Goal: Task Accomplishment & Management: Complete application form

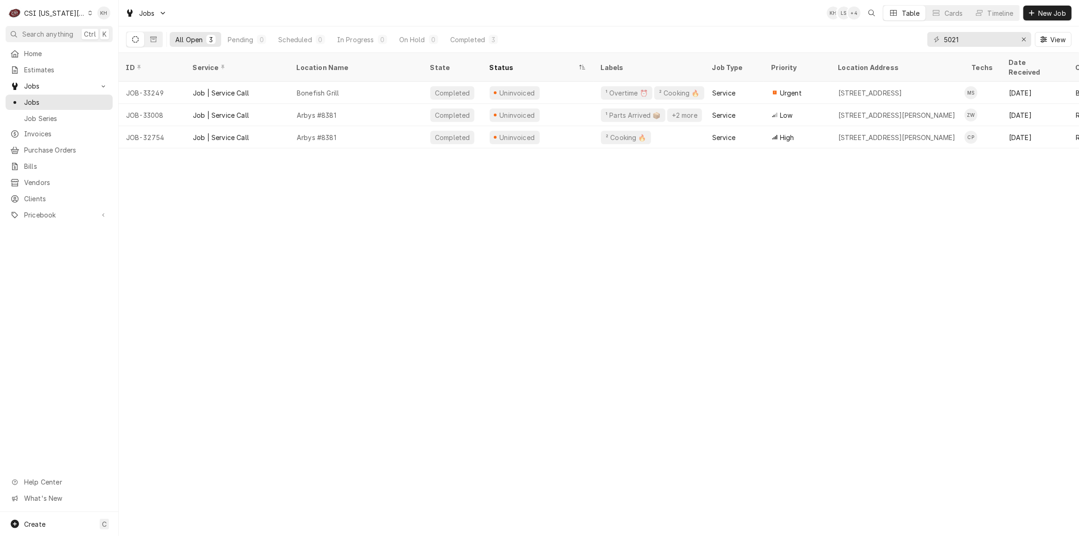
click at [45, 13] on div "CSI Kansas City" at bounding box center [54, 13] width 61 height 10
click at [105, 47] on div "CSI St. [PERSON_NAME]" at bounding box center [158, 51] width 135 height 10
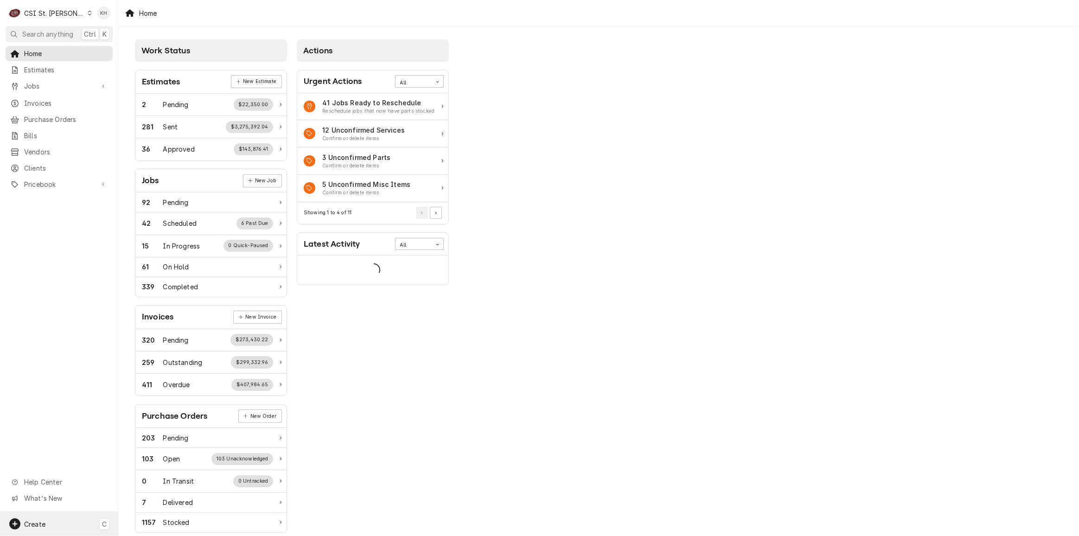
click at [42, 520] on span "Create" at bounding box center [34, 524] width 21 height 8
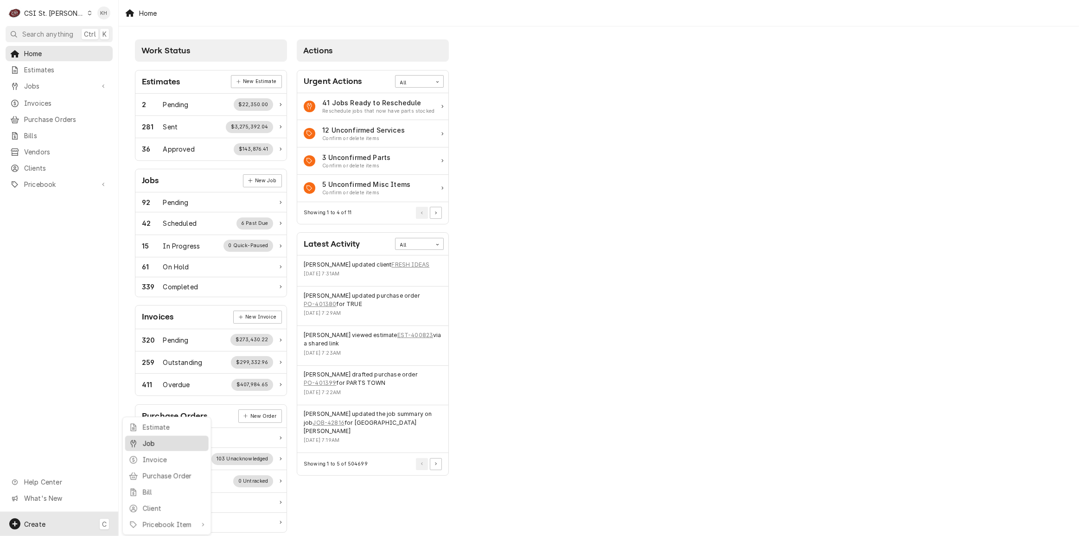
click at [153, 449] on link "Job" at bounding box center [166, 443] width 83 height 15
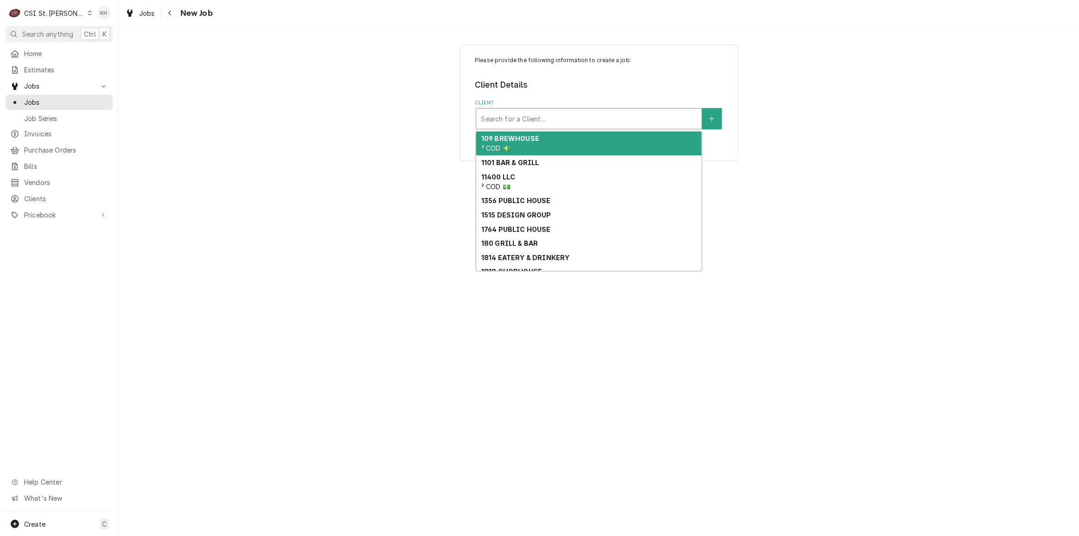
click at [578, 126] on div "Client" at bounding box center [589, 118] width 216 height 17
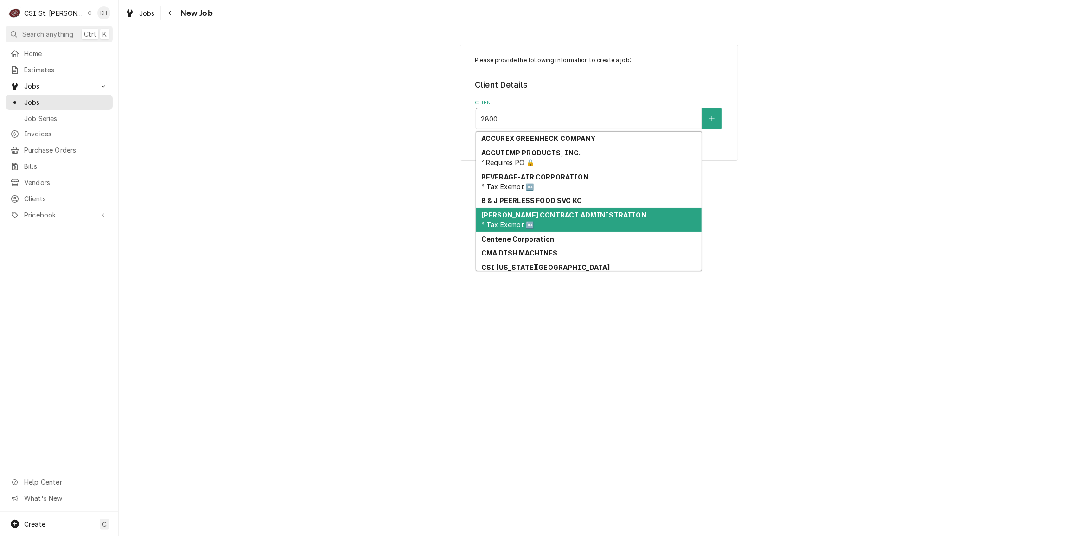
scroll to position [32, 0]
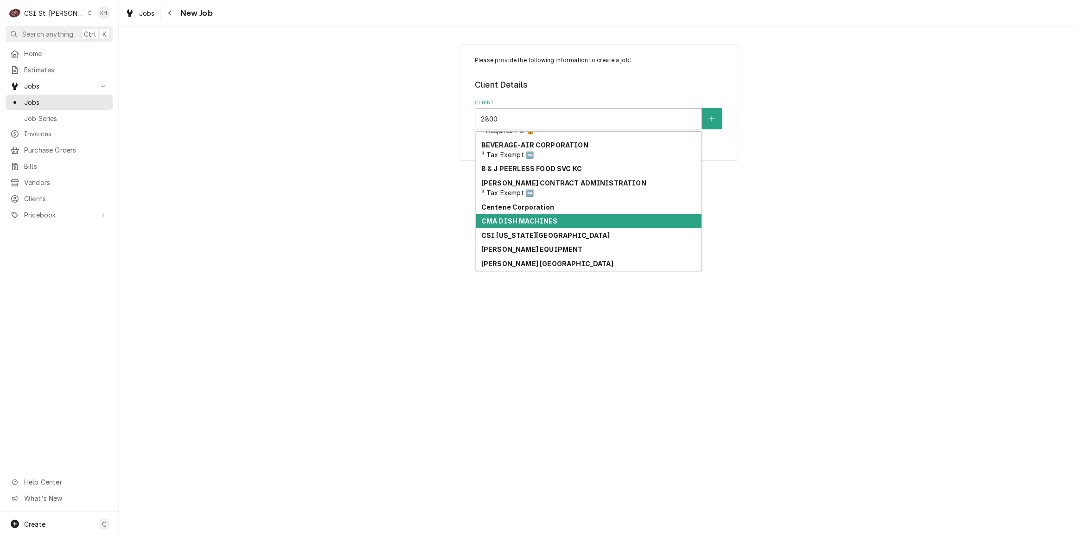
type input "2800 n"
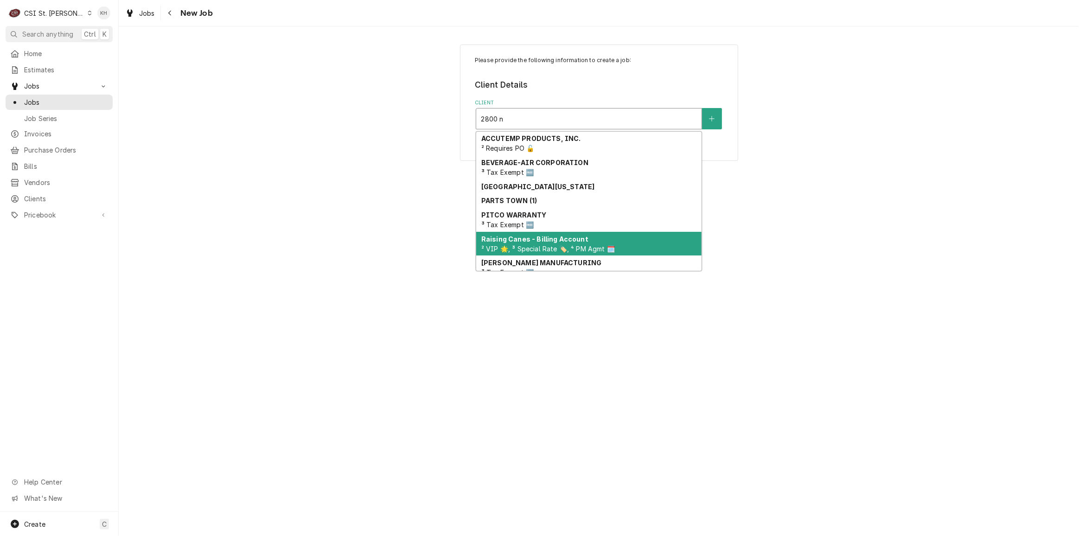
click at [564, 243] on div "Raising Canes - Billing Account ² VIP 🌟, ³ Special Rate 🏷️, ⁴ PM Agmt 🗓️" at bounding box center [588, 244] width 225 height 24
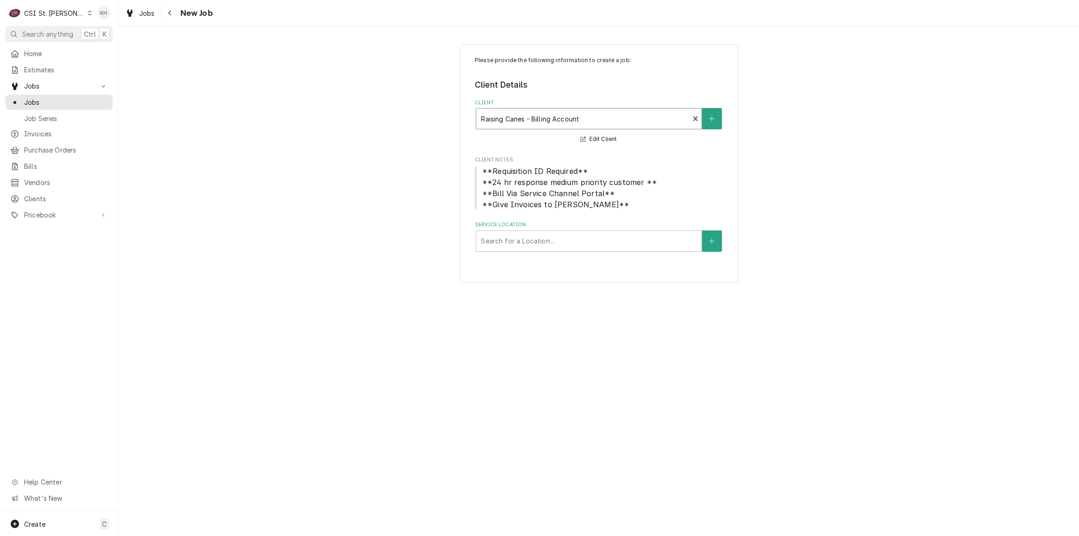
click at [565, 252] on div "Please provide the following information to create a job: Client Details Client…" at bounding box center [599, 164] width 278 height 239
click at [567, 245] on div "Service Location" at bounding box center [589, 241] width 216 height 17
type input "2800"
drag, startPoint x: 558, startPoint y: 270, endPoint x: 562, endPoint y: 291, distance: 21.2
click at [558, 268] on div "Raising Cane's #296 Florissant / 2800 N Highway 67, Florissant, MO 63033" at bounding box center [588, 261] width 225 height 14
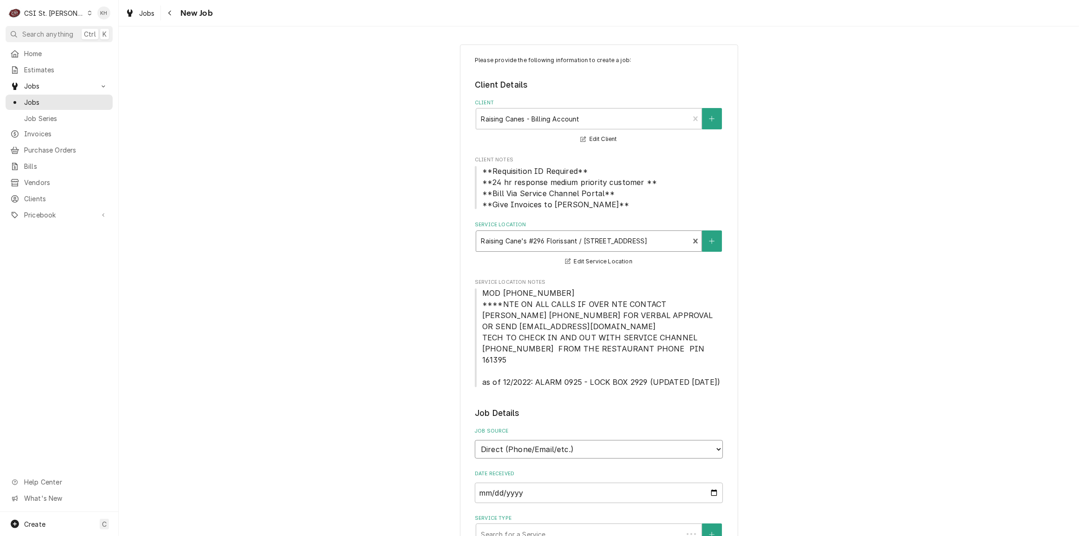
drag, startPoint x: 563, startPoint y: 438, endPoint x: 558, endPoint y: 445, distance: 8.1
click at [561, 440] on select "Direct (Phone/Email/etc.) Service Channel Corrigo Ecotrak Other" at bounding box center [599, 449] width 248 height 19
select select "1"
click at [541, 483] on input "Service Channel ID" at bounding box center [599, 493] width 248 height 20
paste input "327930685"
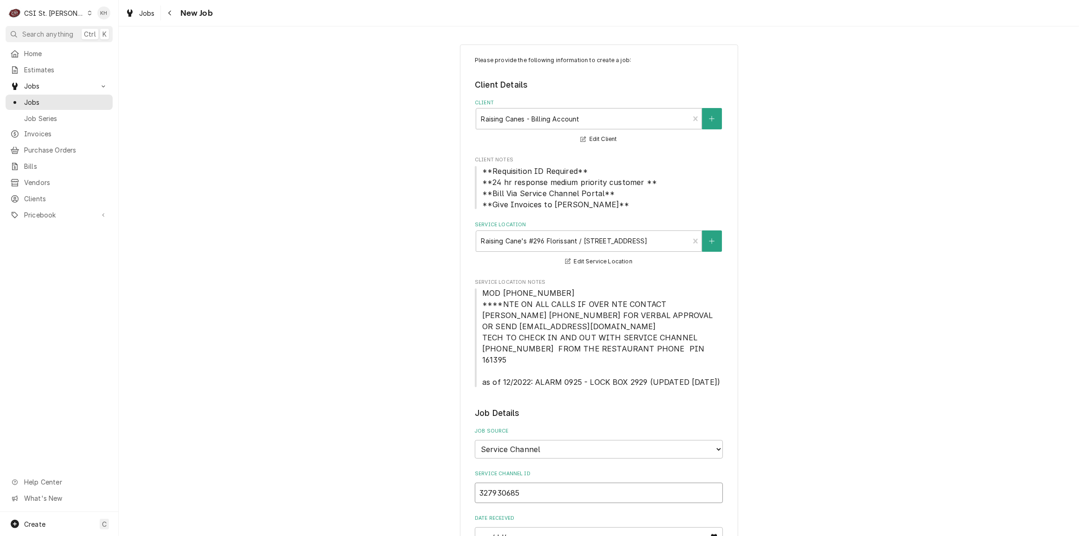
type textarea "x"
type input "327930685"
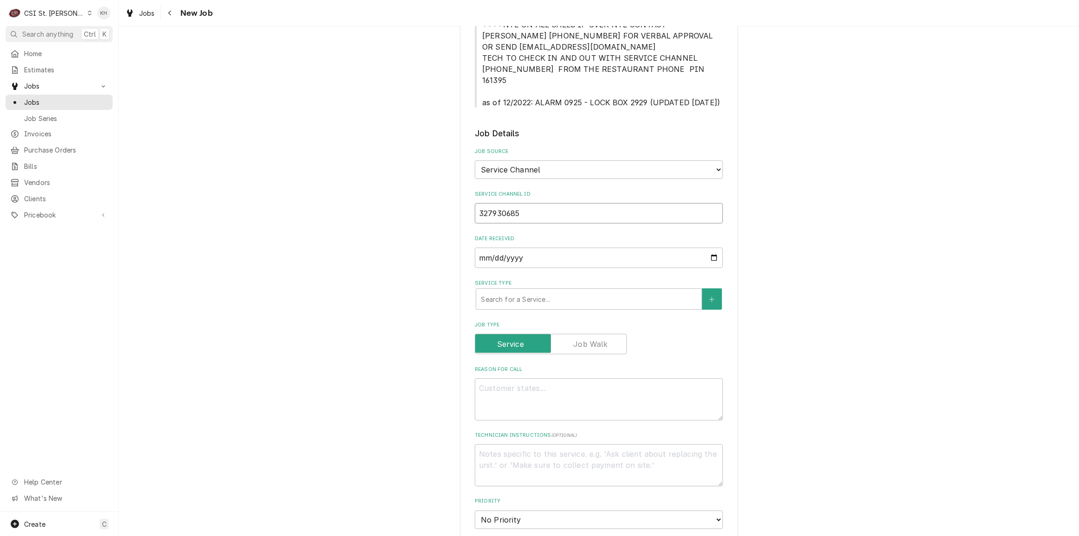
type textarea "x"
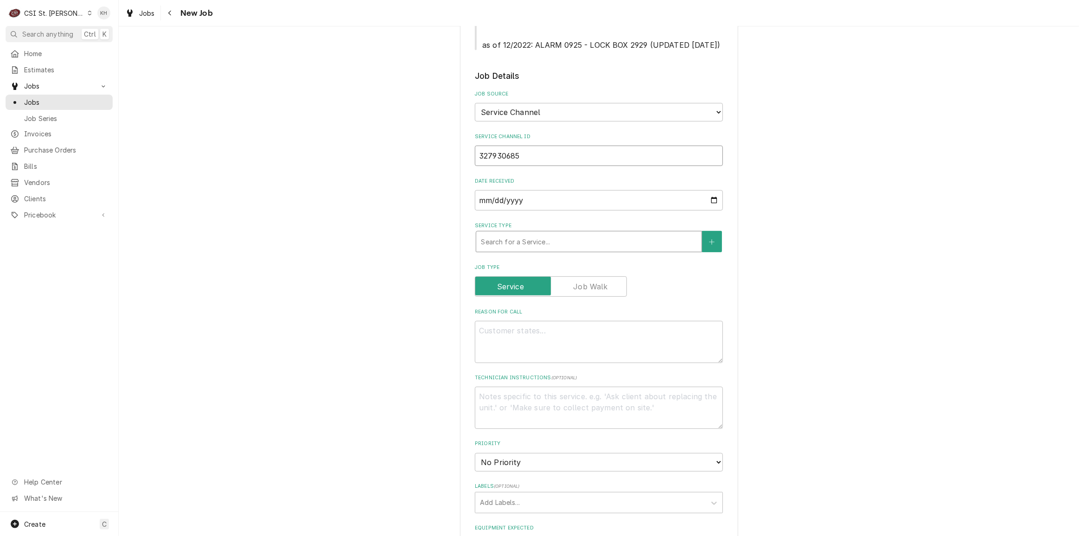
type input "327930685"
click at [522, 233] on div "Service Type" at bounding box center [589, 241] width 216 height 17
type textarea "x"
type input "s"
type textarea "x"
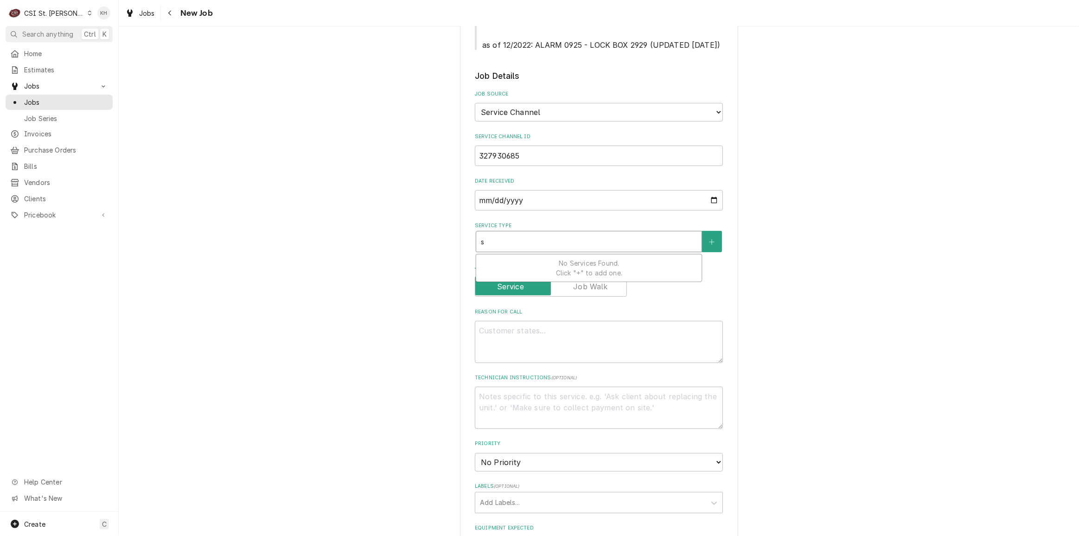
type input "se"
type textarea "x"
type input "ser"
type textarea "x"
type input "serv"
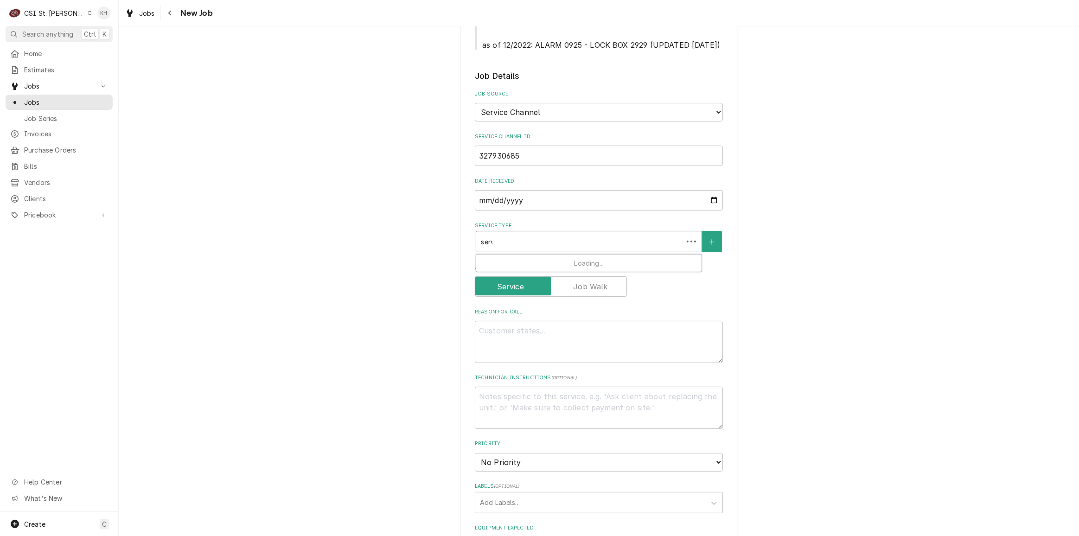
type textarea "x"
type input "servi"
type textarea "x"
type input "servic"
type textarea "x"
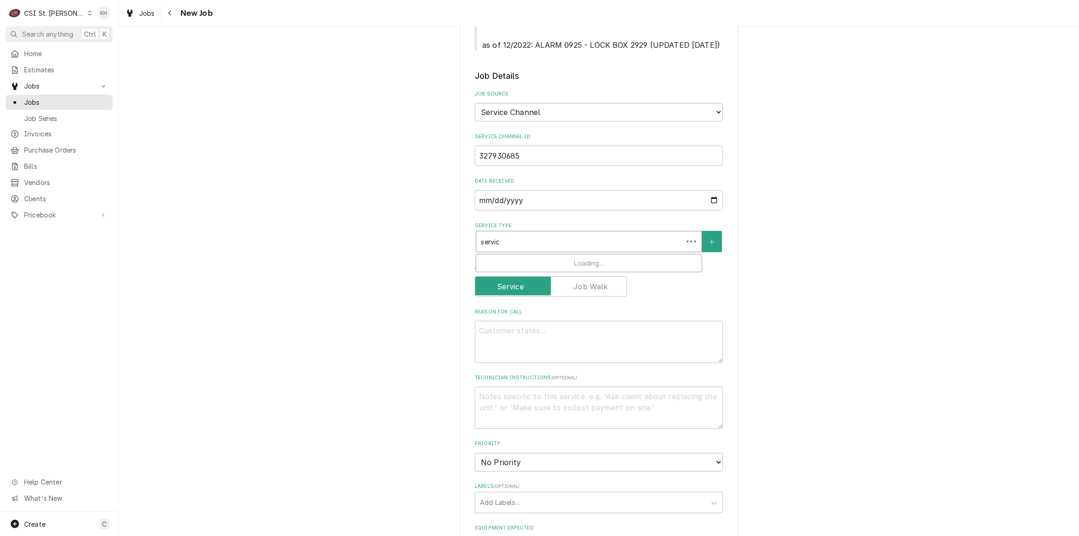
type input "service"
type textarea "x"
type input "service"
type textarea "x"
type input "service c"
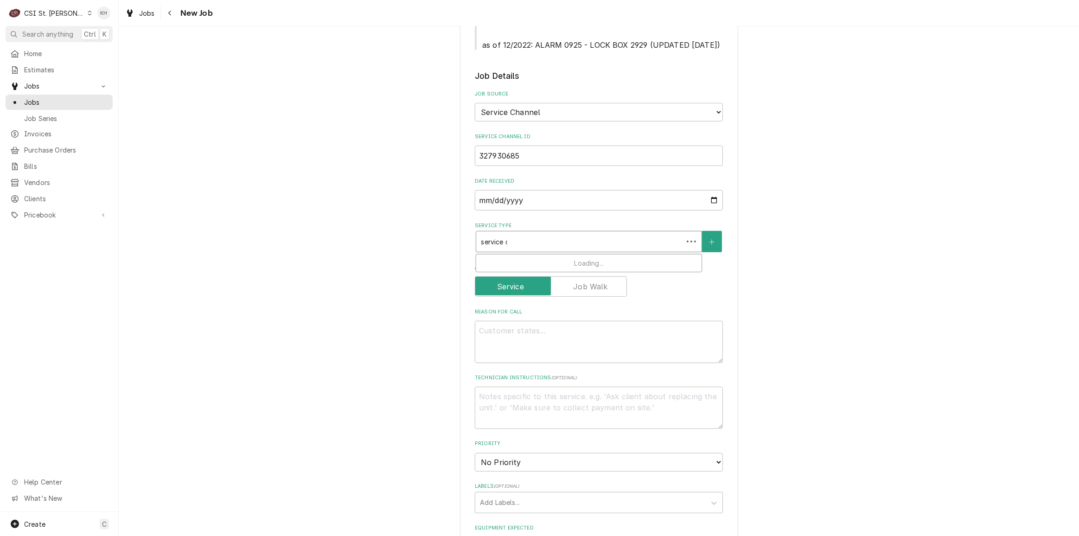
type textarea "x"
type input "service ca"
type textarea "x"
type input "service cal"
type textarea "x"
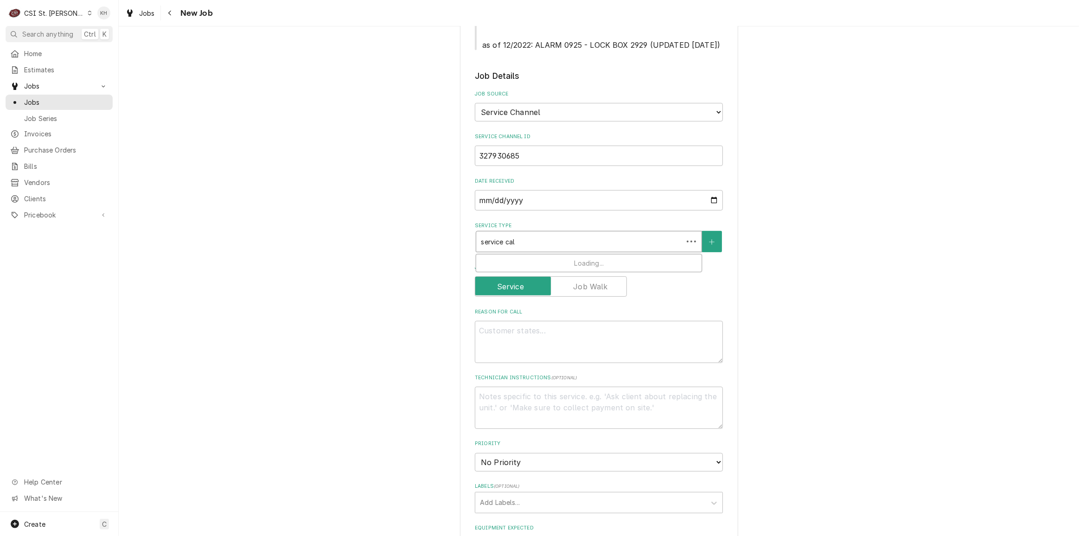
type input "service call"
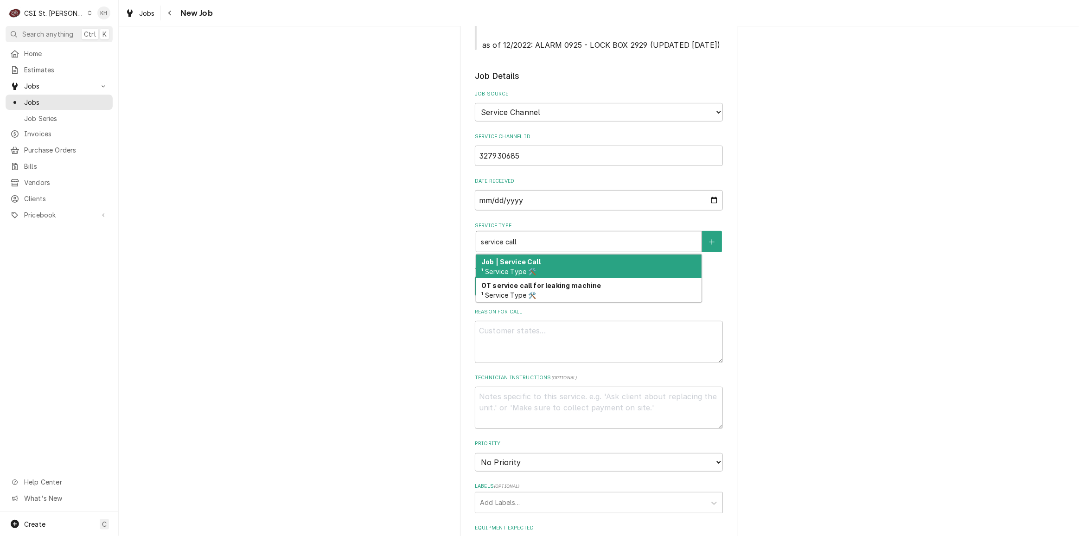
click at [532, 258] on strong "Job | Service Call" at bounding box center [510, 262] width 59 height 8
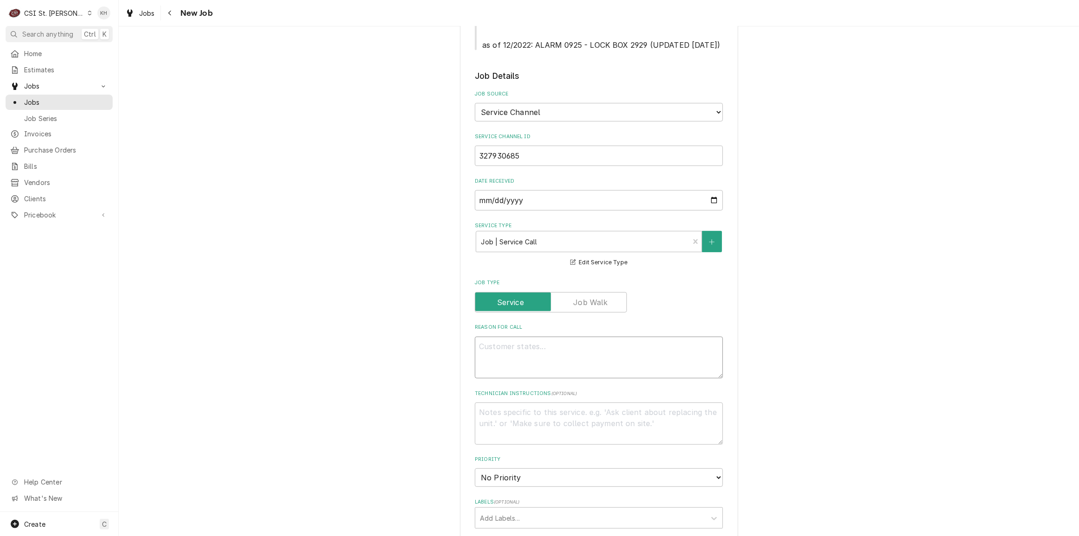
drag, startPoint x: 555, startPoint y: 349, endPoint x: 542, endPoint y: 355, distance: 13.9
click at [554, 349] on textarea "Reason For Call" at bounding box center [599, 358] width 248 height 42
paste textarea "KITCHEN / Refrigeration / Ice Machine "Equip:" RIGHT "Tag ID"014300, "Brand" Sc…"
type textarea "x"
type textarea "KITCHEN / Refrigeration / Ice Machine "Equip:" RIGHT "Tag ID"014300, "Brand" Sc…"
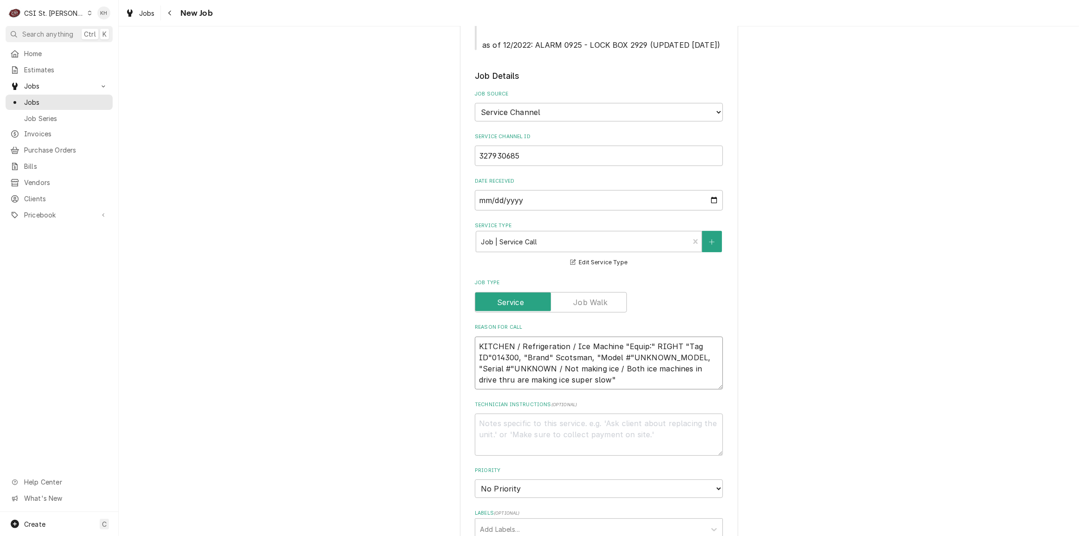
type textarea "x"
type textarea "KITCHEN / Refrigeration / Ice Machine "Equip:" RIGHT "Tag ID"014300, "Brand" Sc…"
type textarea "x"
type textarea "KITCHEN / Refrigeration / Ice Machine "Equip:" RIGHT "Tag ID"014300, "Brand" Sc…"
type textarea "x"
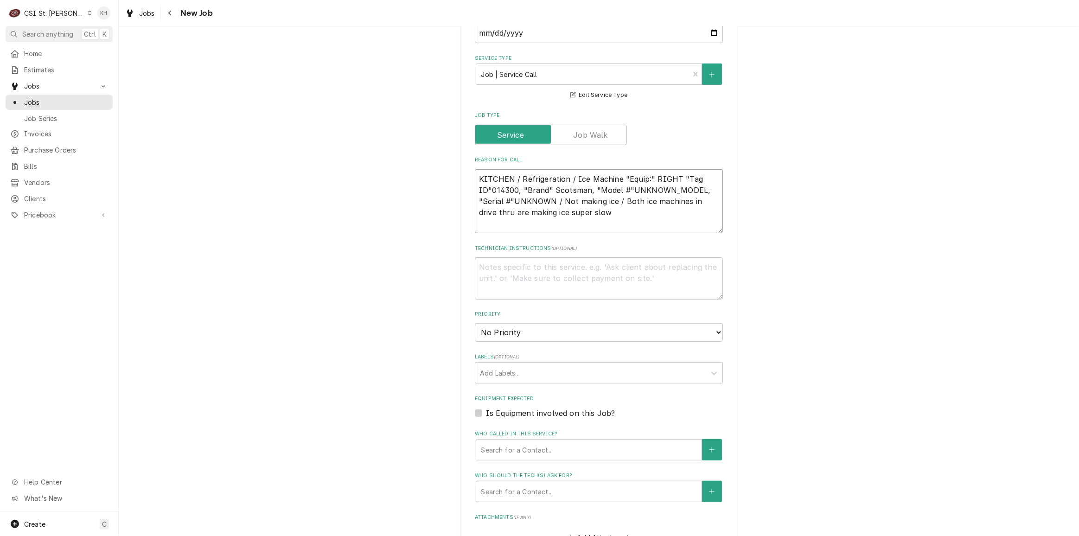
scroll to position [506, 0]
type textarea "KITCHEN / Refrigeration / Ice Machine "Equip:" RIGHT "Tag ID"014300, "Brand" Sc…"
click at [539, 214] on textarea "KITCHEN / Refrigeration / Ice Machine "Equip:" RIGHT "Tag ID"014300, "Brand" Sc…" at bounding box center [599, 200] width 248 height 64
type textarea "x"
type textarea "KITCHEN / Refrigeration / Ice Machine "Equip:" RIGHT "Tag ID"014300, "Brand" Sc…"
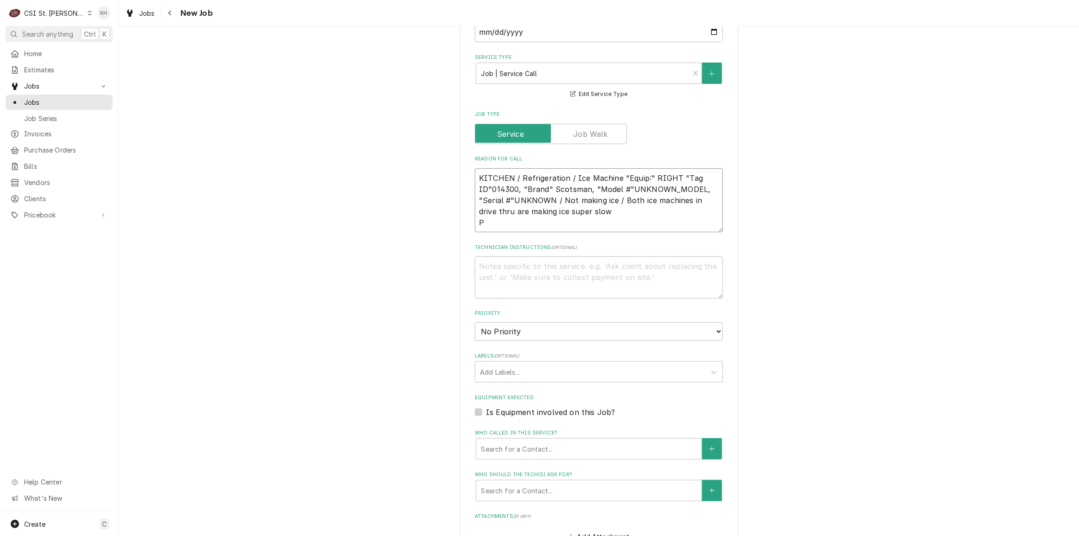
type textarea "x"
type textarea "KITCHEN / Refrigeration / Ice Machine "Equip:" RIGHT "Tag ID"014300, "Brand" Sc…"
type textarea "x"
type textarea "KITCHEN / Refrigeration / Ice Machine "Equip:" RIGHT "Tag ID"014300, "Brand" Sc…"
type textarea "x"
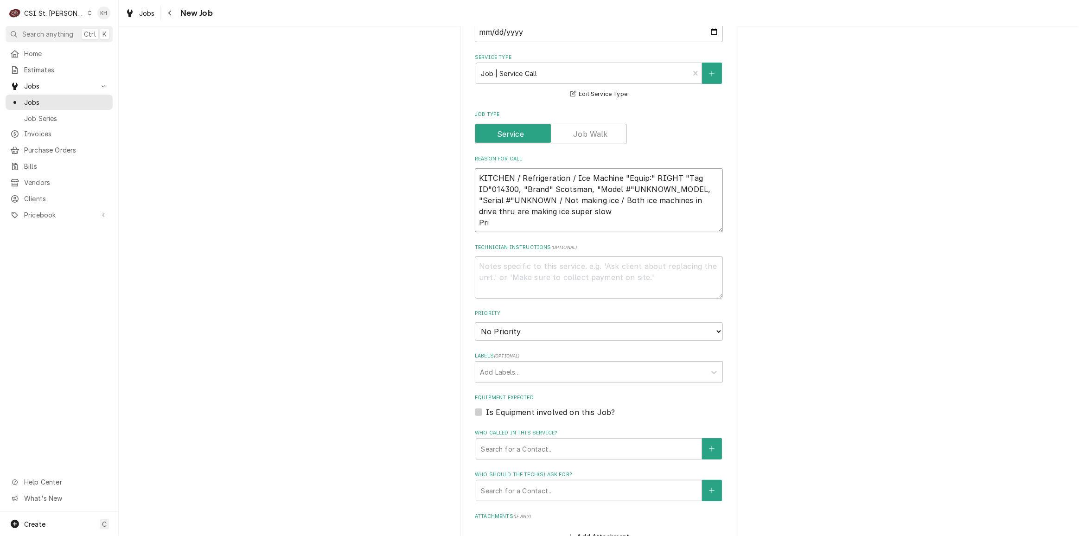
type textarea "KITCHEN / Refrigeration / Ice Machine "Equip:" RIGHT "Tag ID"014300, "Brand" Sc…"
type textarea "x"
type textarea "KITCHEN / Refrigeration / Ice Machine "Equip:" RIGHT "Tag ID"014300, "Brand" Sc…"
type textarea "x"
type textarea "KITCHEN / Refrigeration / Ice Machine "Equip:" RIGHT "Tag ID"014300, "Brand" Sc…"
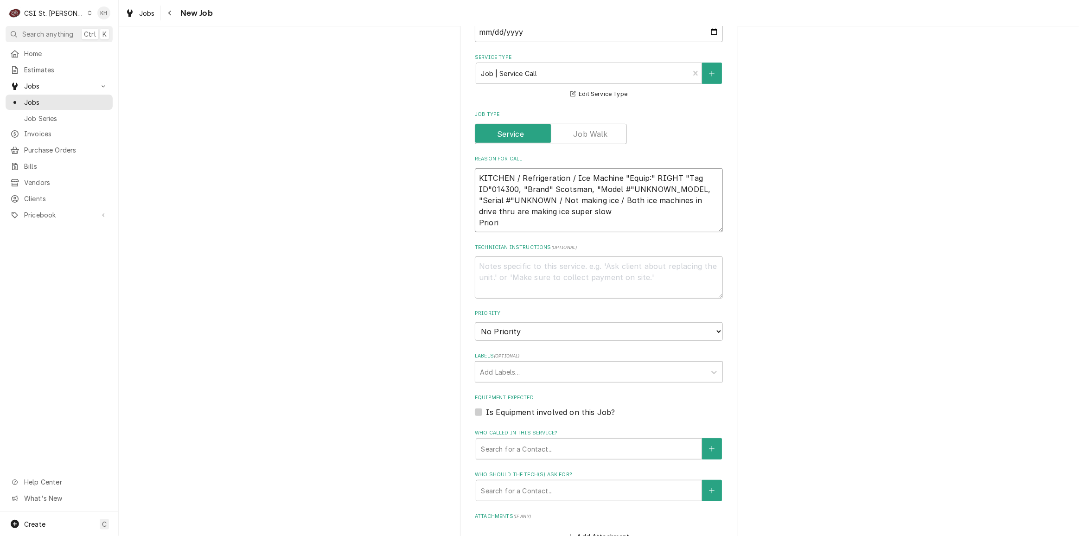
type textarea "x"
type textarea "KITCHEN / Refrigeration / Ice Machine "Equip:" RIGHT "Tag ID"014300, "Brand" Sc…"
type textarea "x"
type textarea "KITCHEN / Refrigeration / Ice Machine "Equip:" RIGHT "Tag ID"014300, "Brand" Sc…"
paste textarea "Urgent - 24 Hours"
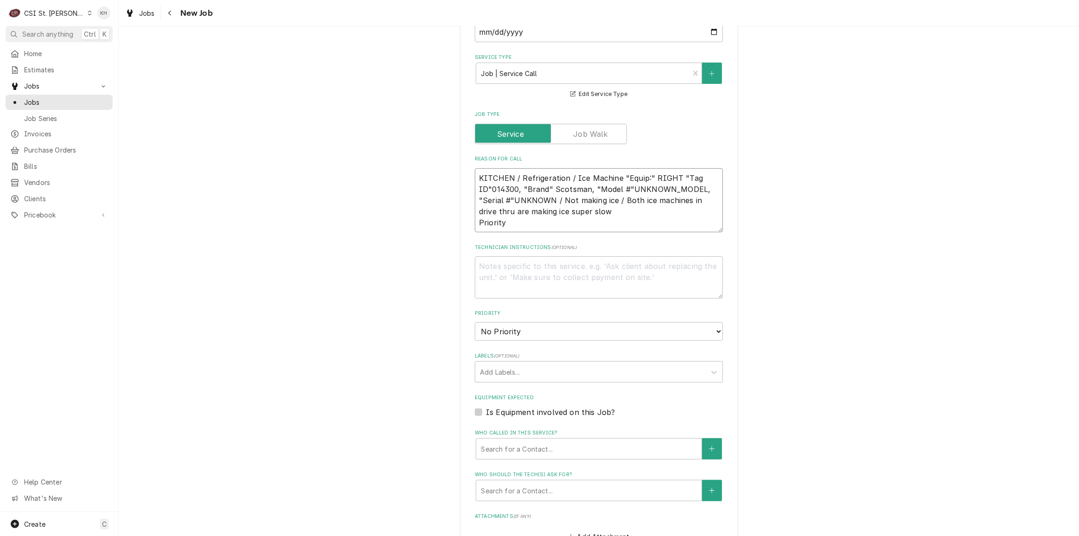
type textarea "x"
type textarea "KITCHEN / Refrigeration / Ice Machine "Equip:" RIGHT "Tag ID"014300, "Brand" Sc…"
type textarea "x"
type textarea "KITCHEN / Refrigeration / Ice Machine "Equip:" RIGHT "Tag ID"014300, "Brand" Sc…"
click at [594, 266] on textarea "Technician Instructions ( optional )" at bounding box center [599, 278] width 248 height 42
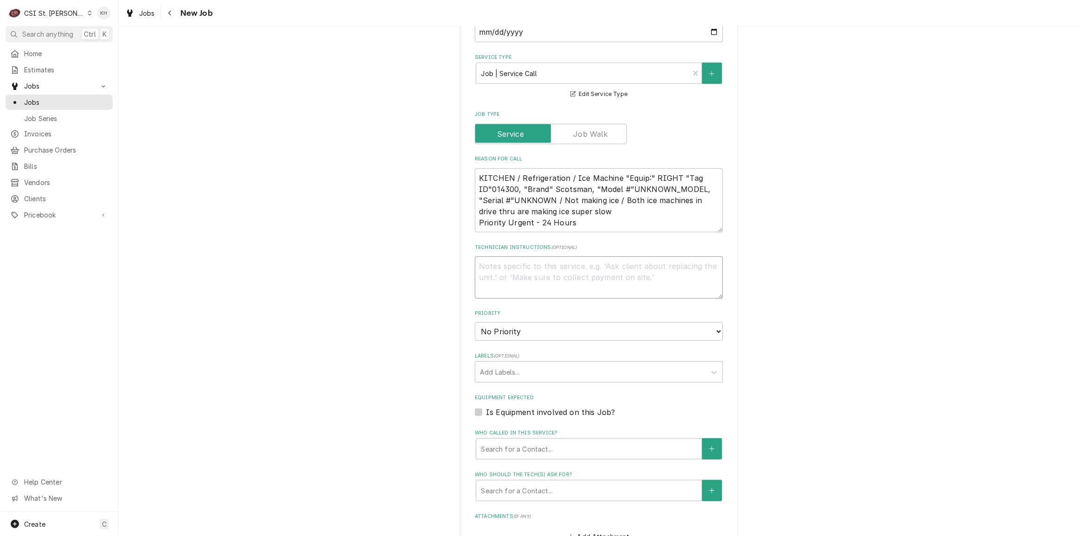
type textarea "x"
type textarea "N"
type textarea "x"
type textarea "NT"
type textarea "x"
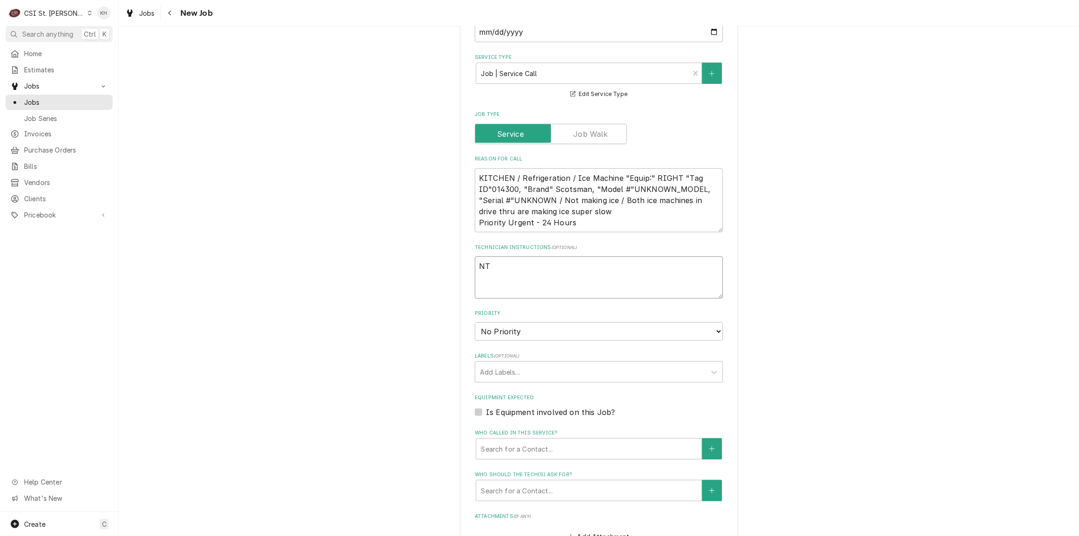
type textarea "NTE"
type textarea "x"
type textarea "NTE"
type textarea "x"
type textarea "NTE $"
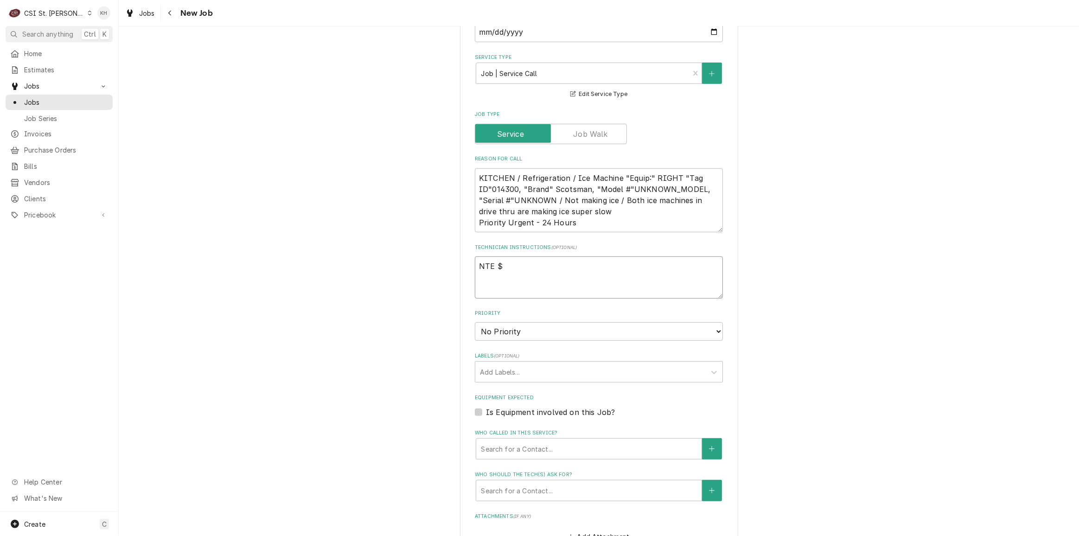
type textarea "x"
type textarea "NTE $4"
type textarea "x"
type textarea "NTE $40"
type textarea "x"
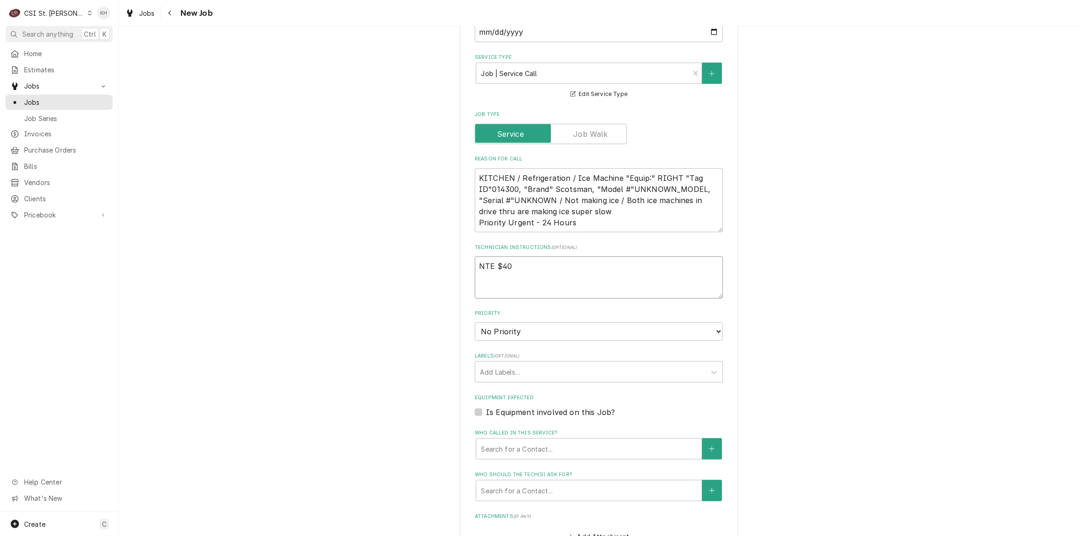
type textarea "NTE $400"
type textarea "x"
type textarea "NTE $400."
type textarea "x"
type textarea "NTE $400.0"
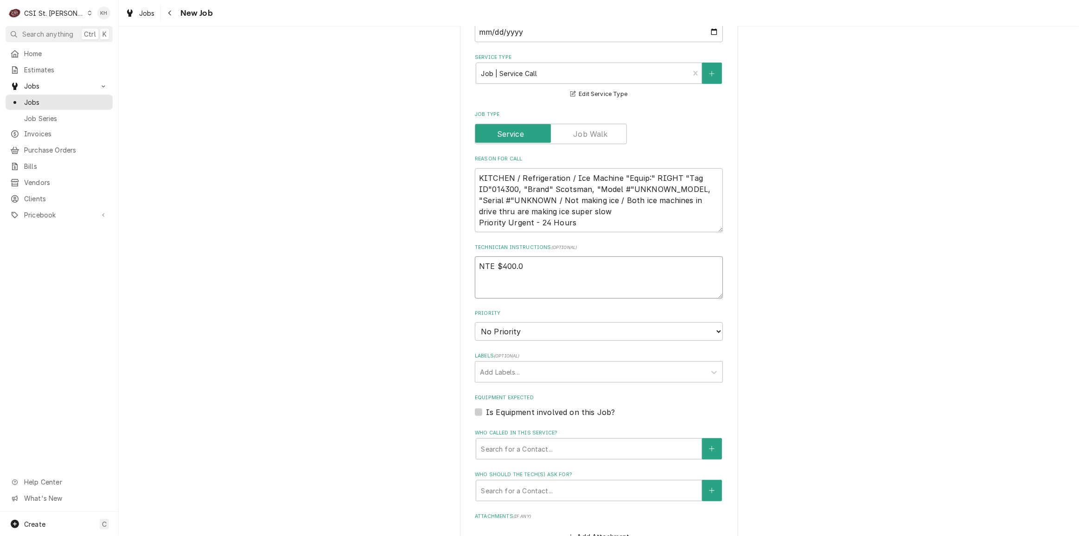
type textarea "x"
type textarea "NTE $400.00"
type textarea "x"
type textarea "NTE $400.00"
type textarea "x"
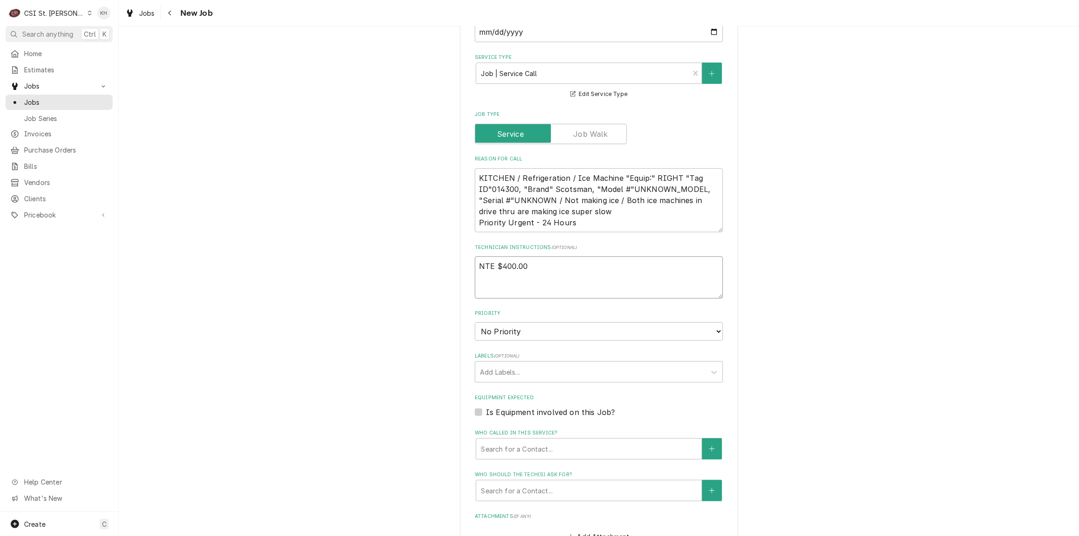
type textarea "NTE $400.00"
type textarea "x"
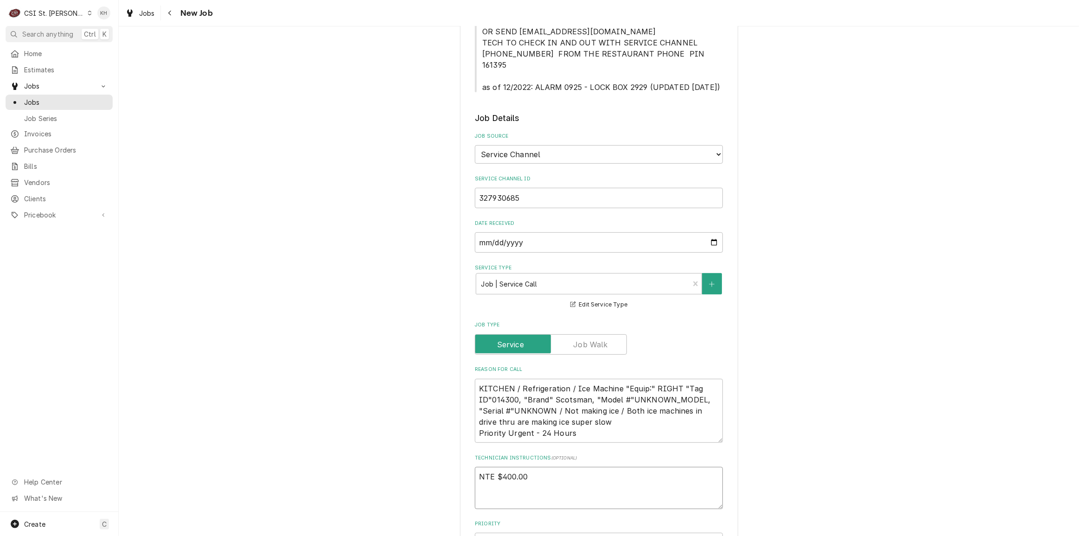
scroll to position [42, 0]
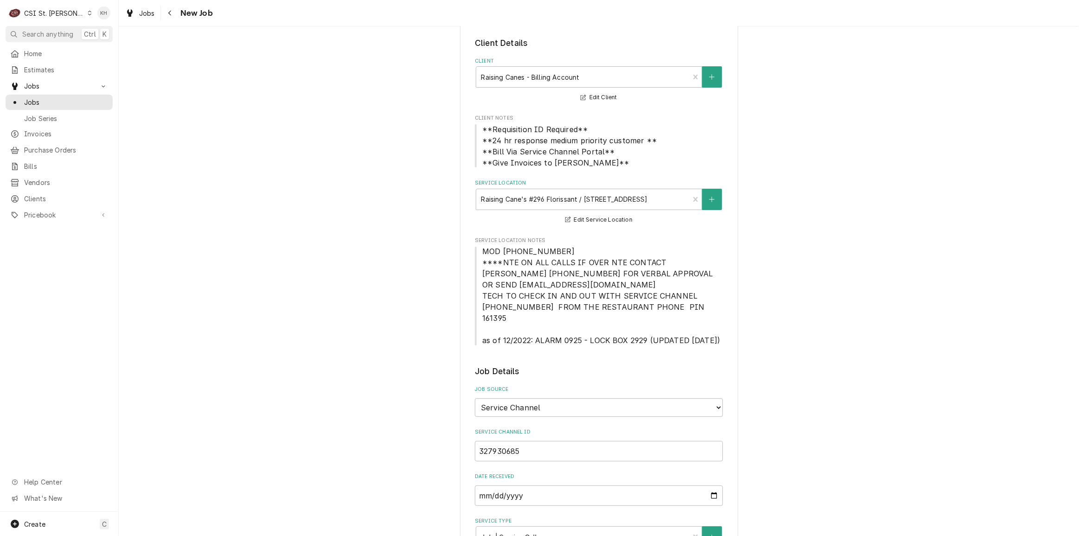
type textarea "NTE $400.00"
drag, startPoint x: 479, startPoint y: 263, endPoint x: 718, endPoint y: 338, distance: 251.0
copy span "****NTE ON ALL CALLS IF OVER NTE CONTACT JEFF COSTA 636-399-1299 FOR VERBAL APP…"
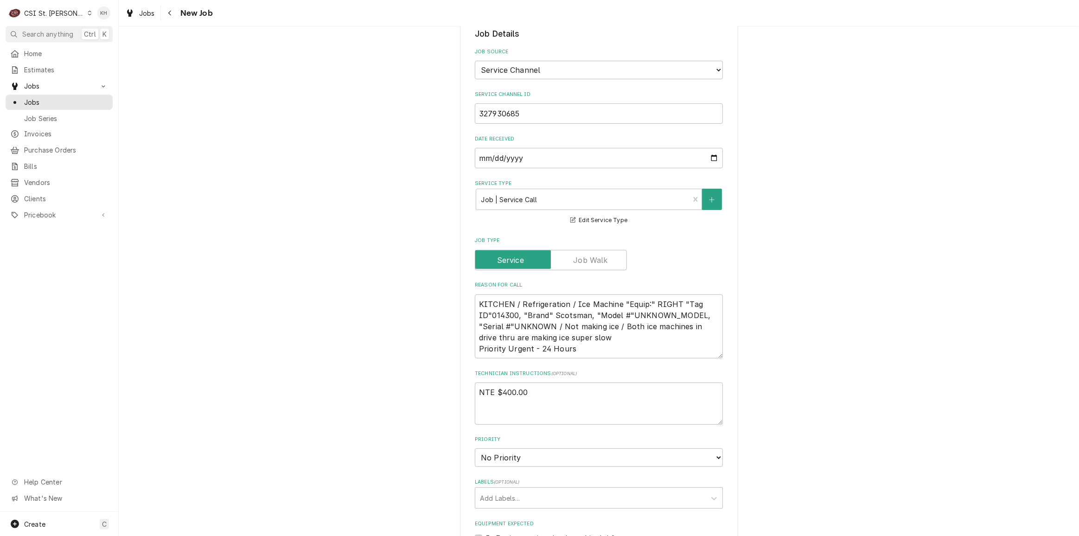
scroll to position [422, 0]
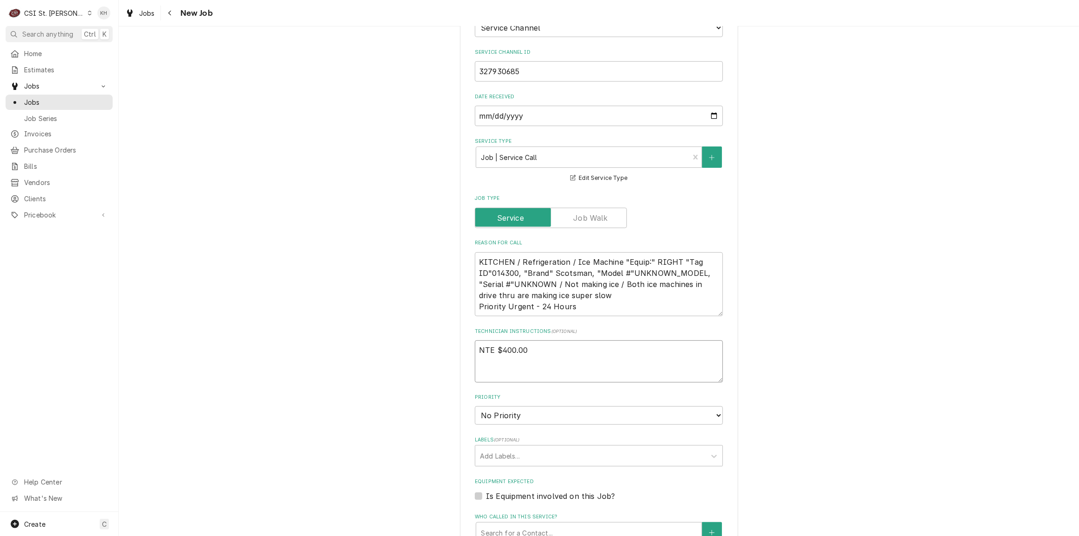
click at [496, 362] on textarea "NTE $400.00" at bounding box center [599, 361] width 248 height 42
paste textarea "****NTE ON ALL CALLS IF OVER NTE CONTACT JEFF COSTA 636-399-1299 FOR VERBAL APP…"
type textarea "x"
type textarea "NTE $400.00 ****NTE ON ALL CALLS IF OVER NTE CONTACT JEFF COSTA 636-399-1299 FO…"
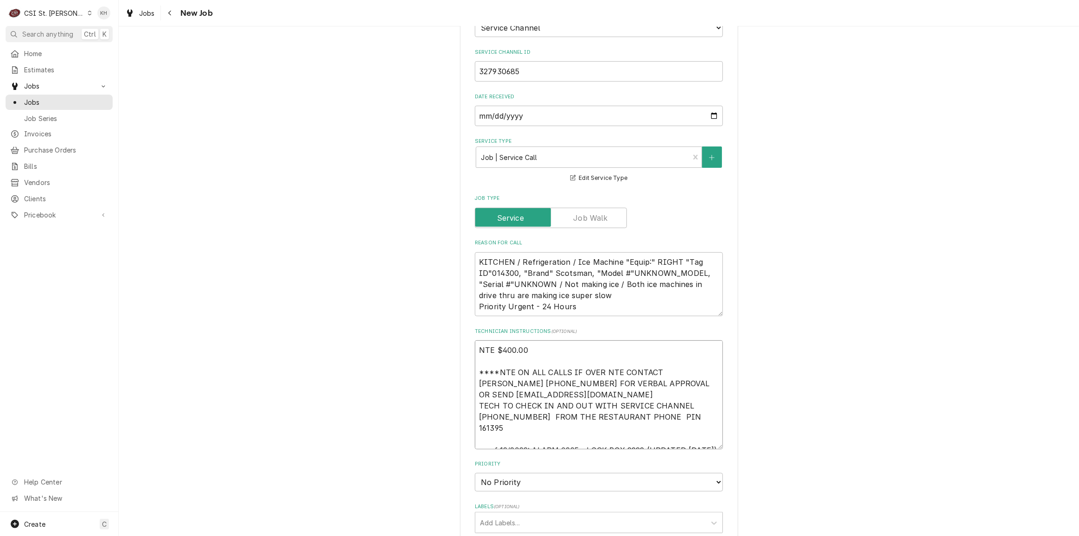
scroll to position [6, 0]
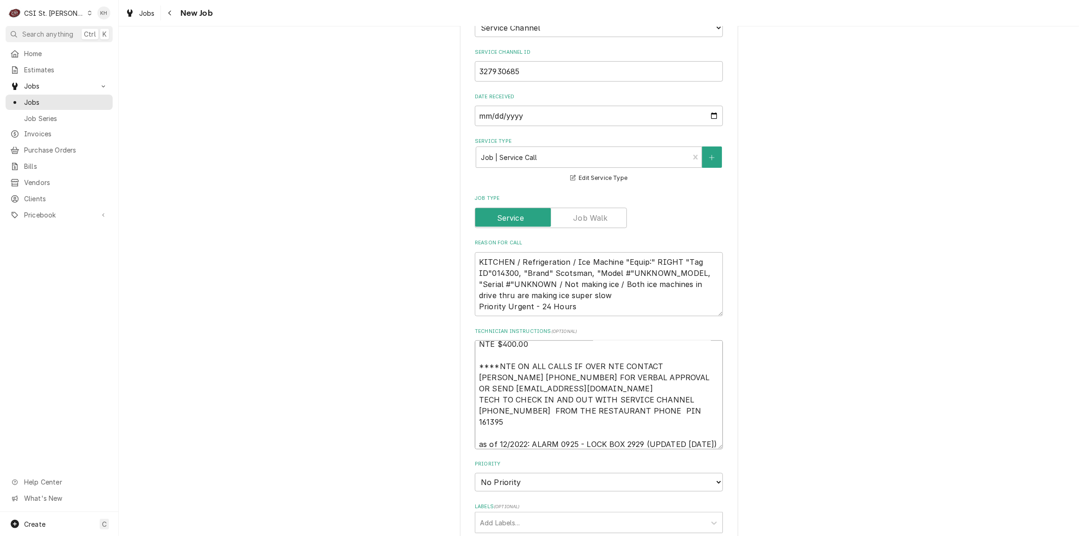
drag, startPoint x: 528, startPoint y: 420, endPoint x: 477, endPoint y: 419, distance: 51.0
click at [477, 419] on textarea "NTE $400.00 ****NTE ON ALL CALLS IF OVER NTE CONTACT JEFF COSTA 636-399-1299 FO…" at bounding box center [599, 394] width 248 height 109
type textarea "x"
type textarea "NTE $400.00 ****NTE ON ALL CALLS IF OVER NTE CONTACT JEFF COSTA 636-399-1299 FO…"
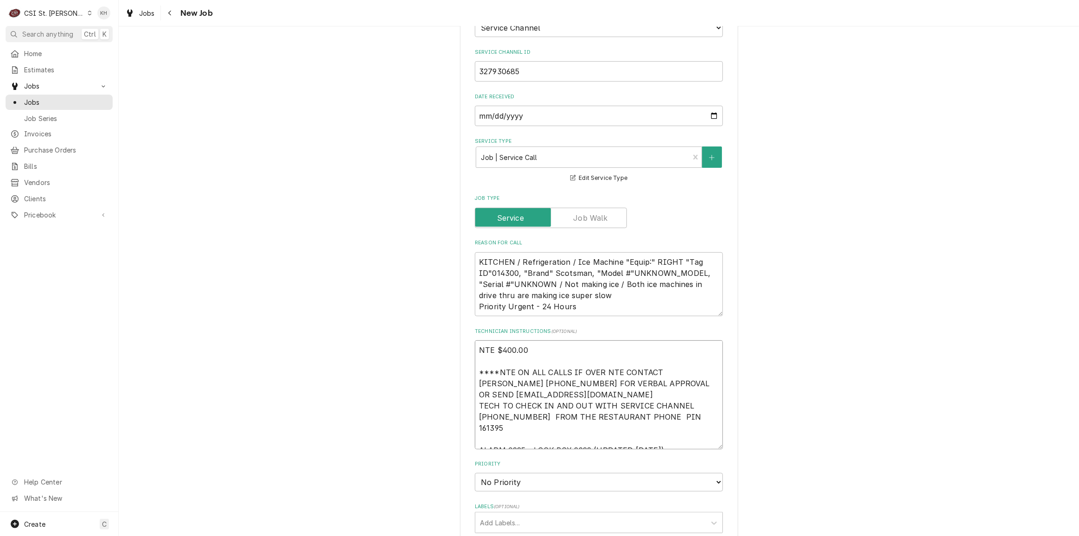
drag, startPoint x: 667, startPoint y: 431, endPoint x: 588, endPoint y: 426, distance: 79.0
click at [588, 426] on textarea "NTE $400.00 ****NTE ON ALL CALLS IF OVER NTE CONTACT JEFF COSTA 636-399-1299 FO…" at bounding box center [599, 394] width 248 height 109
type textarea "x"
type textarea "NTE $400.00 ****NTE ON ALL CALLS IF OVER NTE CONTACT JEFF COSTA 636-399-1299 FO…"
type textarea "x"
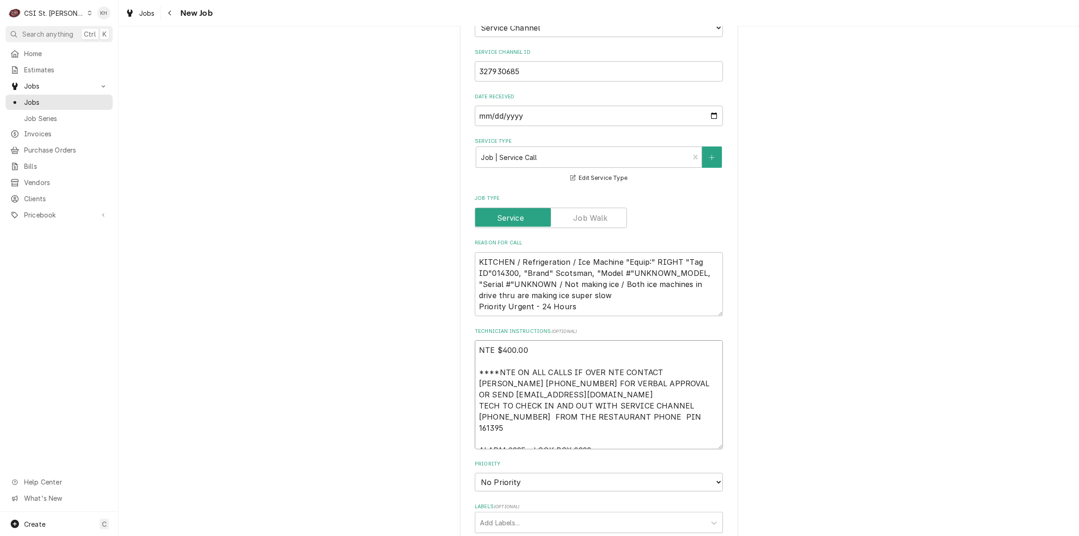
type textarea "NTE $400.00 ****NTE ON ALL CALLS IF OVER NTE CONTACT JEFF COSTA 636-399-1299 FO…"
type textarea "x"
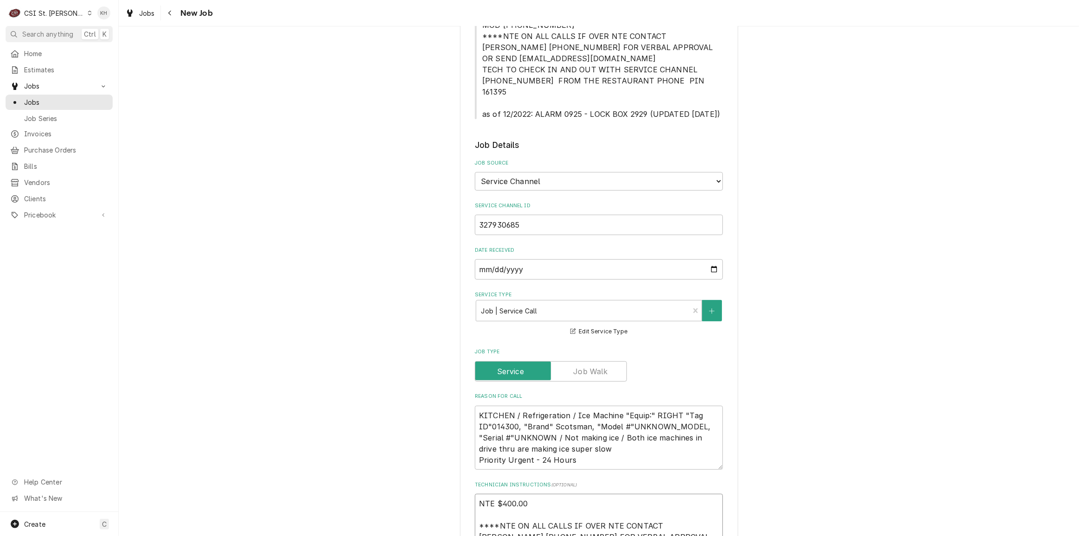
scroll to position [168, 0]
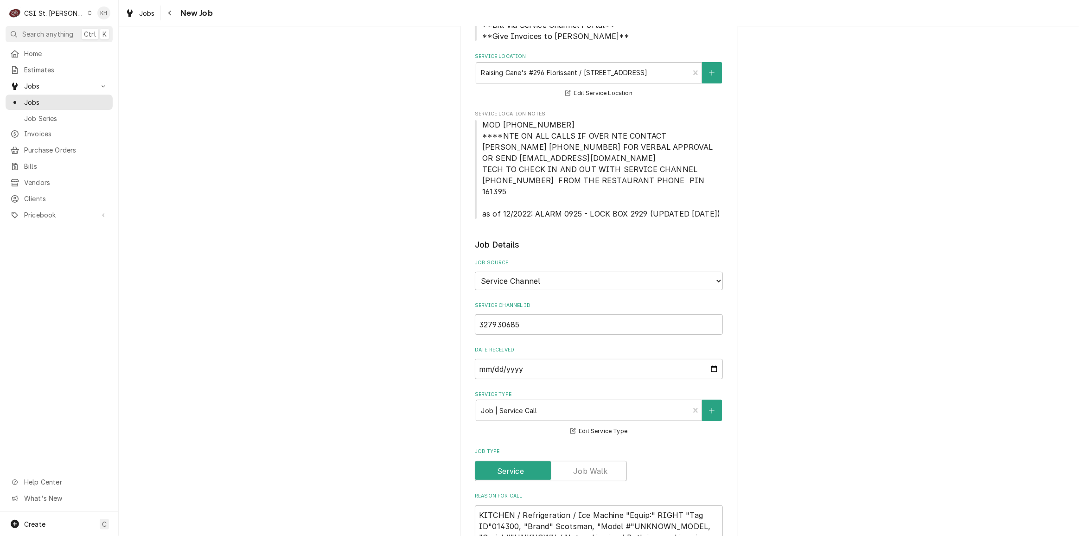
type textarea "NTE $400.00 ****NTE ON ALL CALLS IF OVER NTE CONTACT JEFF COSTA 636-399-1299 FO…"
drag, startPoint x: 555, startPoint y: 127, endPoint x: 481, endPoint y: 124, distance: 73.8
click at [481, 124] on span "MOD [PHONE_NUMBER] ****NTE ON ALL CALLS IF OVER NTE CONTACT [PERSON_NAME] [PHON…" at bounding box center [599, 169] width 248 height 100
copy span "MOD [PHONE_NUMBER]"
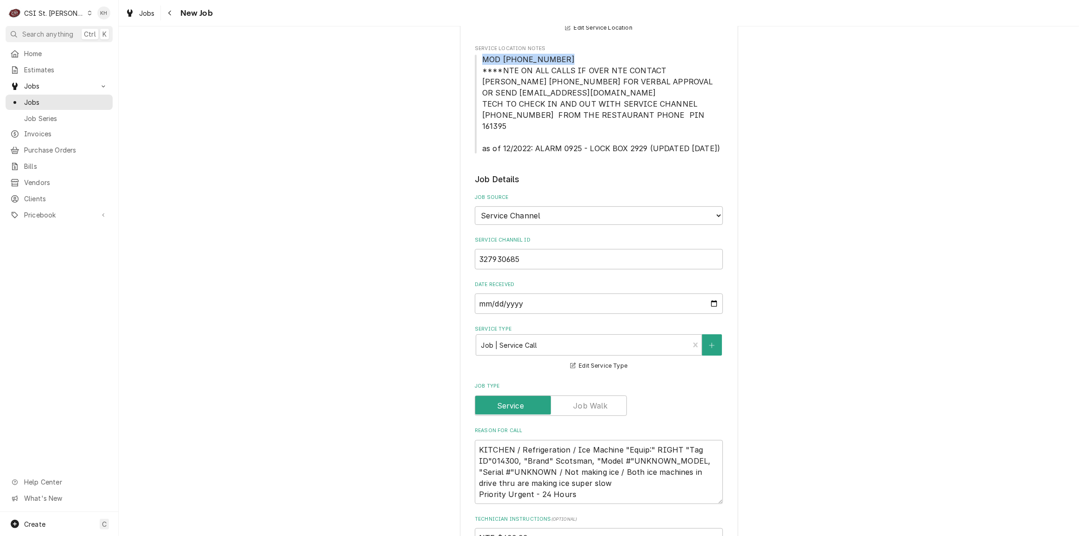
scroll to position [422, 0]
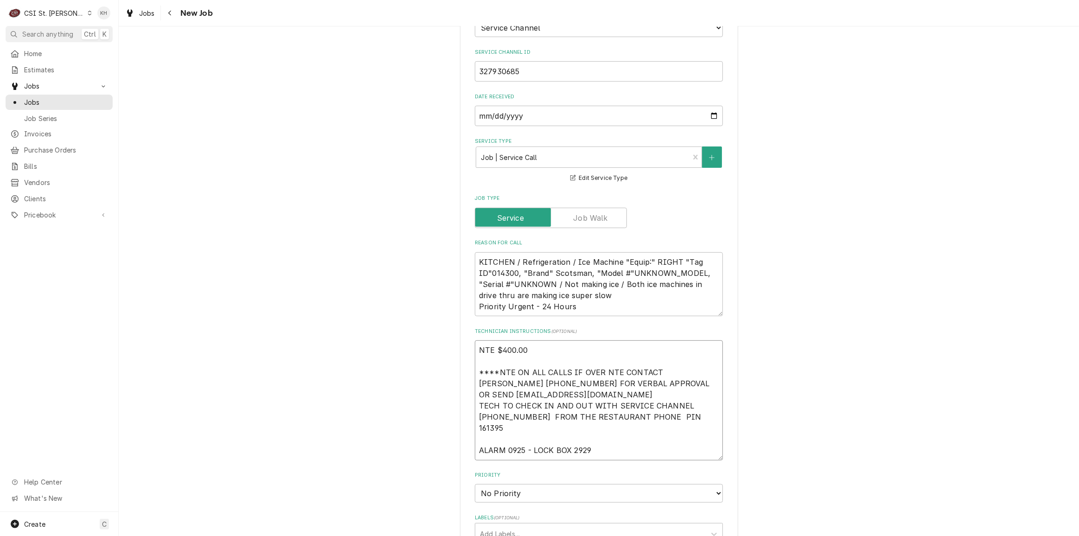
click at [505, 436] on textarea "NTE $400.00 ****NTE ON ALL CALLS IF OVER NTE CONTACT JEFF COSTA 636-399-1299 FO…" at bounding box center [599, 400] width 248 height 120
paste textarea "MOD [PHONE_NUMBER]"
type textarea "x"
type textarea "NTE $400.00 ****NTE ON ALL CALLS IF OVER NTE CONTACT JEFF COSTA 636-399-1299 FO…"
type textarea "x"
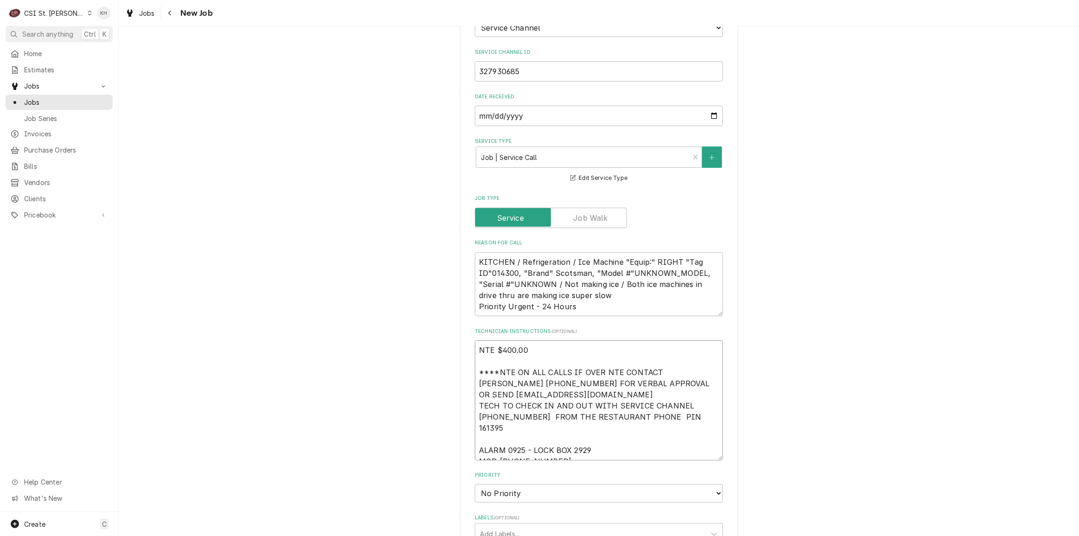
type textarea "NTE $400.00 ****NTE ON ALL CALLS IF OVER NTE CONTACT JEFF COSTA 636-399-1299 FO…"
drag, startPoint x: 531, startPoint y: 481, endPoint x: 528, endPoint y: 487, distance: 7.1
click at [531, 484] on select "No Priority Urgent High Medium Low" at bounding box center [599, 493] width 248 height 19
select select "3"
click at [475, 484] on select "No Priority Urgent High Medium Low" at bounding box center [599, 493] width 248 height 19
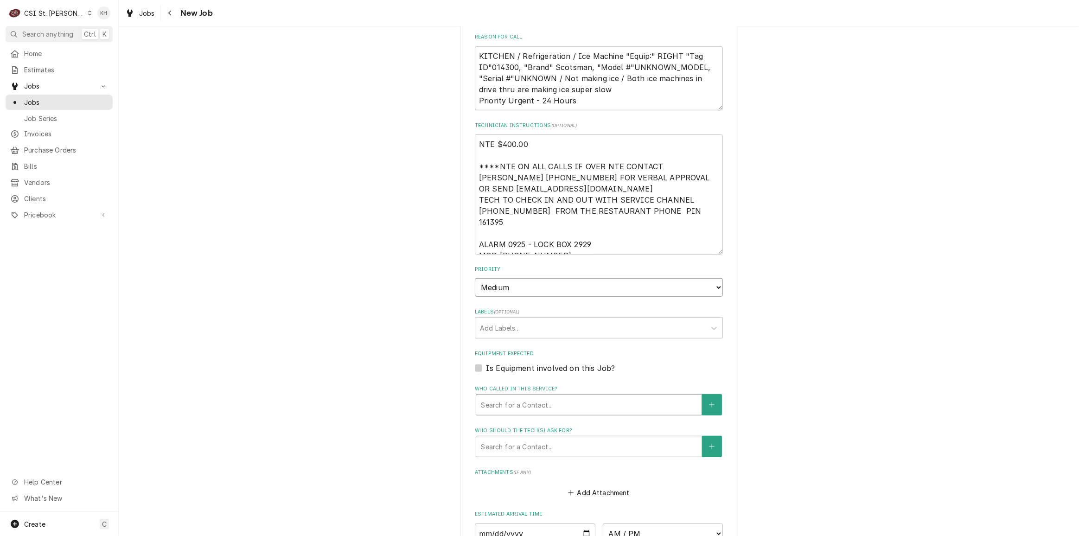
type textarea "x"
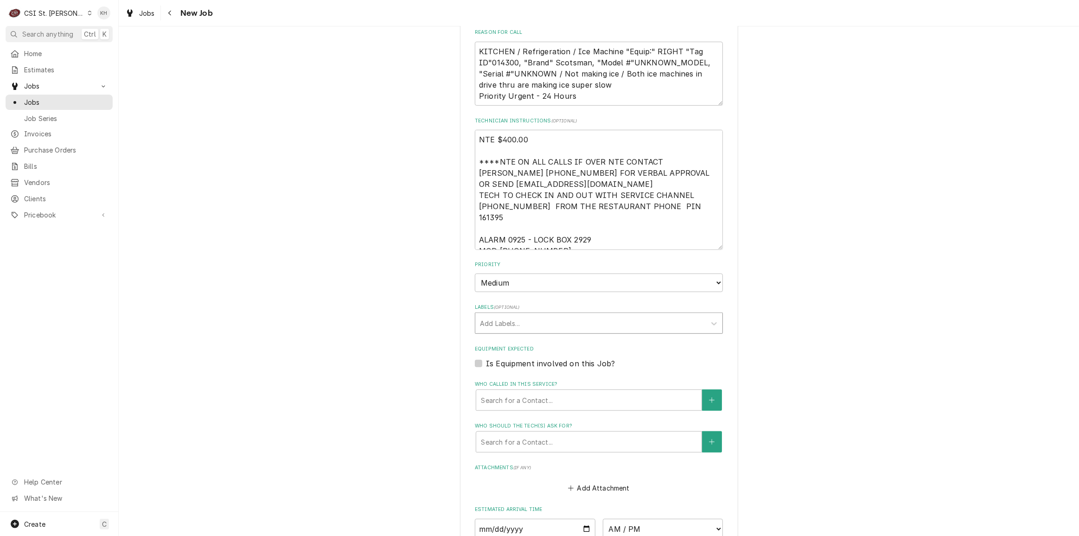
click at [520, 315] on div "Labels" at bounding box center [590, 323] width 221 height 17
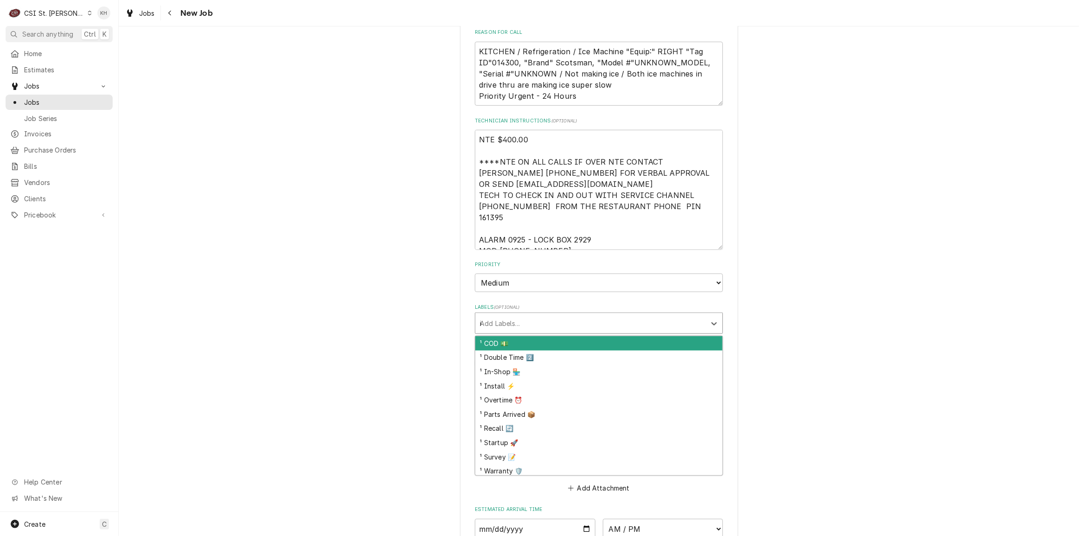
type input "ice"
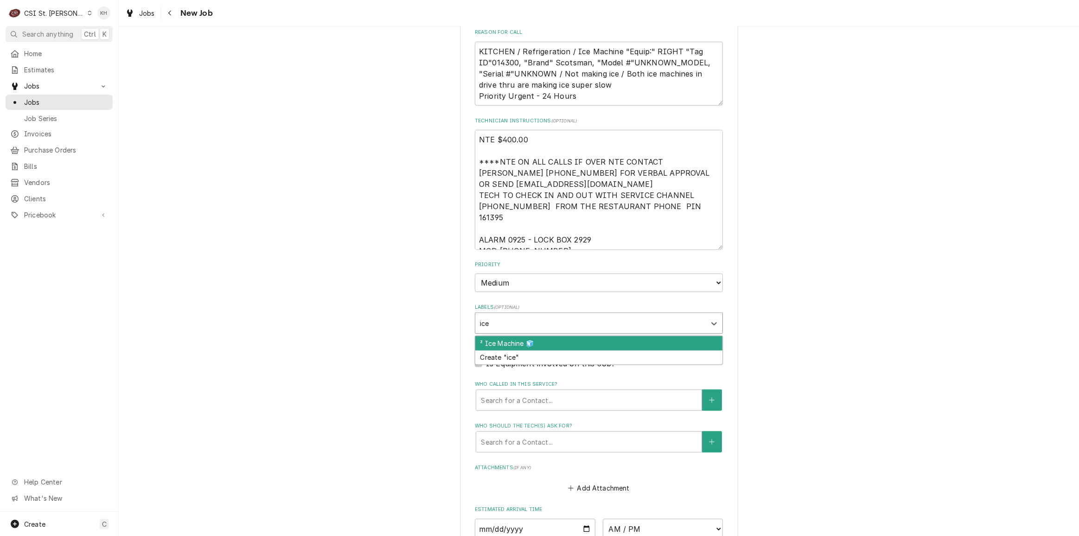
type textarea "x"
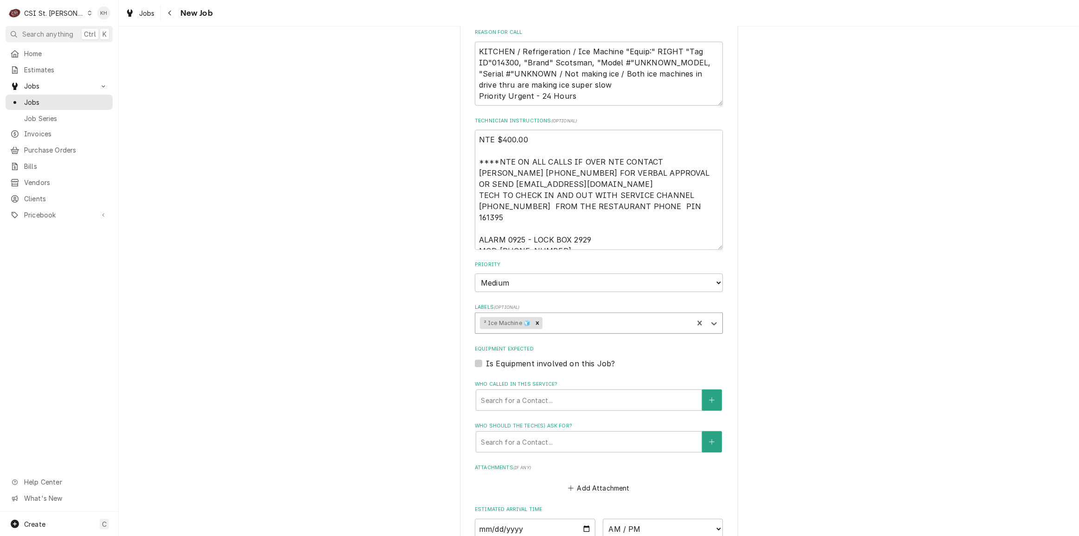
type textarea "x"
click at [486, 358] on label "Is Equipment involved on this Job?" at bounding box center [550, 363] width 129 height 11
click at [486, 358] on input "Equipment Expected" at bounding box center [610, 368] width 248 height 20
checkbox input "true"
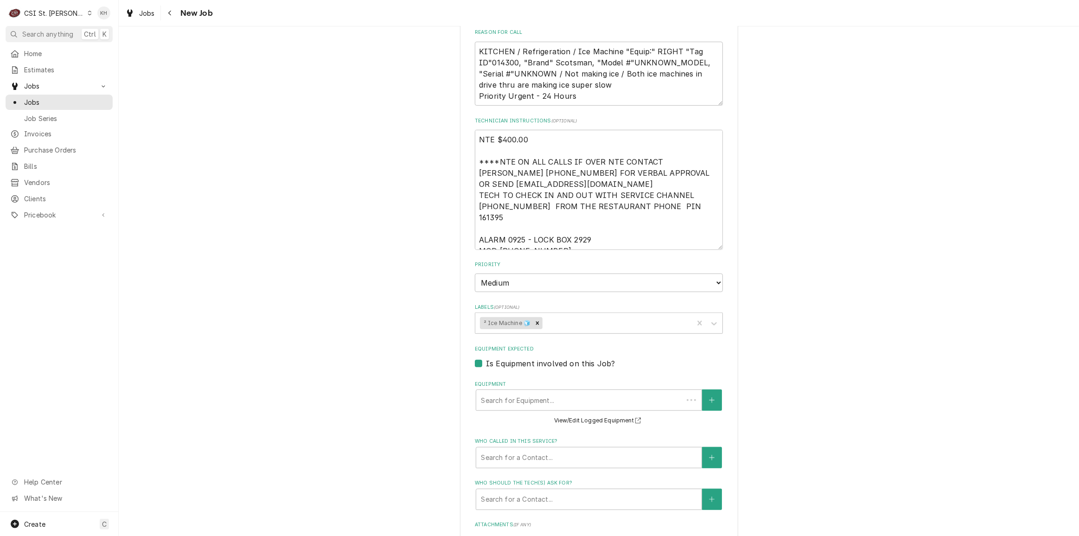
click at [513, 393] on div "Equipment" at bounding box center [580, 400] width 198 height 17
type textarea "x"
type input "ic"
type textarea "x"
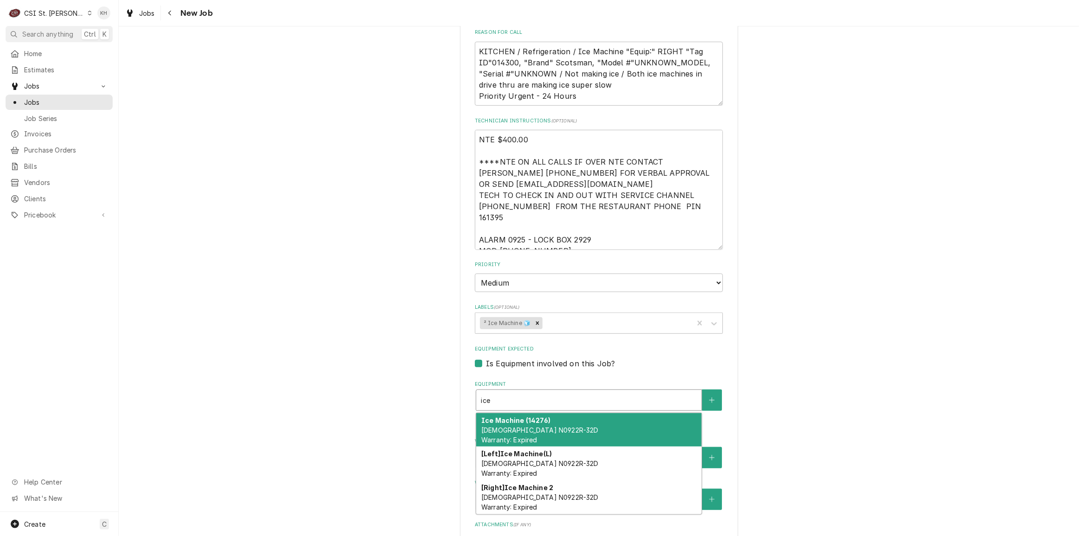
type input "ice"
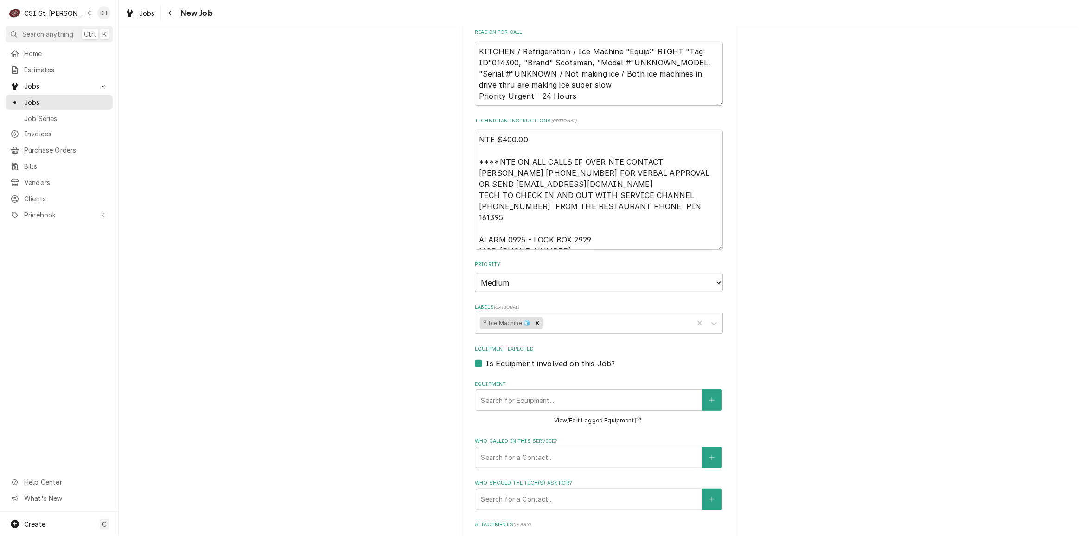
click at [426, 394] on div "Please provide the following information to create a job: Client Details Client…" at bounding box center [599, 139] width 961 height 1471
click at [486, 358] on label "Is Equipment involved on this Job?" at bounding box center [550, 363] width 129 height 11
click at [486, 358] on input "Equipment Expected" at bounding box center [610, 368] width 248 height 20
checkbox input "false"
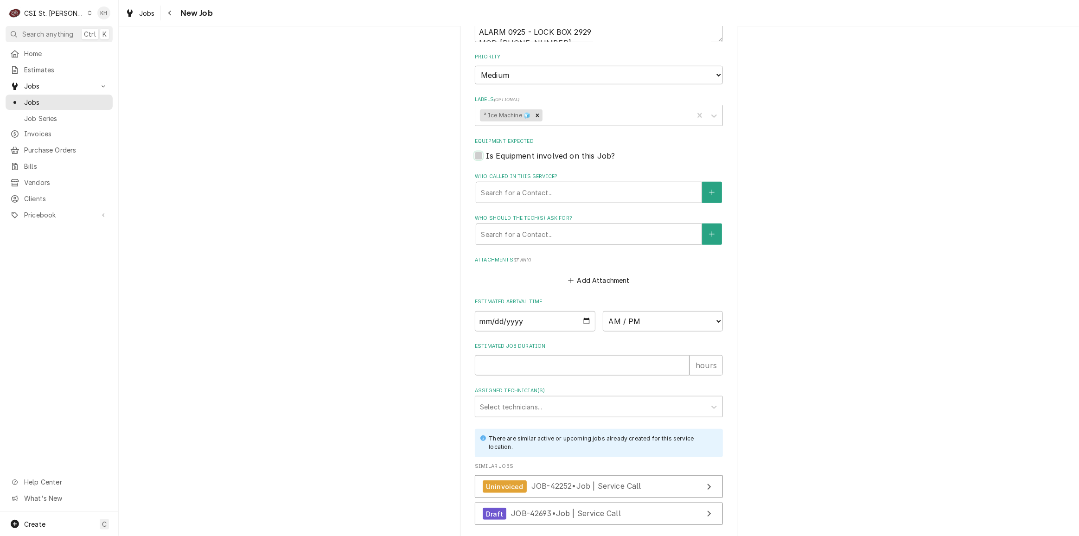
scroll to position [843, 0]
click at [542, 355] on input "Estimated Job Duration" at bounding box center [582, 362] width 215 height 20
type textarea "x"
type input "2"
type textarea "x"
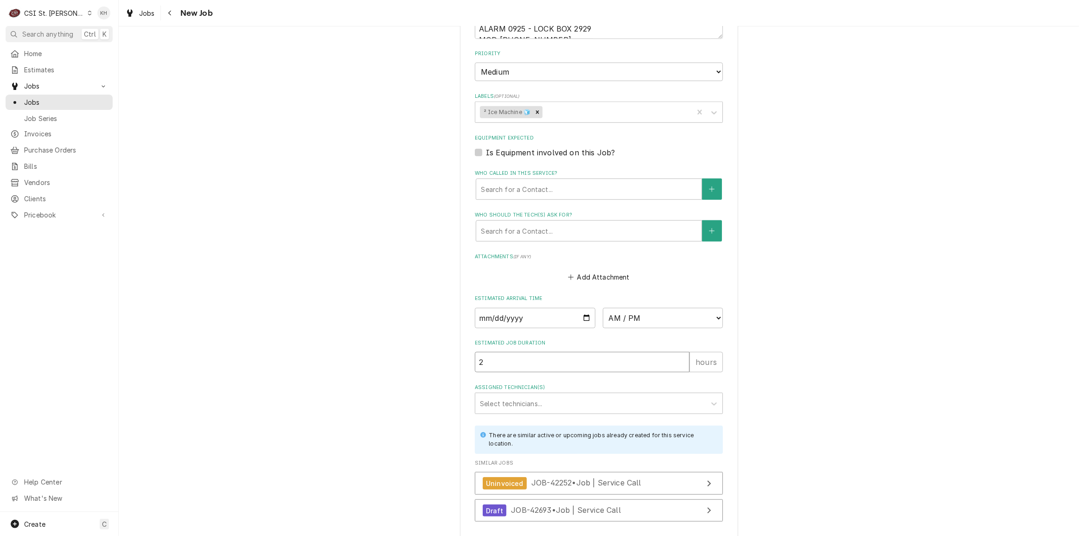
type input "2"
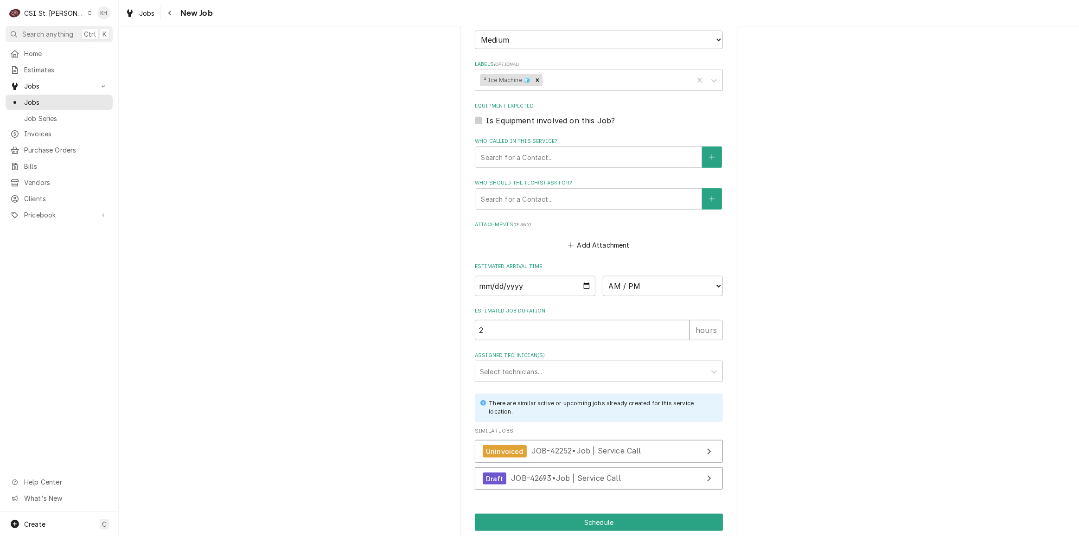
scroll to position [903, 0]
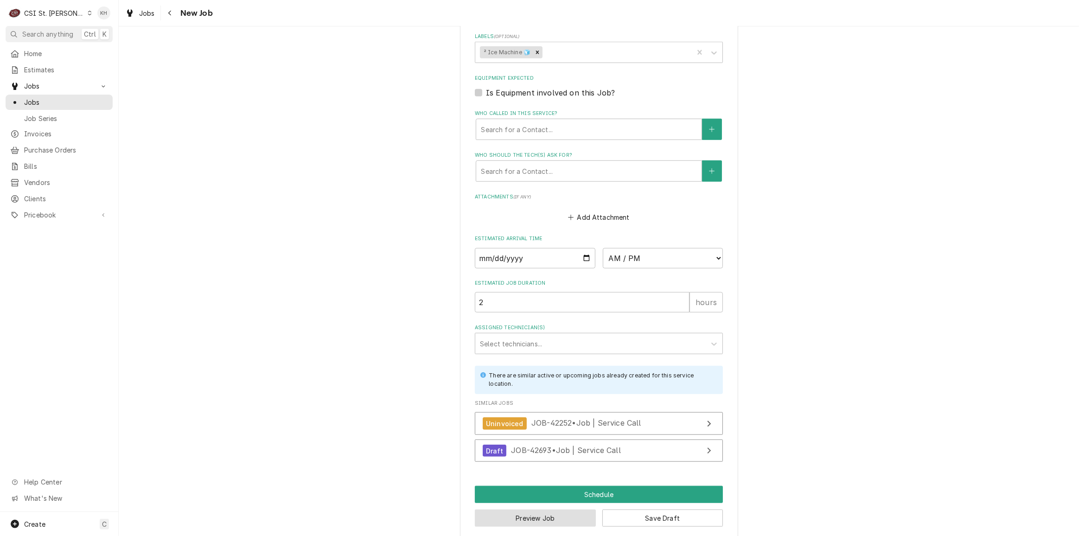
click at [519, 510] on button "Preview Job" at bounding box center [535, 518] width 121 height 17
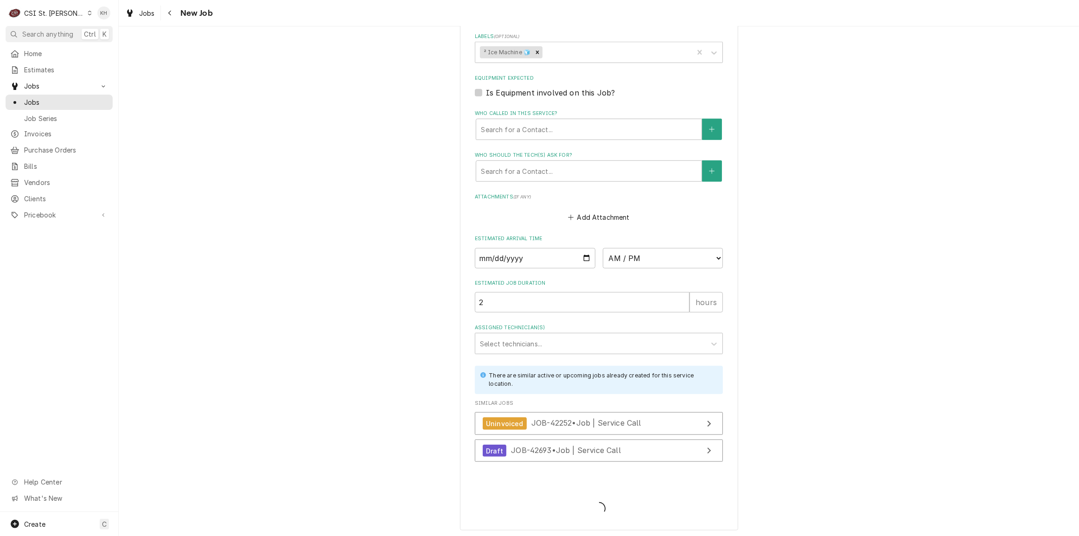
scroll to position [895, 0]
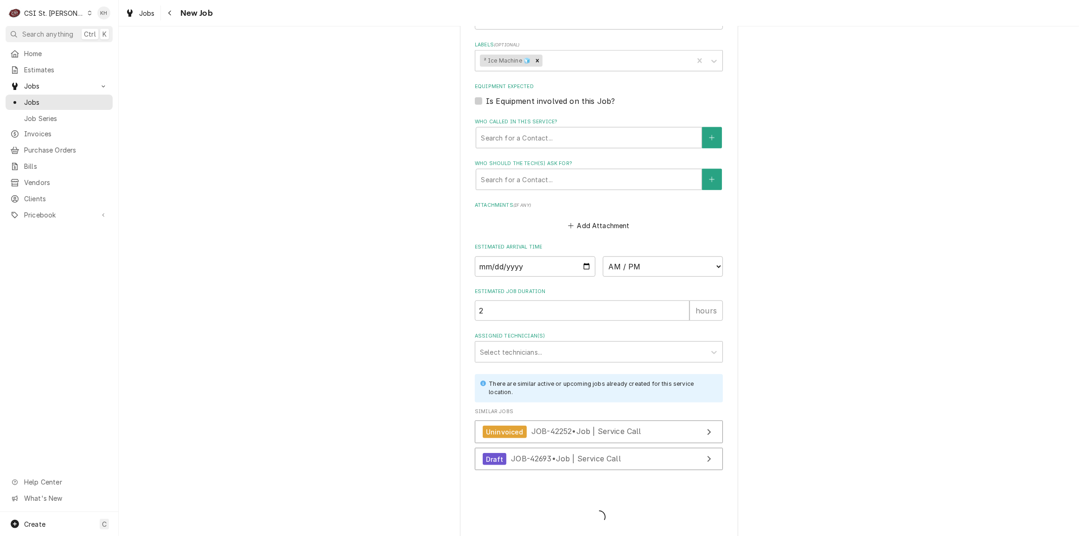
type textarea "x"
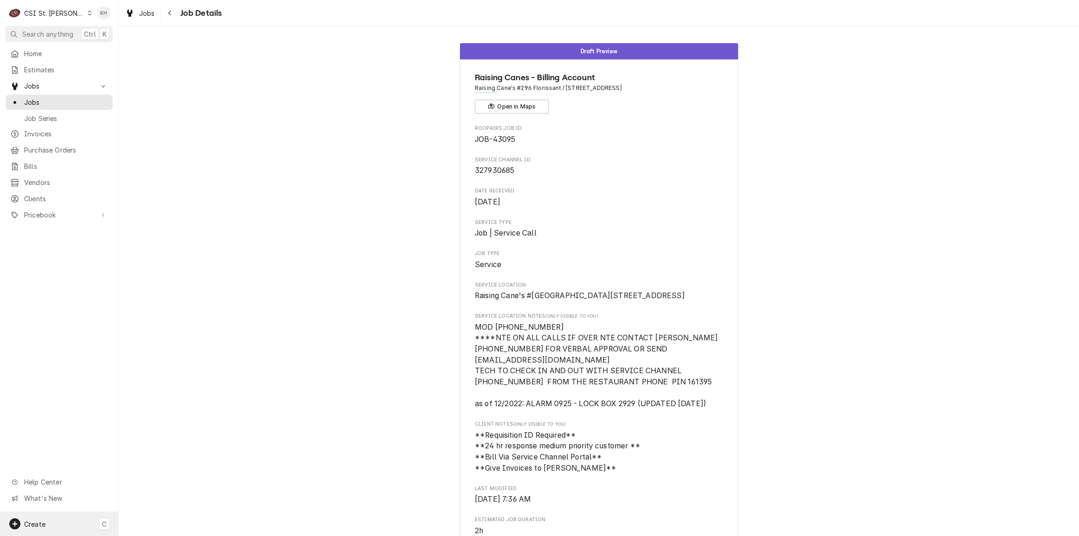
click at [41, 519] on div "Create" at bounding box center [34, 524] width 21 height 10
click at [160, 440] on div "Job" at bounding box center [174, 444] width 62 height 10
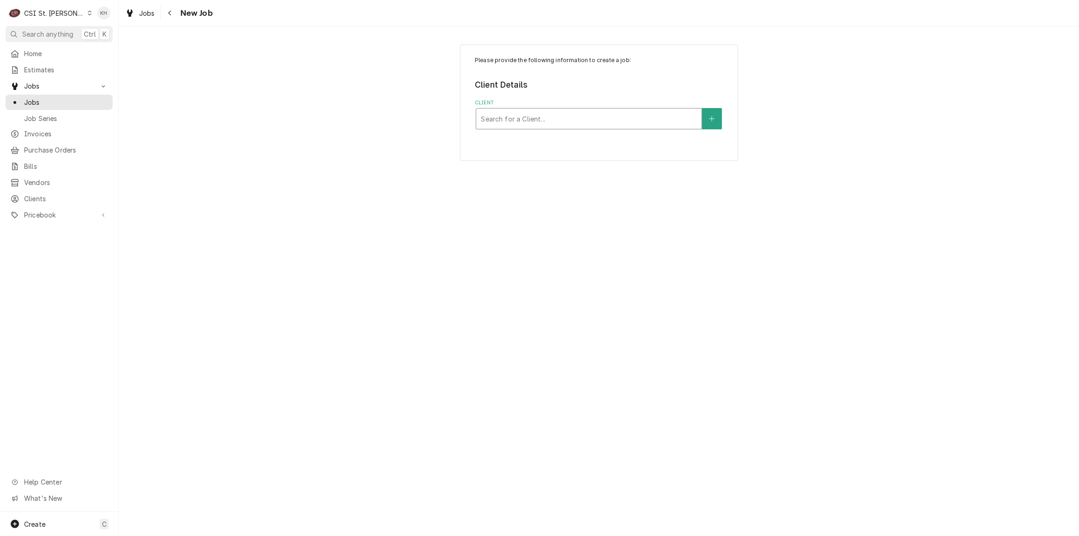
drag, startPoint x: 638, startPoint y: 103, endPoint x: 640, endPoint y: 126, distance: 22.3
click at [641, 115] on div "Client Search for a Client..." at bounding box center [599, 114] width 248 height 30
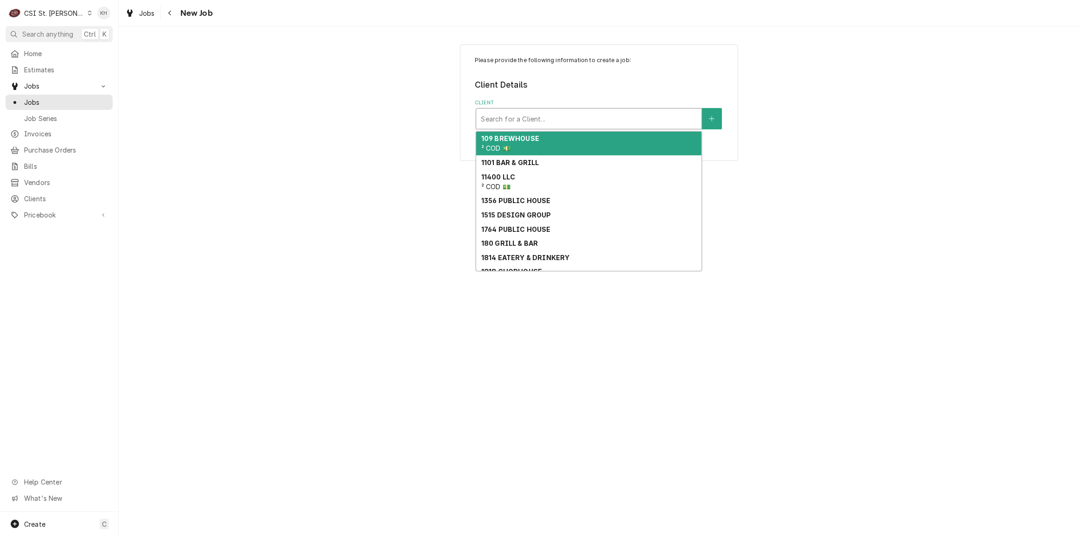
click at [640, 128] on div "Search for a Client..." at bounding box center [588, 119] width 225 height 20
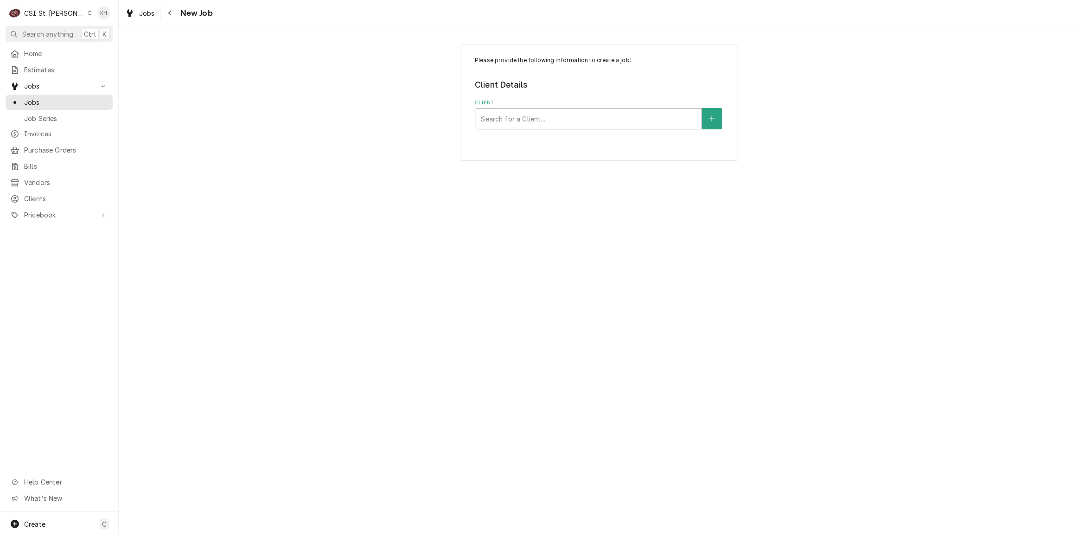
click at [635, 118] on div "Client" at bounding box center [589, 118] width 216 height 17
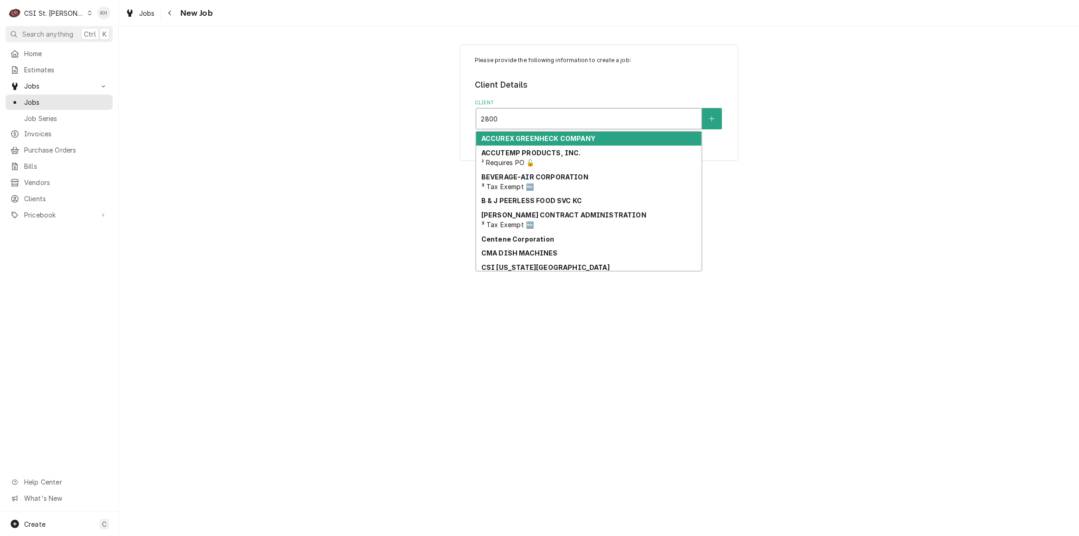
type input "2800 n"
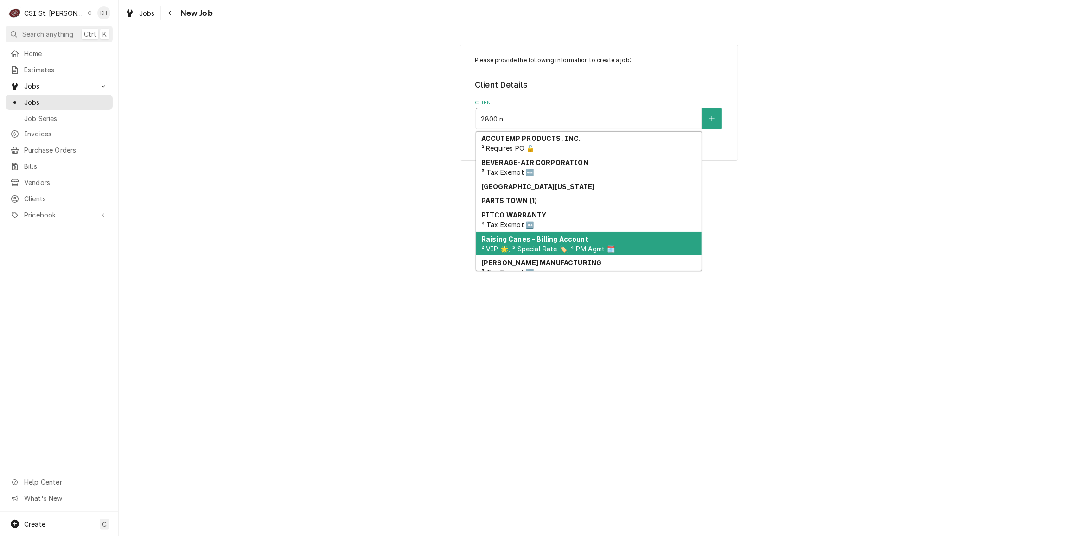
click at [589, 241] on div "Raising Canes - Billing Account ² VIP 🌟, ³ Special Rate 🏷️, ⁴ PM Agmt 🗓️" at bounding box center [588, 244] width 225 height 24
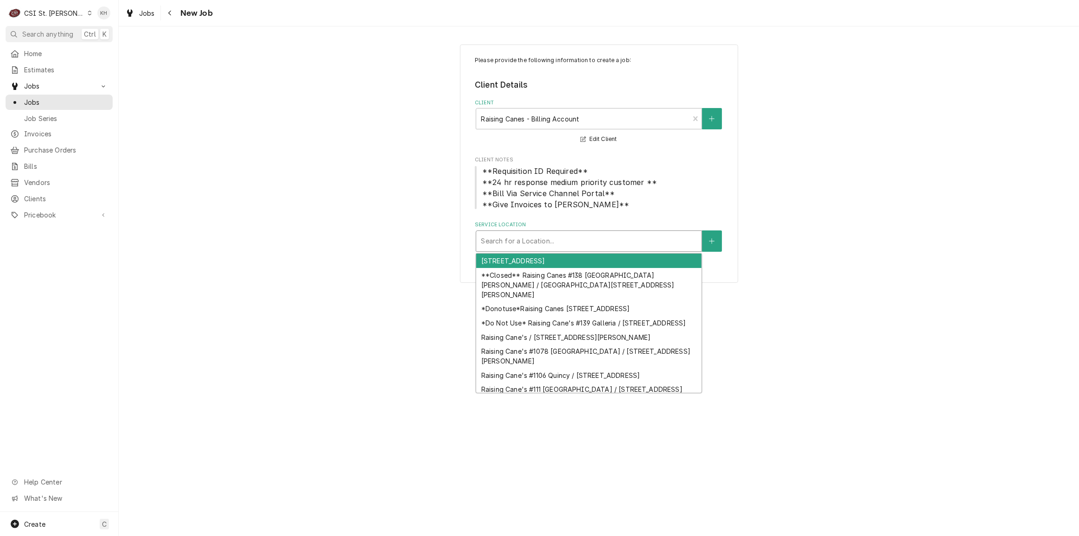
click at [566, 246] on div "Service Location" at bounding box center [589, 241] width 216 height 17
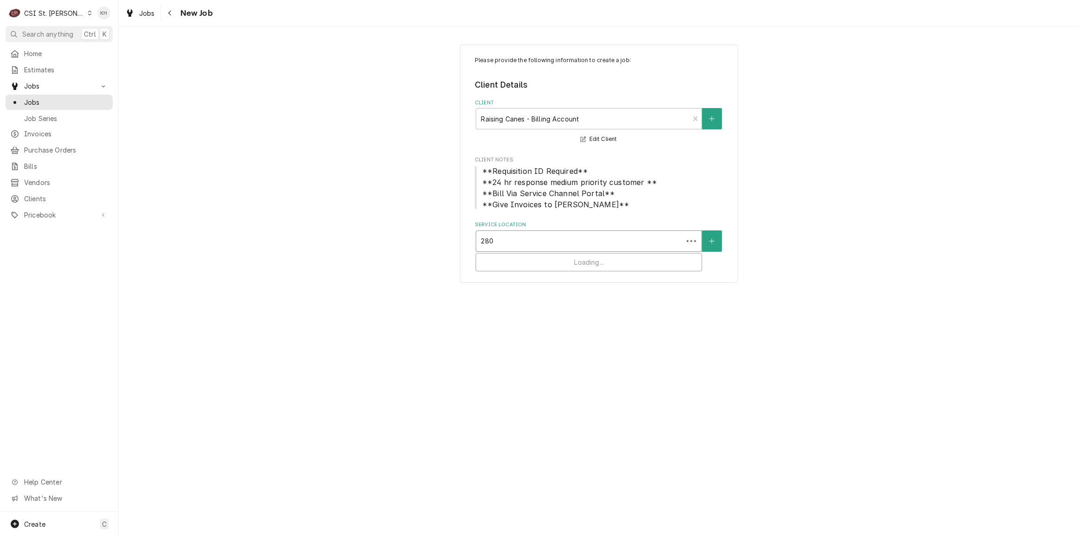
type input "2800"
click at [560, 268] on div "Raising Cane's #296 Florissant / [STREET_ADDRESS]" at bounding box center [588, 261] width 225 height 14
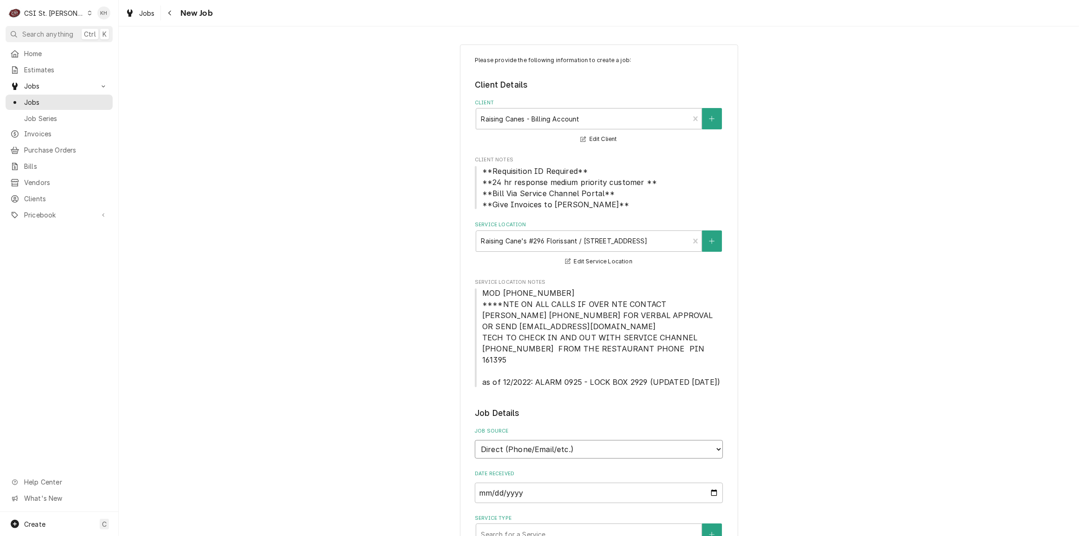
drag, startPoint x: 537, startPoint y: 446, endPoint x: 532, endPoint y: 443, distance: 5.4
click at [535, 445] on select "Direct (Phone/Email/etc.) Service Channel Corrigo Ecotrak Other" at bounding box center [599, 449] width 248 height 19
select select "1"
click at [532, 483] on input "Service Channel ID" at bounding box center [599, 493] width 248 height 20
paste input "327930609"
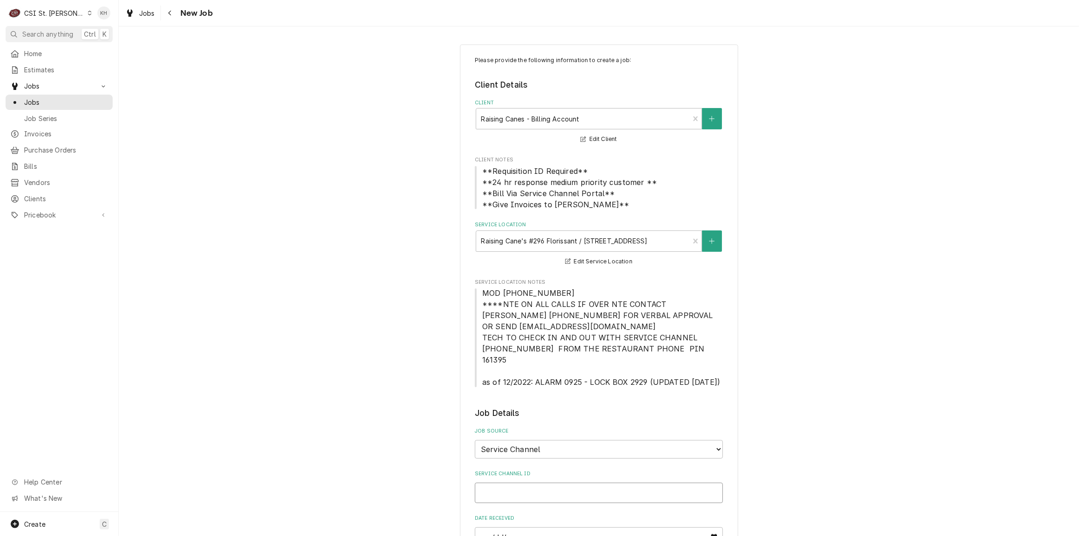
type textarea "x"
type input "327930609"
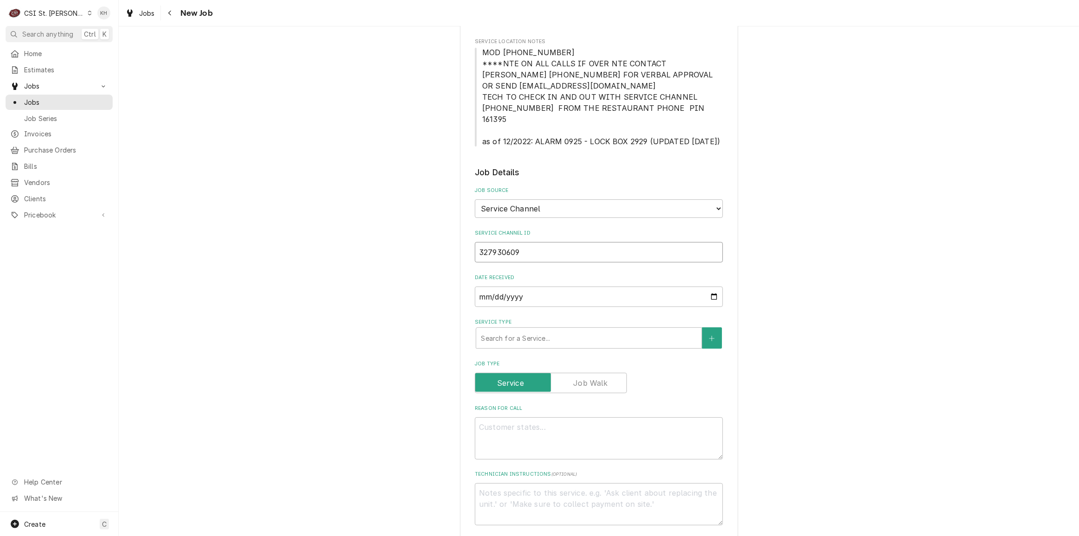
type textarea "x"
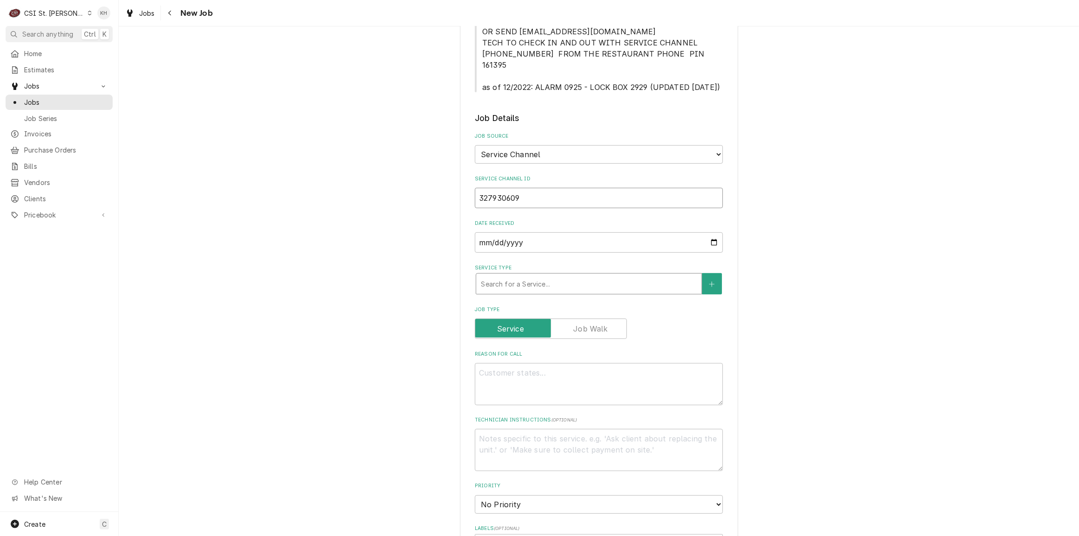
type input "327930609"
drag, startPoint x: 520, startPoint y: 281, endPoint x: 530, endPoint y: 281, distance: 10.2
click at [524, 281] on div "Search for a Service..." at bounding box center [588, 284] width 225 height 20
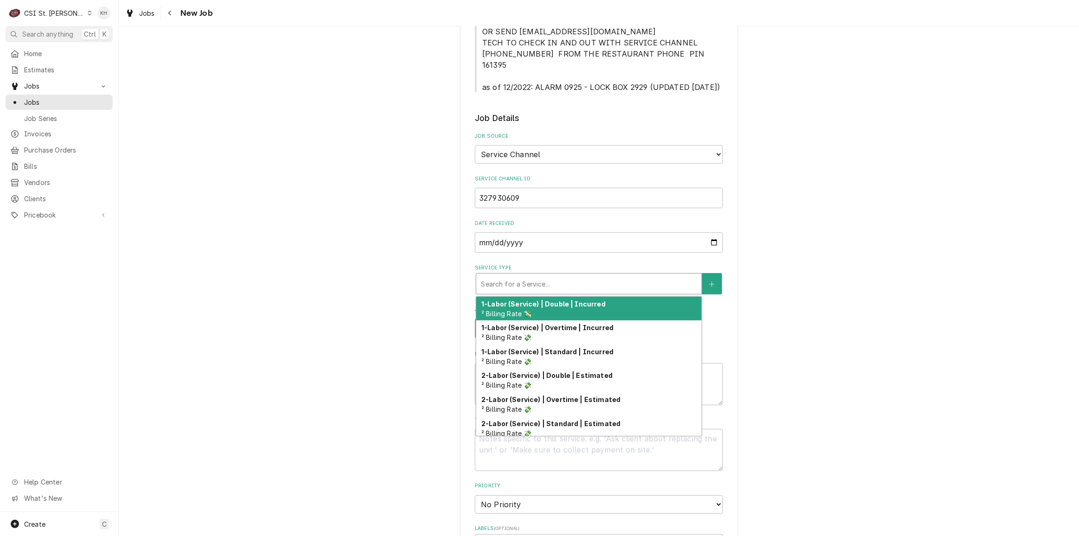
type textarea "x"
type input "s"
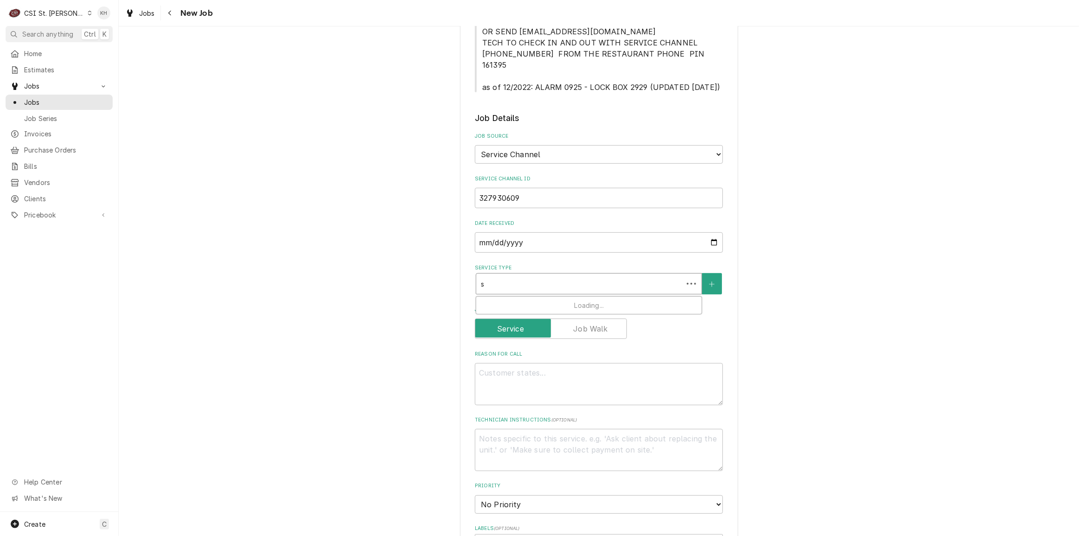
type textarea "x"
type input "se"
type textarea "x"
type input "ser"
type textarea "x"
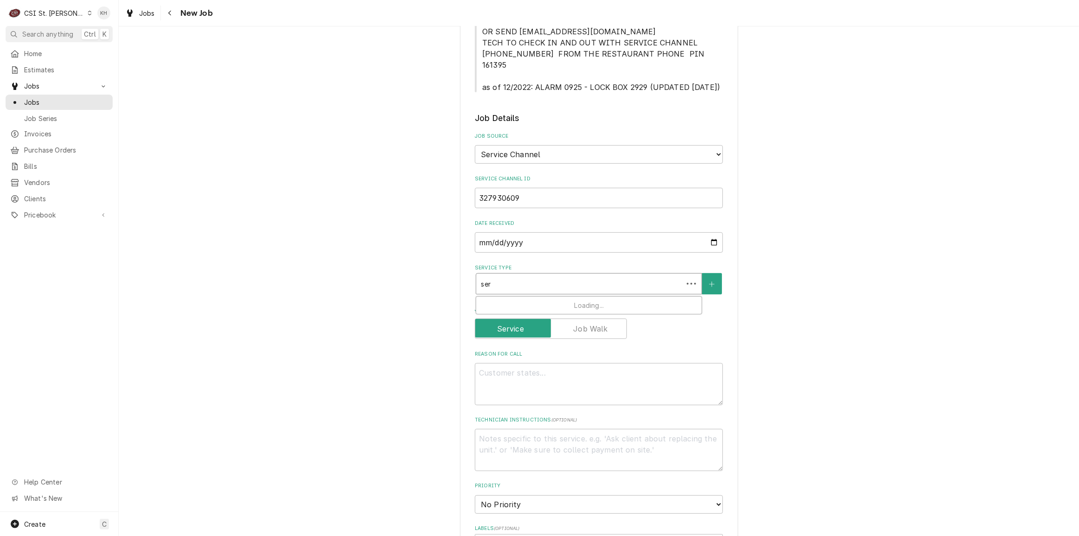
type input "serv"
type textarea "x"
type input "servi"
type textarea "x"
type input "servic"
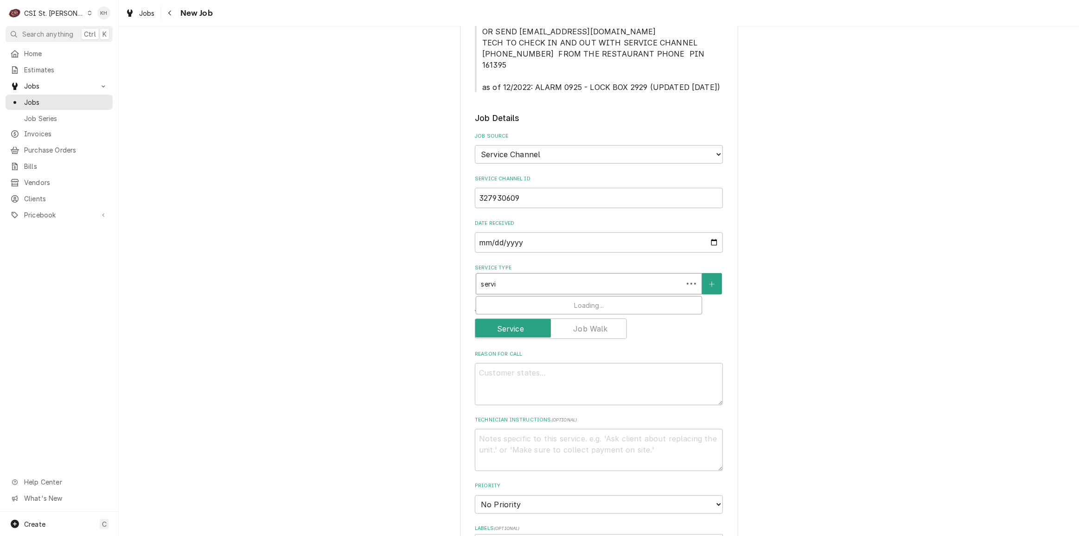
type textarea "x"
type input "service"
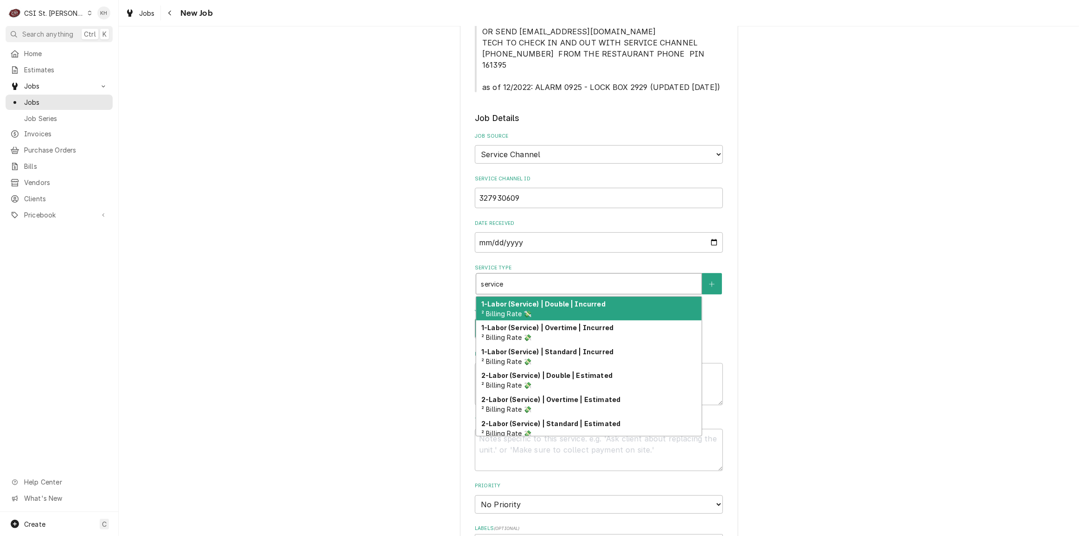
type textarea "x"
type input "service c"
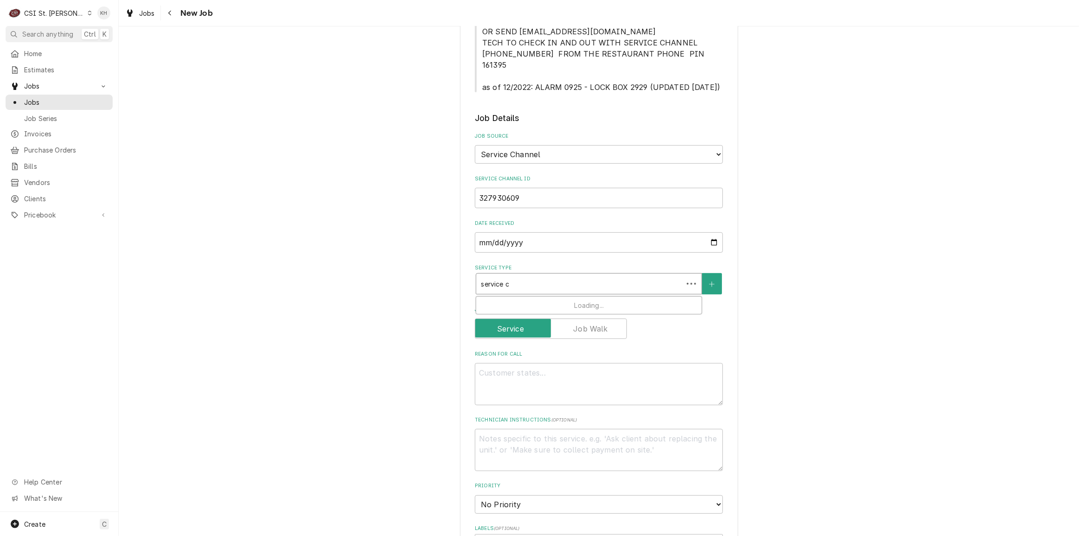
type textarea "x"
type input "service cal"
type textarea "x"
type input "service call"
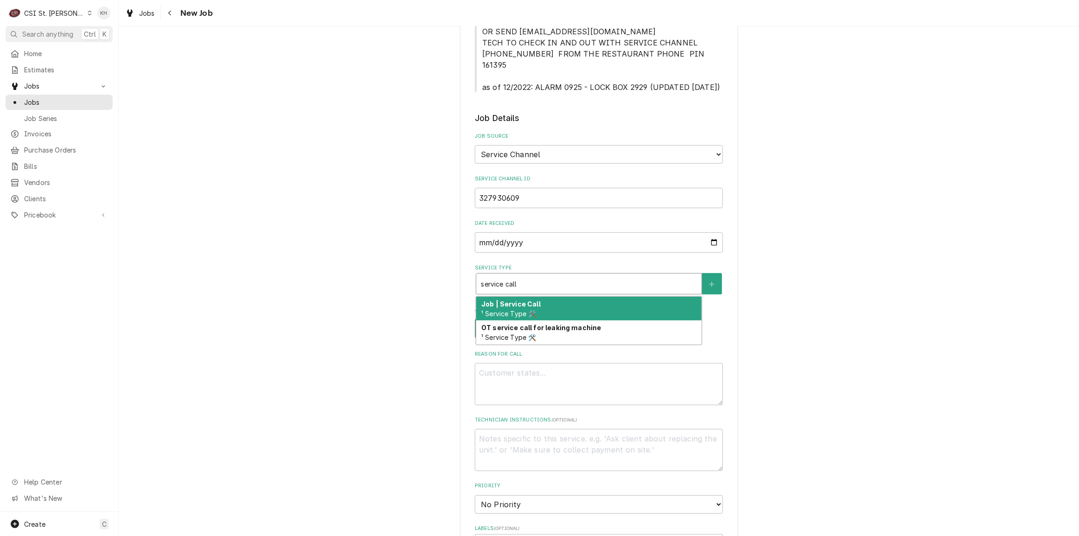
drag, startPoint x: 535, startPoint y: 293, endPoint x: 541, endPoint y: 317, distance: 24.9
click at [536, 297] on div "Job | Service Call ¹ Service Type 🛠️" at bounding box center [588, 309] width 225 height 24
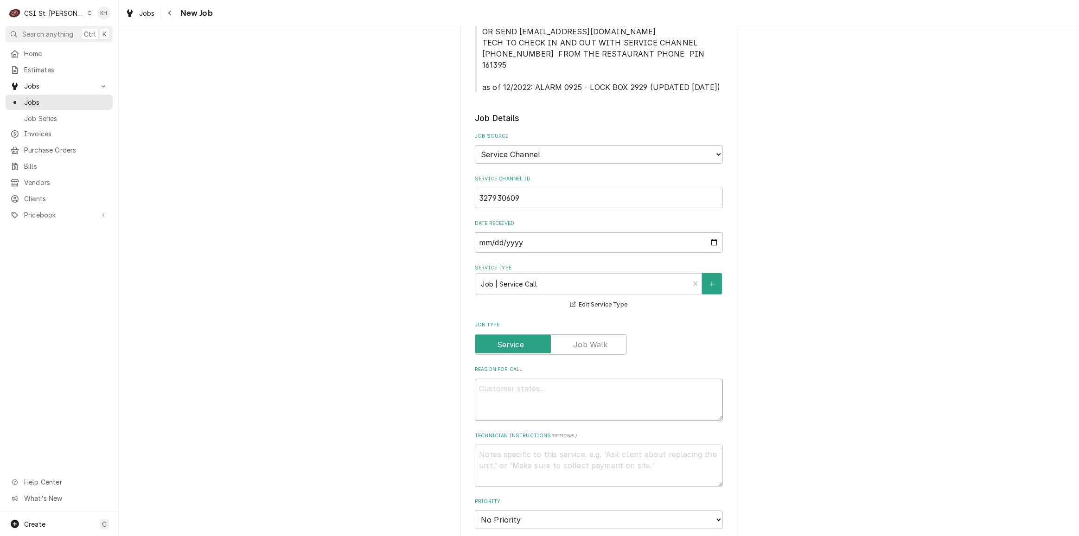
click at [596, 403] on textarea "Reason For Call" at bounding box center [599, 400] width 248 height 42
paste textarea "Problem Description "KITCHEN / Refrigeration / Walk-In Freezer "Equip:" KITCHEN…"
type textarea "x"
type textarea "Problem Description "KITCHEN / Refrigeration / Walk-In Freezer "Equip:" KITCHEN…"
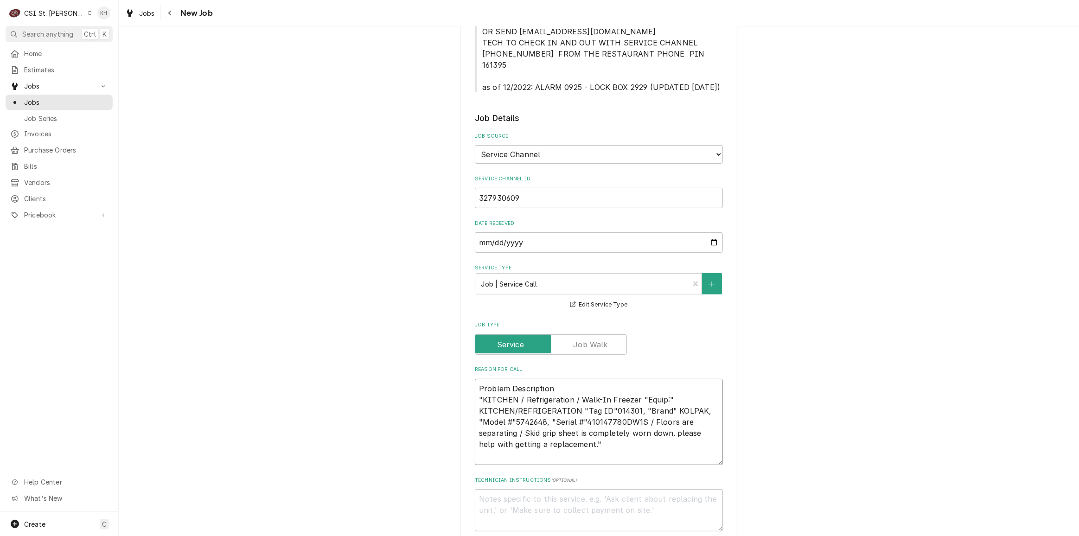
click at [580, 431] on textarea "Problem Description "KITCHEN / Refrigeration / Walk-In Freezer "Equip:" KITCHEN…" at bounding box center [599, 422] width 248 height 86
type textarea "x"
type textarea "Problem Description "KITCHEN / Refrigeration / Walk-In Freezer "Equip:" KITCHEN…"
type textarea "x"
type textarea "KITCHEN / Refrigeration / Walk-In Freezer "Equip:" KITCHEN/REFRIGERATION "Tag I…"
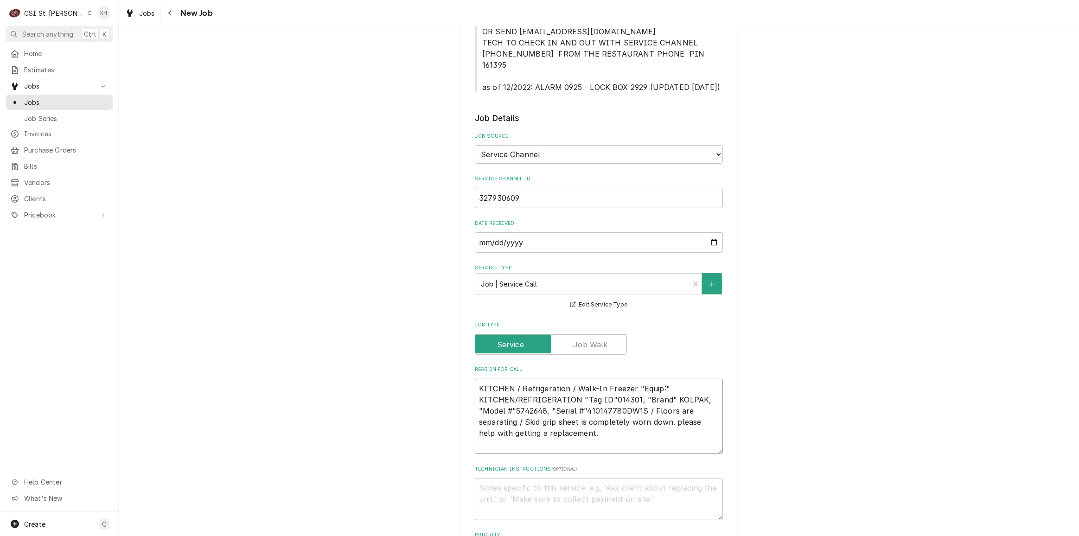
drag, startPoint x: 479, startPoint y: 388, endPoint x: 461, endPoint y: 368, distance: 26.9
type textarea "x"
type textarea "KITCHEN / Refrigeration / Walk-In Freezer "Equip:" KITCHEN/REFRIGERATION "Tag I…"
click at [513, 434] on textarea "KITCHEN / Refrigeration / Walk-In Freezer "Equip:" KITCHEN/REFRIGERATION "Tag I…" at bounding box center [599, 416] width 248 height 75
type textarea "x"
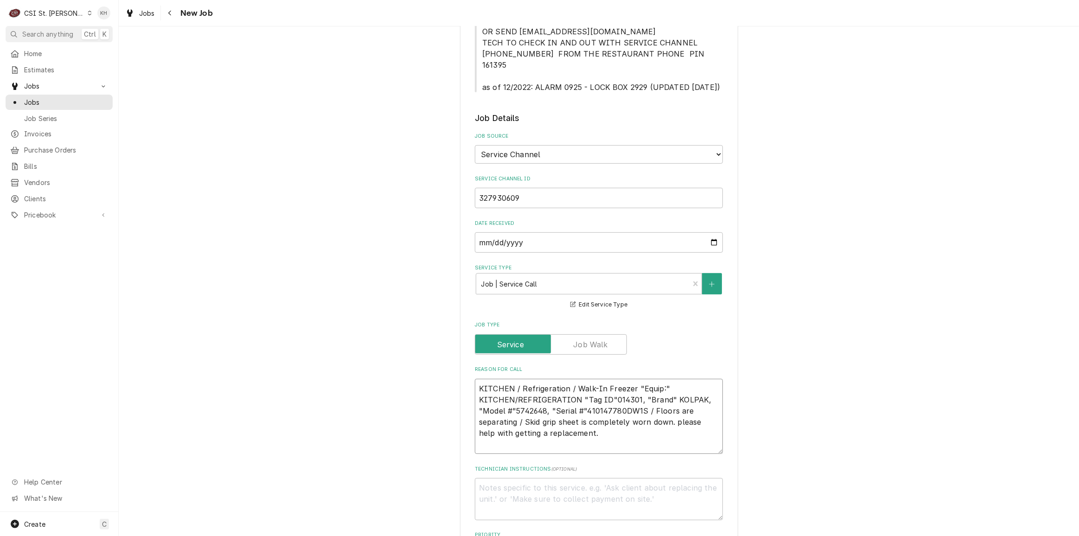
type textarea "KITCHEN / Refrigeration / Walk-In Freezer "Equip:" KITCHEN/REFRIGERATION "Tag I…"
type textarea "x"
type textarea "KITCHEN / Refrigeration / Walk-In Freezer "Equip:" KITCHEN/REFRIGERATION "Tag I…"
type textarea "x"
type textarea "KITCHEN / Refrigeration / Walk-In Freezer "Equip:" KITCHEN/REFRIGERATION "Tag I…"
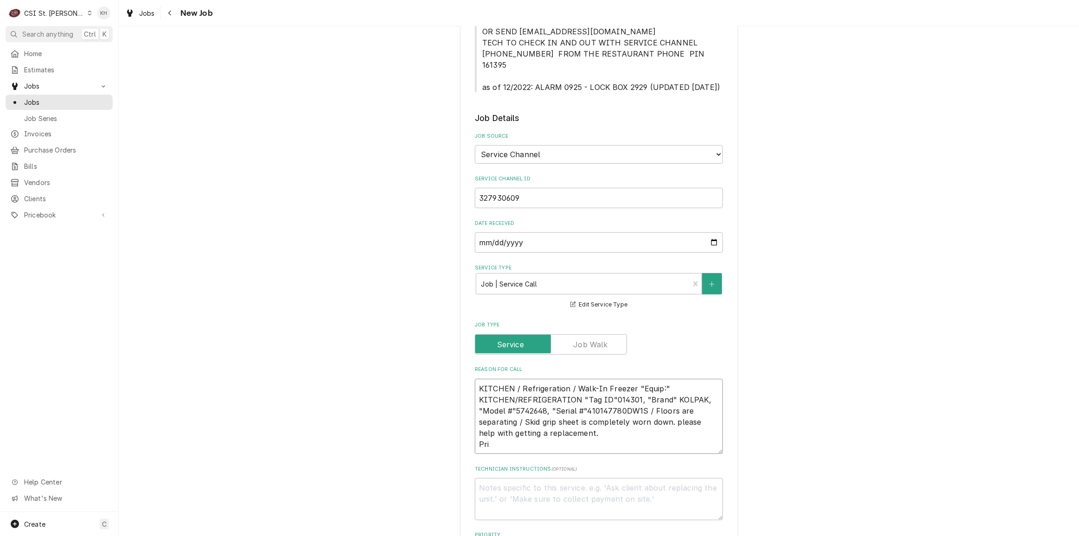
type textarea "x"
type textarea "KITCHEN / Refrigeration / Walk-In Freezer "Equip:" KITCHEN/REFRIGERATION "Tag I…"
type textarea "x"
type textarea "KITCHEN / Refrigeration / Walk-In Freezer "Equip:" KITCHEN/REFRIGERATION "Tag I…"
type textarea "x"
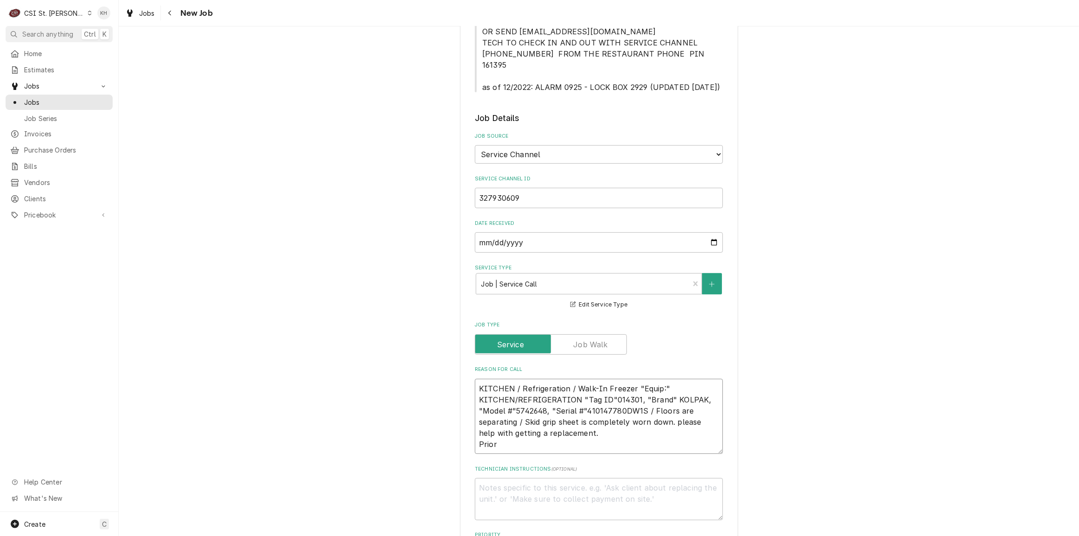
type textarea "KITCHEN / Refrigeration / Walk-In Freezer "Equip:" KITCHEN/REFRIGERATION "Tag I…"
type textarea "x"
type textarea "KITCHEN / Refrigeration / Walk-In Freezer "Equip:" KITCHEN/REFRIGERATION "Tag I…"
type textarea "x"
type textarea "KITCHEN / Refrigeration / Walk-In Freezer "Equip:" KITCHEN/REFRIGERATION "Tag I…"
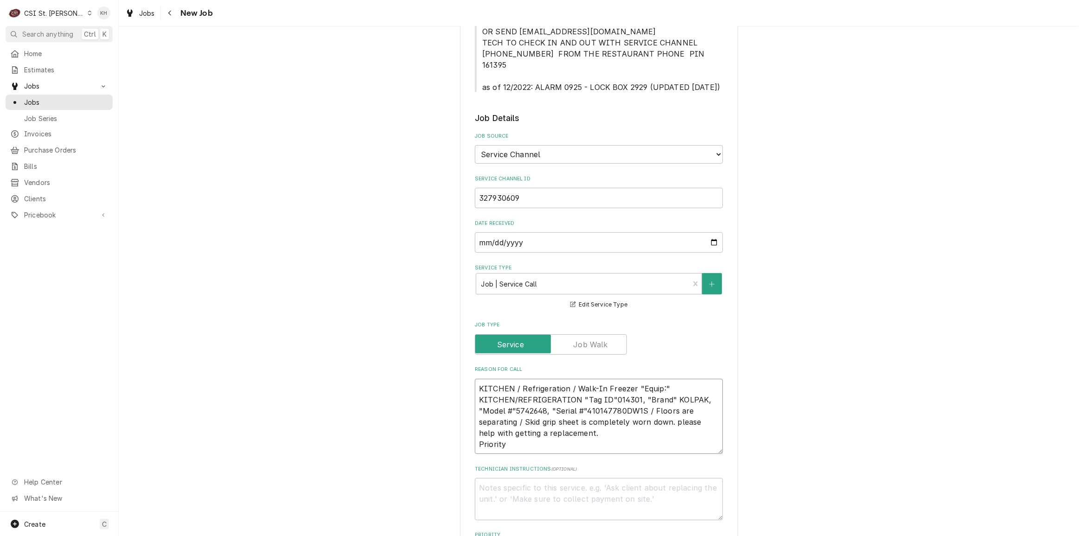
type textarea "x"
type textarea "KITCHEN / Refrigeration / Walk-In Freezer "Equip:" KITCHEN/REFRIGERATION "Tag I…"
paste textarea "Non-Emergency - 7 Days"
type textarea "x"
type textarea "KITCHEN / Refrigeration / Walk-In Freezer "Equip:" KITCHEN/REFRIGERATION "Tag I…"
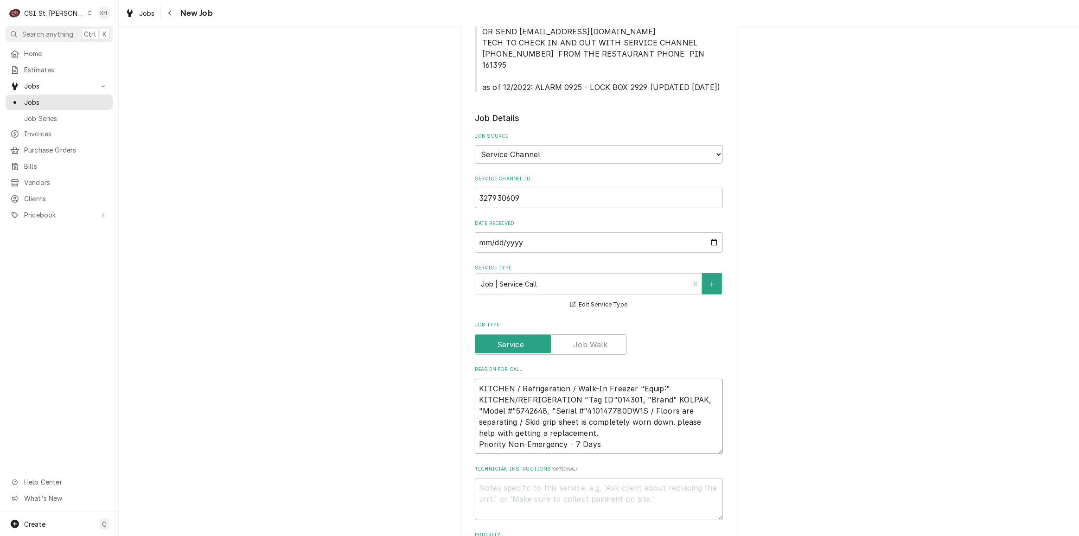
type textarea "x"
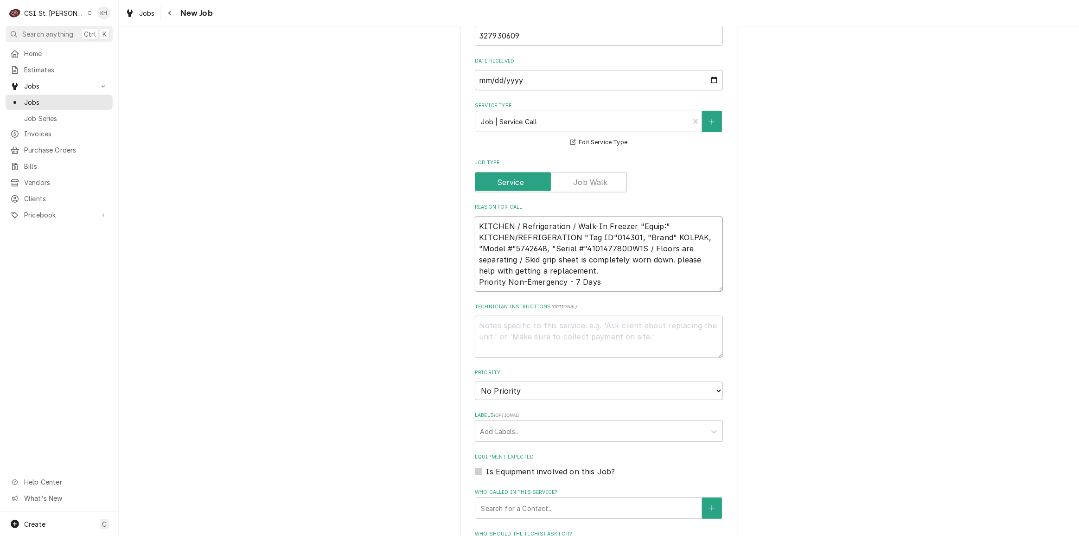
scroll to position [463, 0]
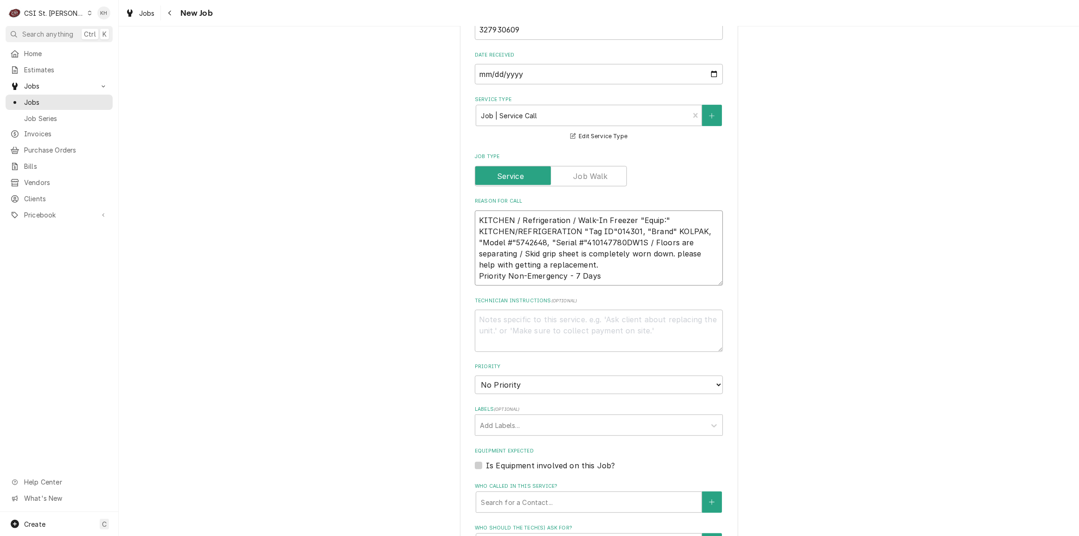
type textarea "KITCHEN / Refrigeration / Walk-In Freezer "Equip:" KITCHEN/REFRIGERATION "Tag I…"
click at [557, 313] on textarea "Technician Instructions ( optional )" at bounding box center [599, 331] width 248 height 42
type textarea "x"
type textarea "N"
type textarea "x"
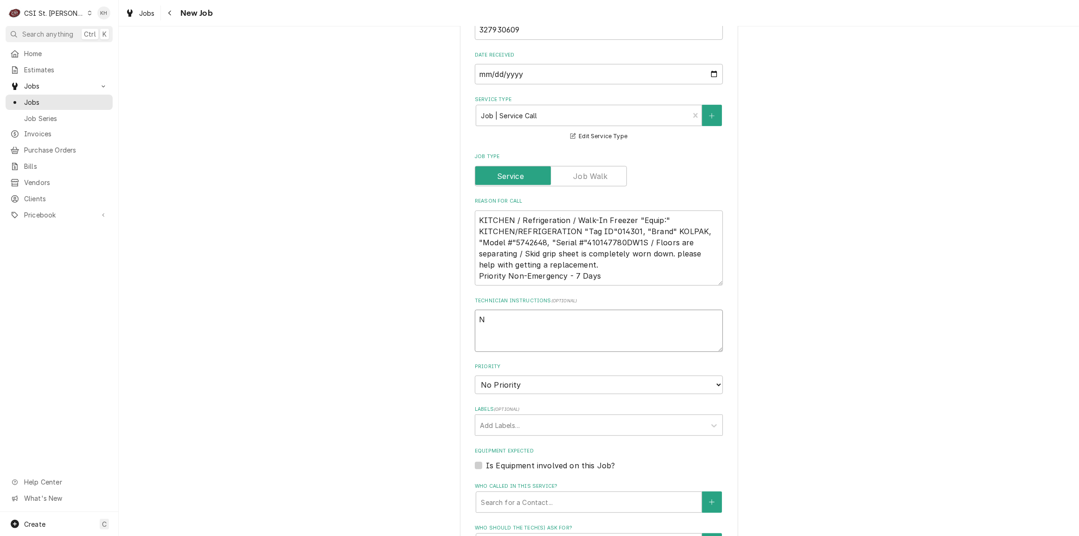
type textarea "NT"
type textarea "x"
type textarea "NTE"
type textarea "x"
type textarea "NTE"
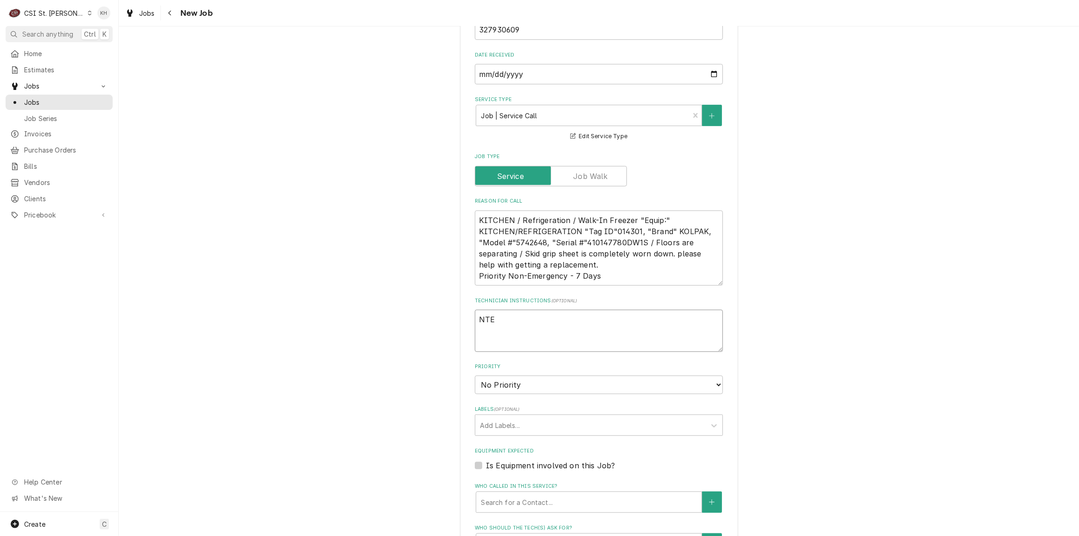
type textarea "x"
type textarea "NTE $"
type textarea "x"
type textarea "NTE $5"
type textarea "x"
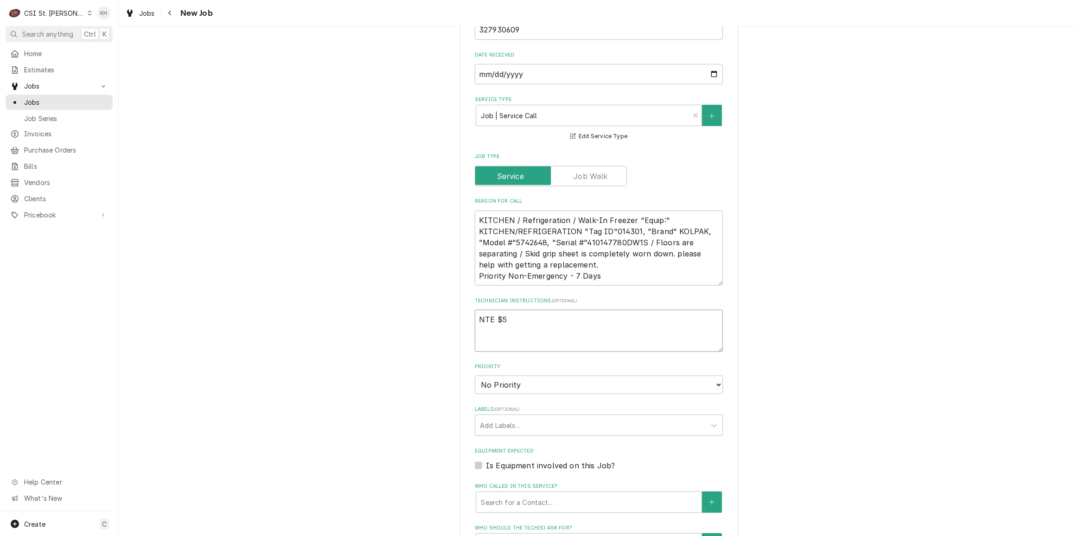
type textarea "NTE $50"
type textarea "x"
type textarea "NTE $500"
type textarea "x"
type textarea "NTE $500."
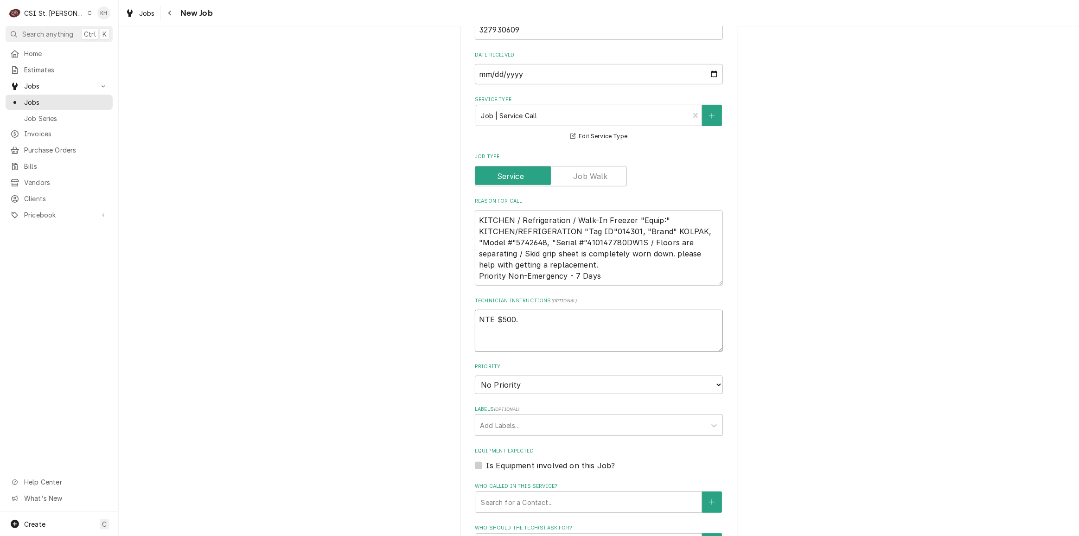
type textarea "x"
type textarea "NTE $500.0"
type textarea "x"
type textarea "NTE $500.00"
type textarea "x"
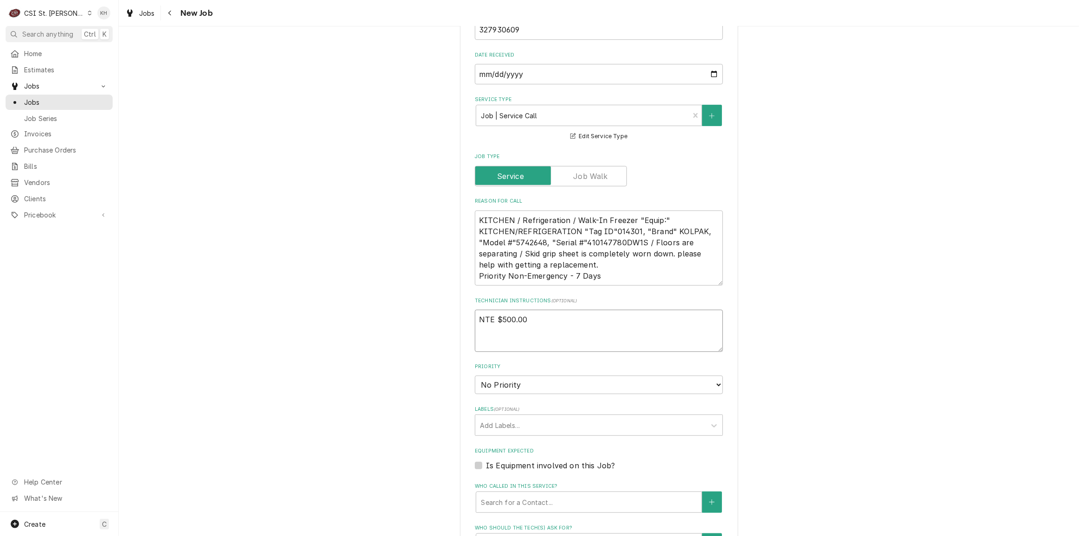
type textarea "NTE $500.00"
type textarea "x"
type textarea "NTE $500.00"
type textarea "x"
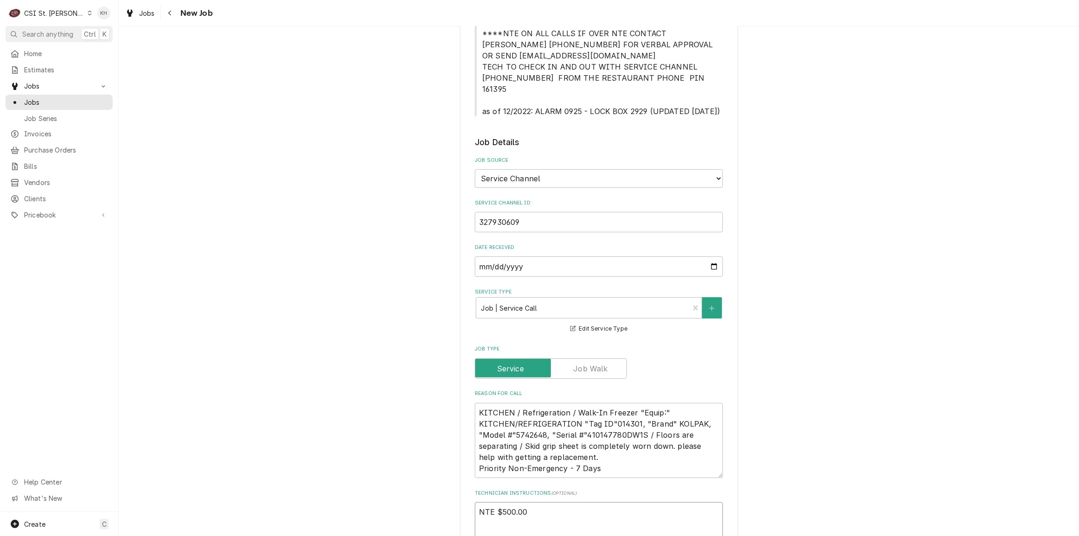
scroll to position [211, 0]
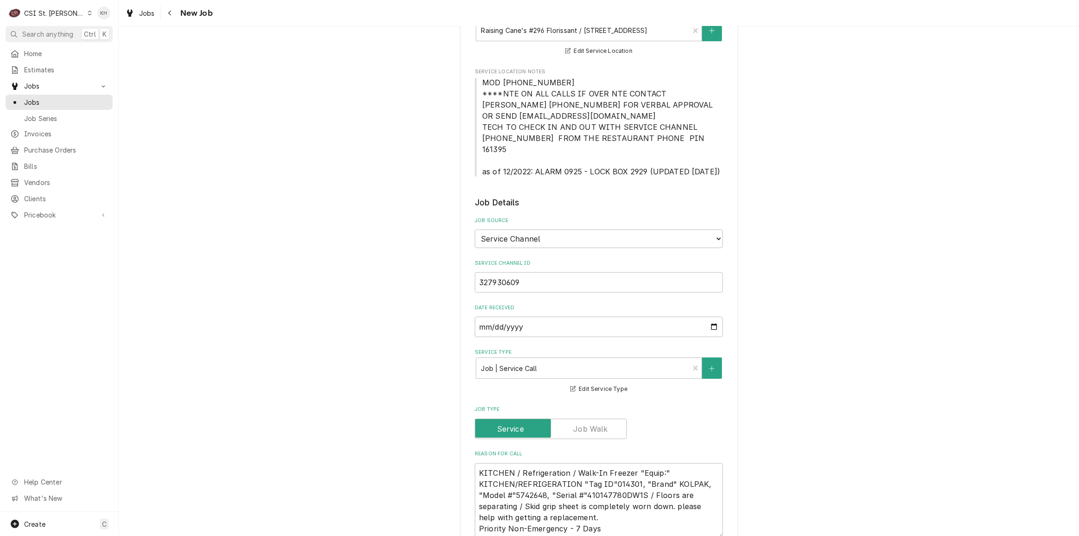
type textarea "NTE $500.00"
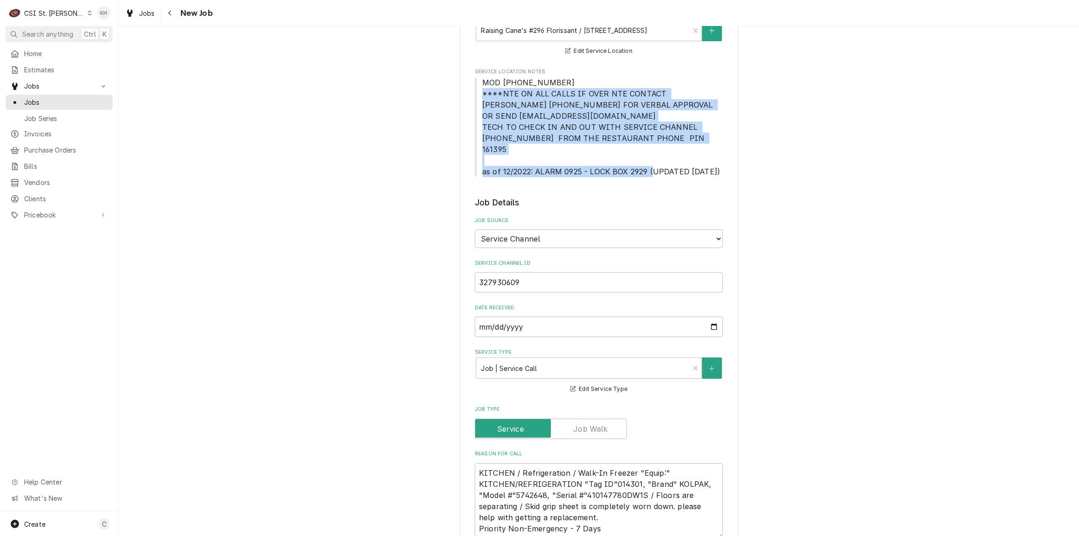
drag, startPoint x: 479, startPoint y: 96, endPoint x: 648, endPoint y: 159, distance: 180.7
click at [648, 159] on span "MOD (314) 839-7743 ****NTE ON ALL CALLS IF OVER NTE CONTACT JEFF COSTA 636-399-…" at bounding box center [601, 127] width 238 height 98
copy span "****NTE ON ALL CALLS IF OVER NTE CONTACT JEFF COSTA 636-399-1299 FOR VERBAL APP…"
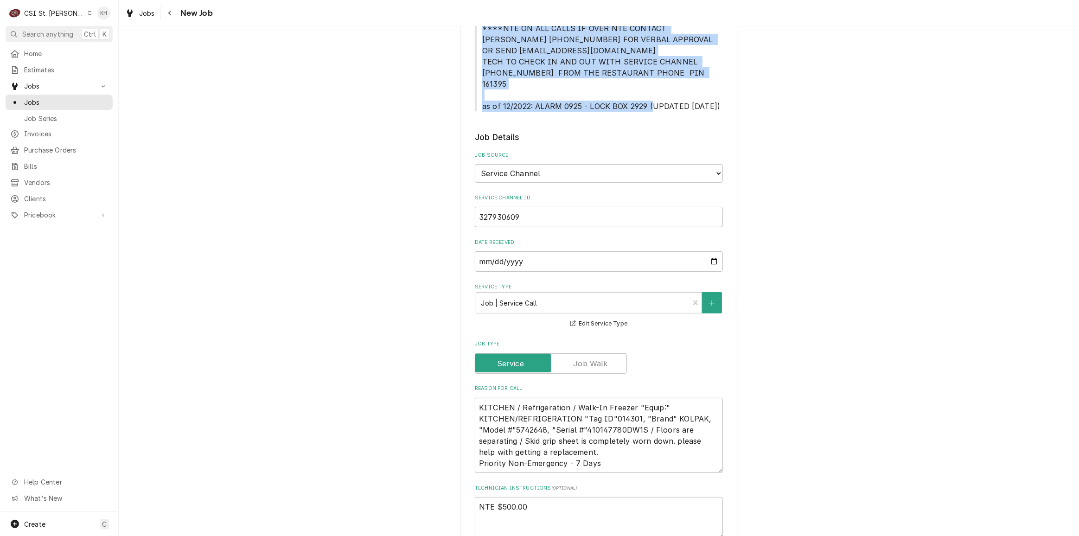
scroll to position [379, 0]
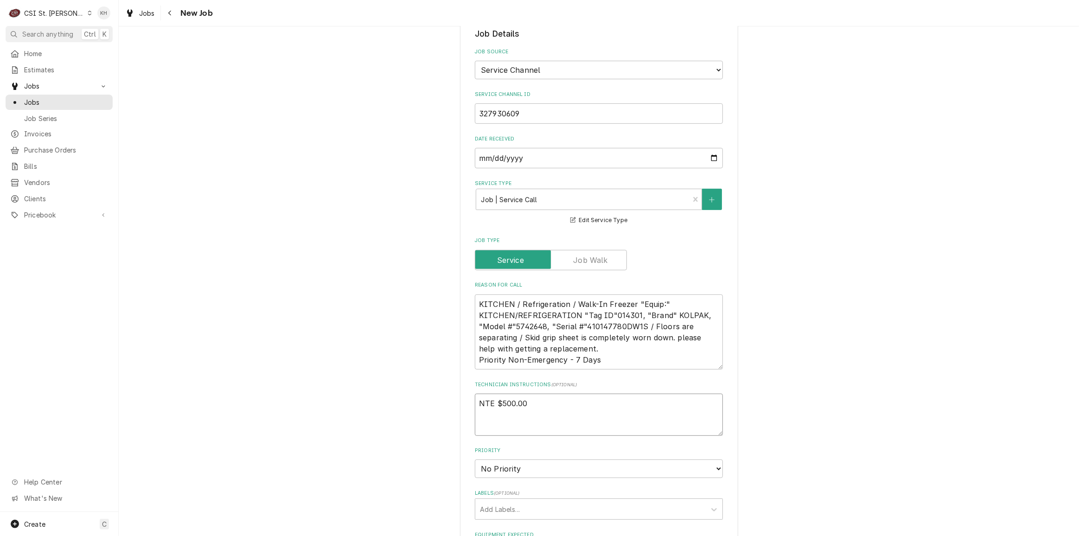
click at [505, 411] on textarea "NTE $500.00" at bounding box center [599, 415] width 248 height 42
paste textarea "****NTE ON ALL CALLS IF OVER NTE CONTACT JEFF COSTA 636-399-1299 FOR VERBAL APP…"
type textarea "x"
type textarea "NTE $500.00 ****NTE ON ALL CALLS IF OVER NTE CONTACT JEFF COSTA 636-399-1299 FO…"
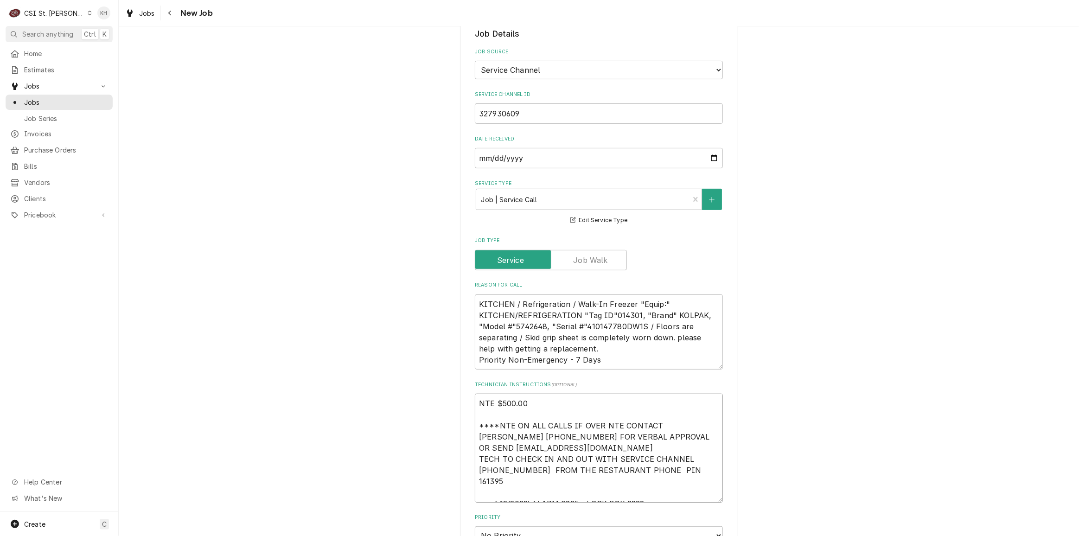
drag, startPoint x: 528, startPoint y: 483, endPoint x: 476, endPoint y: 477, distance: 52.3
click at [476, 477] on textarea "NTE $500.00 ****NTE ON ALL CALLS IF OVER NTE CONTACT JEFF COSTA 636-399-1299 FO…" at bounding box center [599, 448] width 248 height 109
type textarea "x"
type textarea "NTE $500.00 ****NTE ON ALL CALLS IF OVER NTE CONTACT JEFF COSTA 636-399-1299 FO…"
type textarea "x"
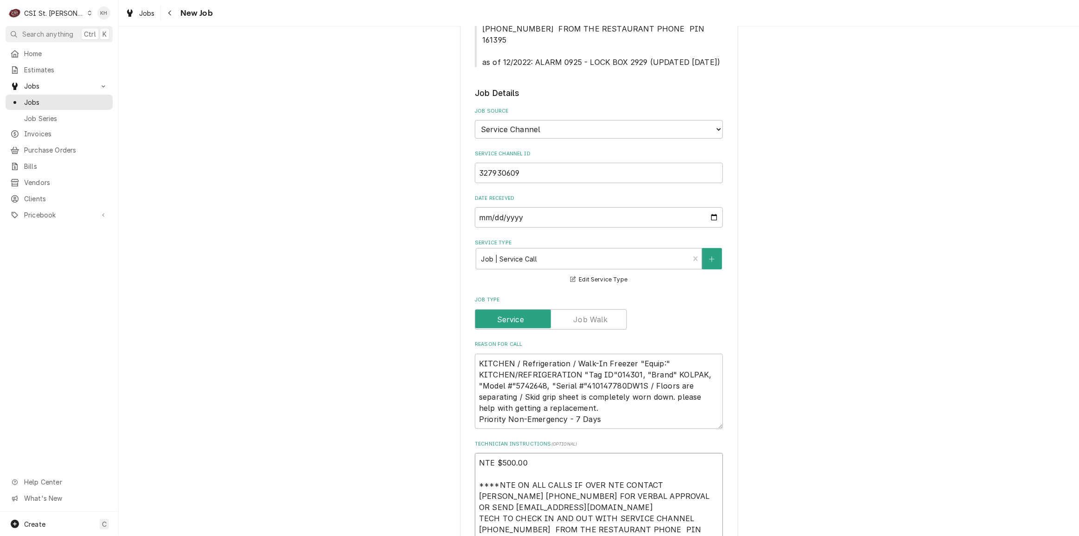
scroll to position [84, 0]
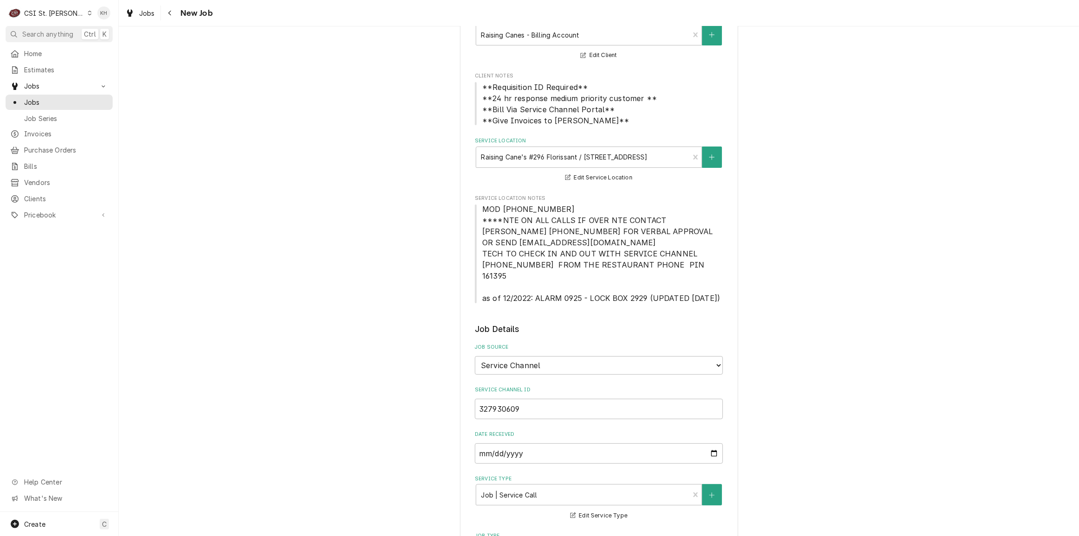
type textarea "NTE $500.00 ****NTE ON ALL CALLS IF OVER NTE CONTACT JEFF COSTA 636-399-1299 FO…"
drag, startPoint x: 481, startPoint y: 207, endPoint x: 556, endPoint y: 212, distance: 75.3
click at [556, 212] on span "MOD (314) 839-7743 ****NTE ON ALL CALLS IF OVER NTE CONTACT JEFF COSTA 636-399-…" at bounding box center [599, 254] width 248 height 100
copy span "MOD (314) 839-7743"
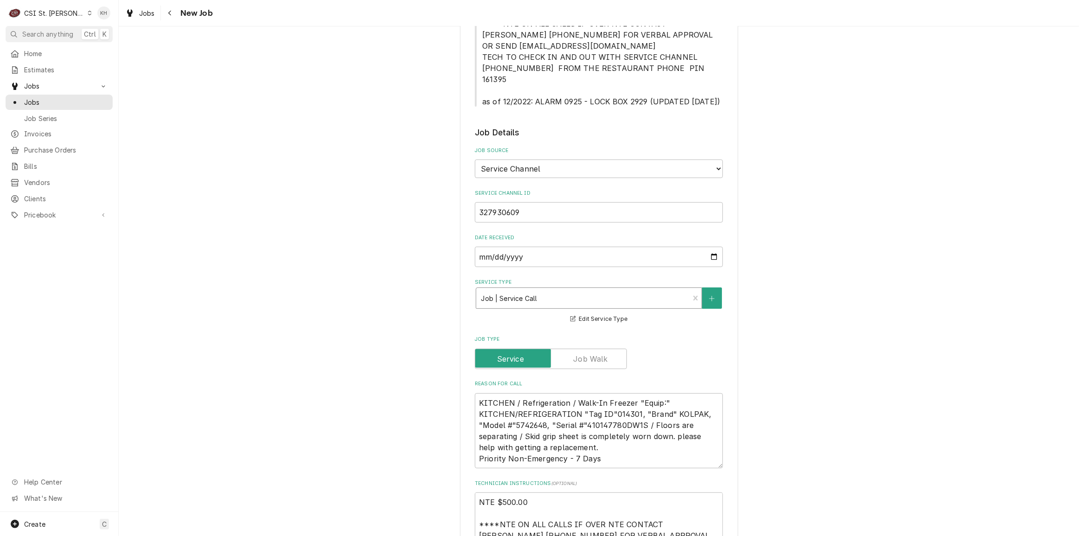
scroll to position [422, 0]
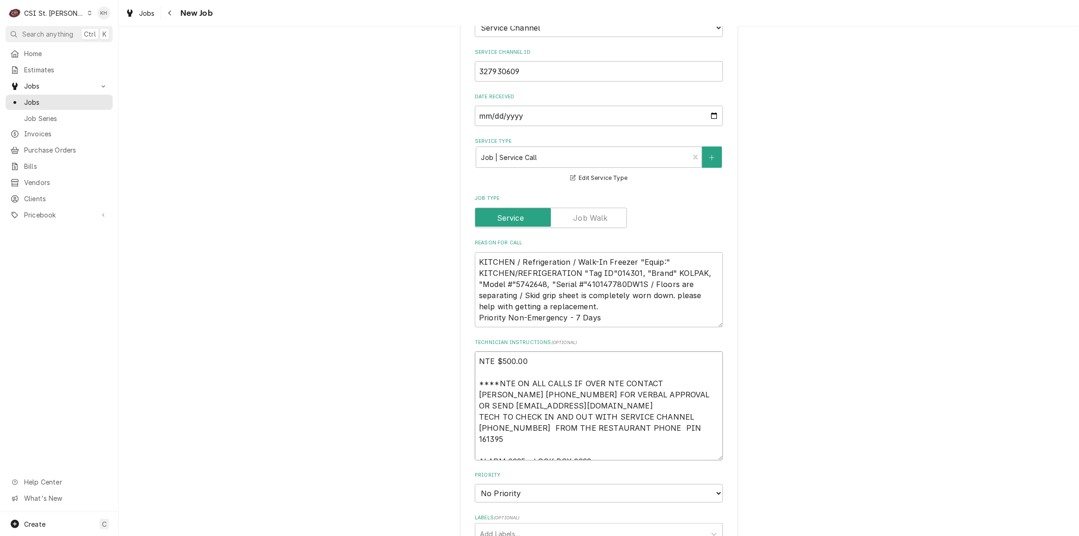
click at [591, 444] on textarea "NTE $500.00 ****NTE ON ALL CALLS IF OVER NTE CONTACT JEFF COSTA 636-399-1299 FO…" at bounding box center [599, 406] width 248 height 109
type textarea "x"
type textarea "NTE $500.00 ****NTE ON ALL CALLS IF OVER NTE CONTACT JEFF COSTA 636-399-1299 FO…"
paste textarea "MOD (314) 839-7743"
type textarea "x"
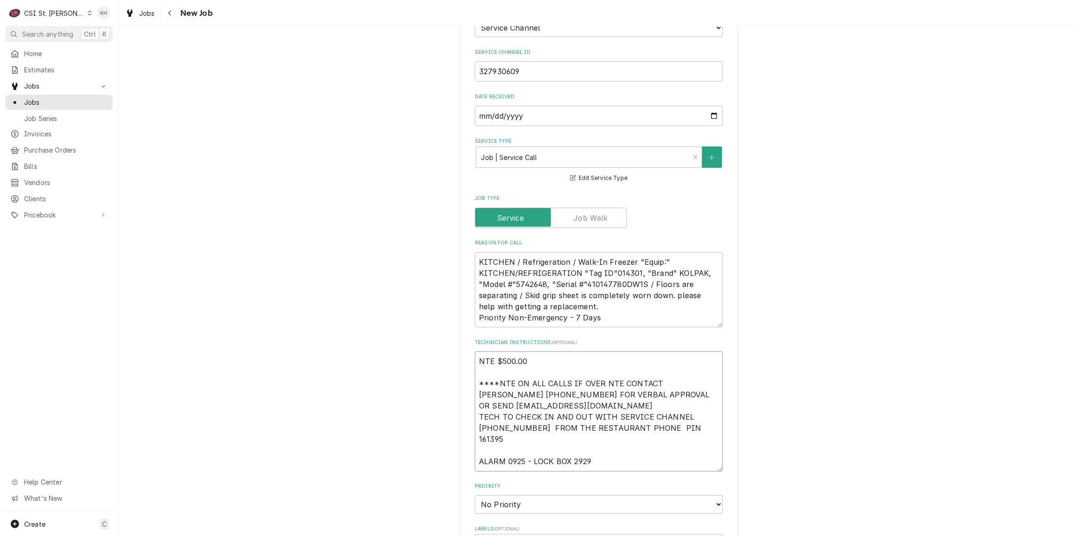
type textarea "NTE $500.00 ****NTE ON ALL CALLS IF OVER NTE CONTACT JEFF COSTA 636-399-1299 FO…"
type textarea "x"
type textarea "NTE $500.00 ****NTE ON ALL CALLS IF OVER NTE CONTACT JEFF COSTA 636-399-1299 FO…"
click at [603, 272] on textarea "KITCHEN / Refrigeration / Walk-In Freezer "Equip:" KITCHEN/REFRIGERATION "Tag I…" at bounding box center [599, 289] width 248 height 75
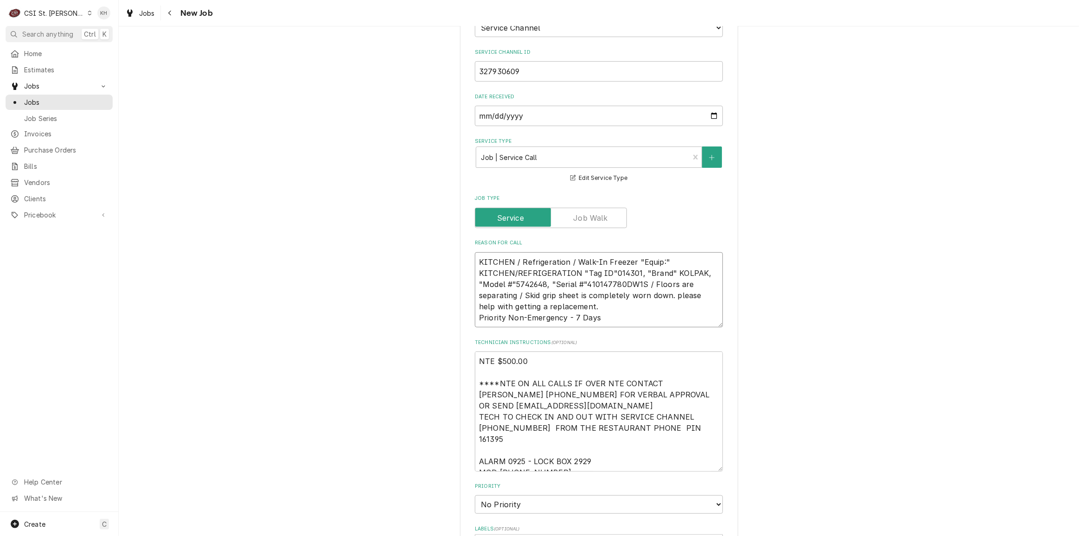
scroll to position [506, 0]
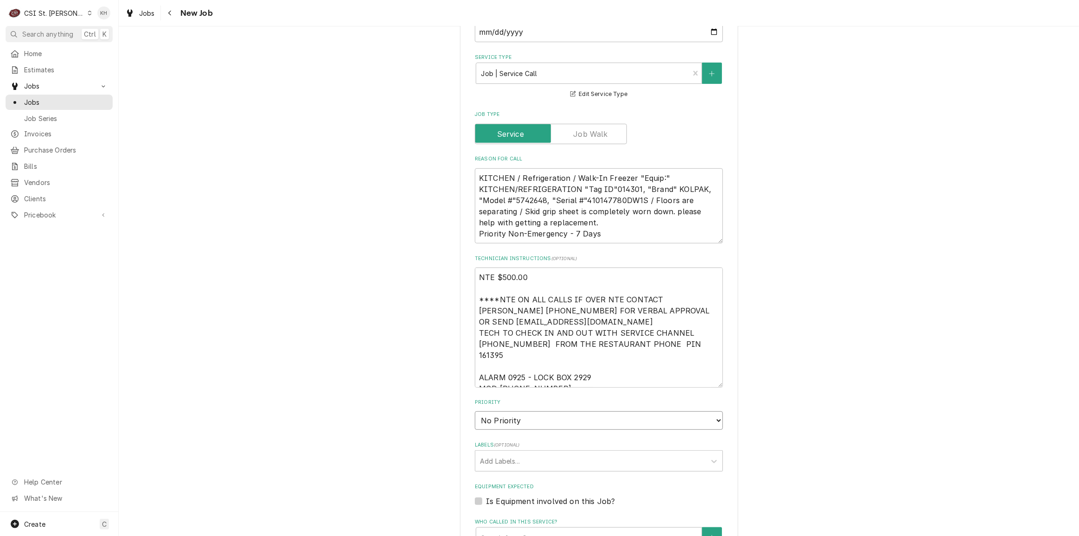
click at [527, 415] on select "No Priority Urgent High Medium Low" at bounding box center [599, 420] width 248 height 19
select select "4"
click at [475, 411] on select "No Priority Urgent High Medium Low" at bounding box center [599, 420] width 248 height 19
type textarea "x"
click at [515, 453] on div "Labels" at bounding box center [590, 461] width 221 height 17
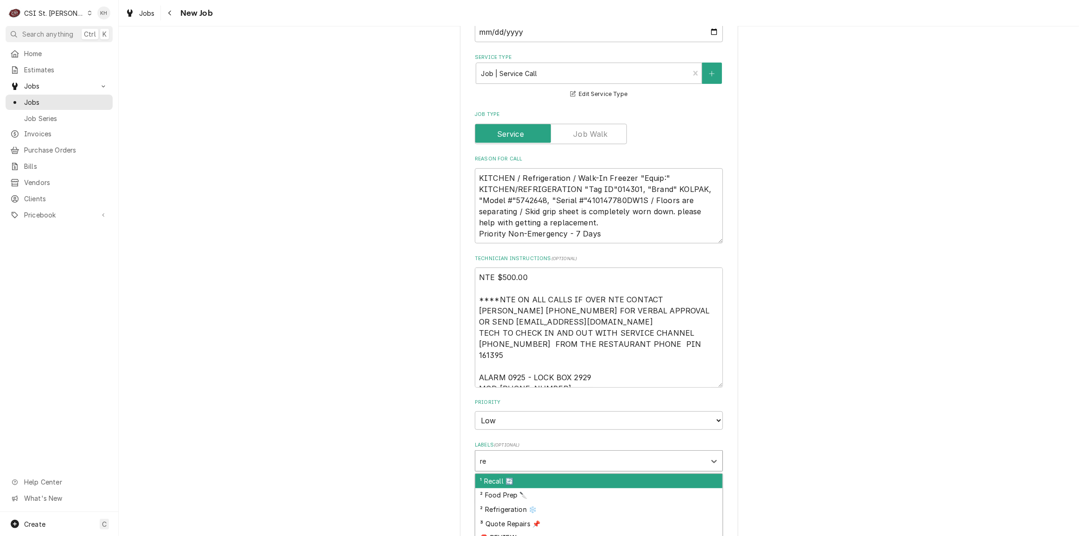
type input "ref"
click at [513, 474] on div "² Refrigeration ❄️" at bounding box center [598, 481] width 247 height 14
type textarea "x"
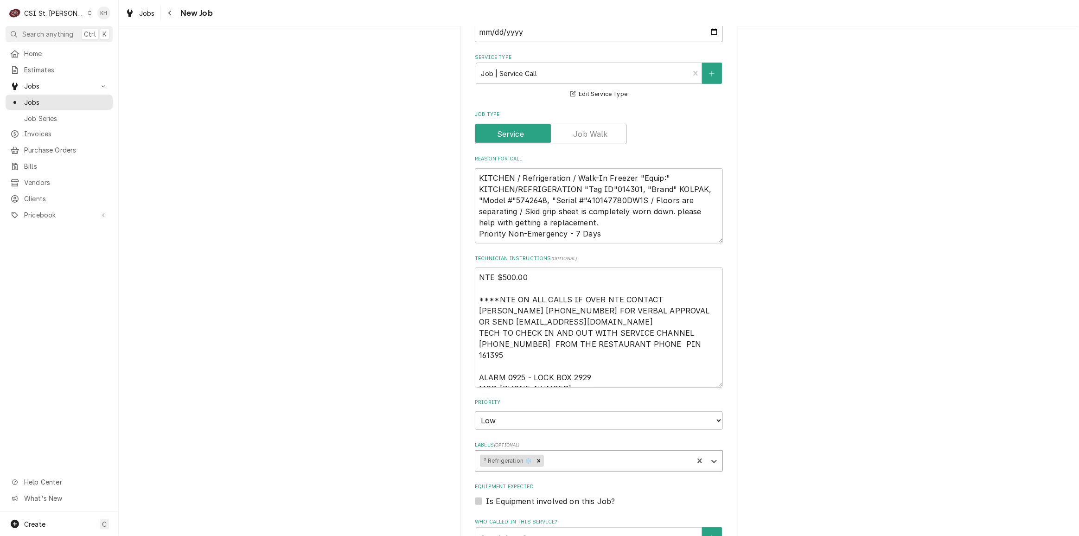
type textarea "x"
click at [486, 496] on label "Is Equipment involved on this Job?" at bounding box center [550, 501] width 129 height 11
click at [486, 496] on input "Equipment Expected" at bounding box center [610, 506] width 248 height 20
checkbox input "true"
click at [563, 530] on div "Equipment" at bounding box center [589, 538] width 216 height 17
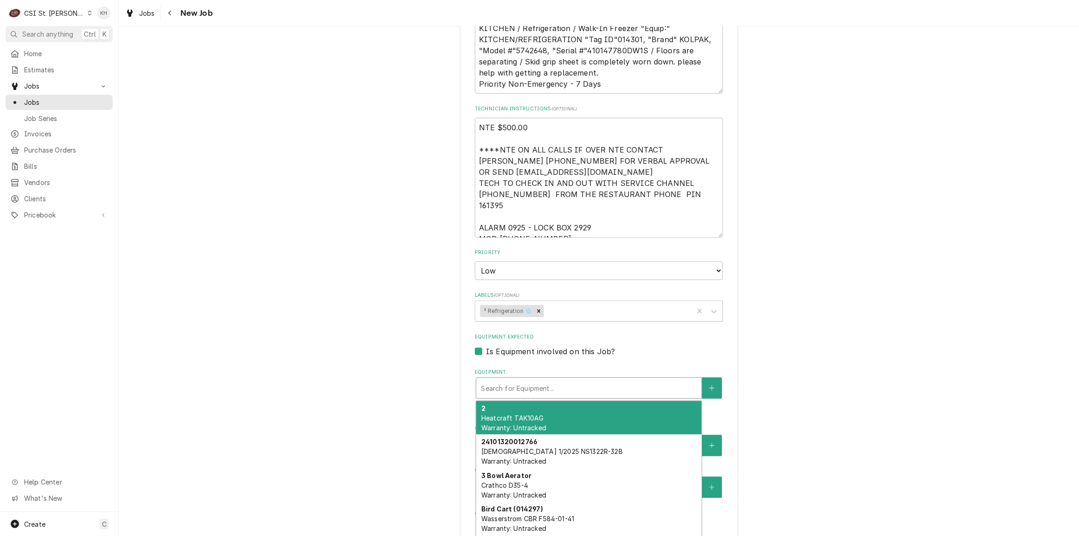
scroll to position [759, 0]
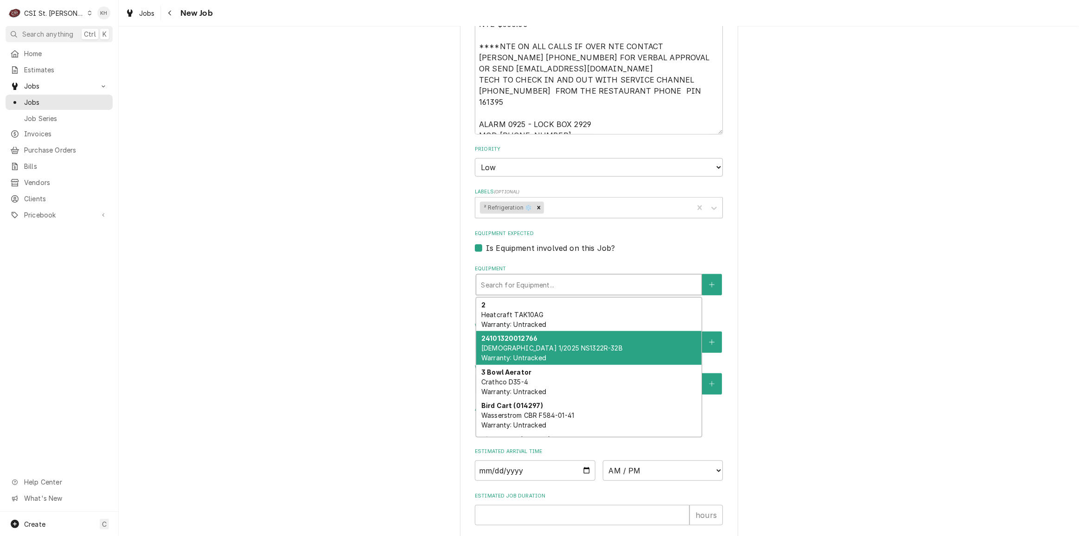
paste input "410147780DW1S"
type textarea "x"
type input "410147780DW1S"
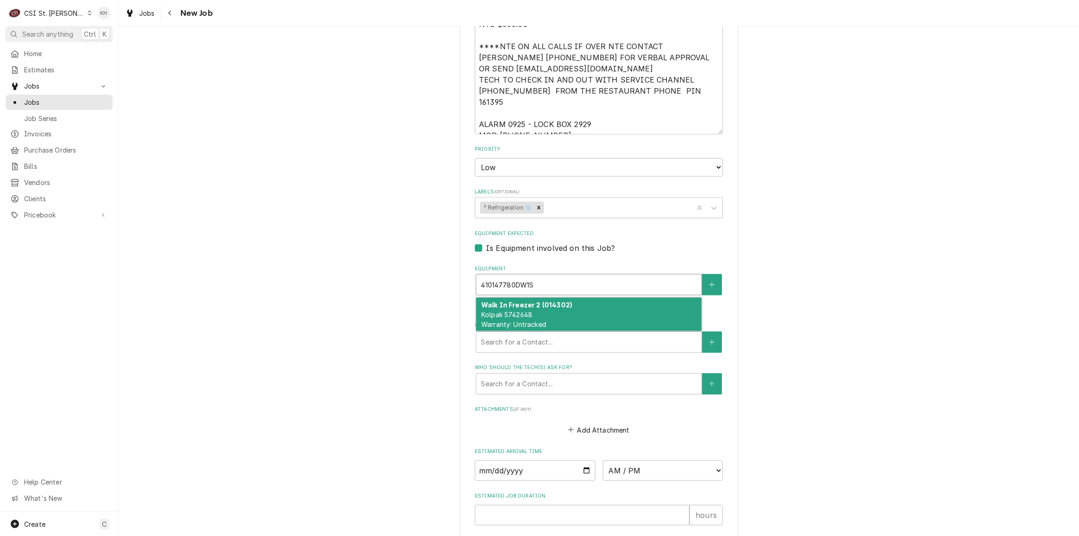
click at [528, 298] on div "Walk In Freezer 2 (014302) Kolpak 5742648 Warranty: Untracked" at bounding box center [588, 315] width 225 height 34
type textarea "x"
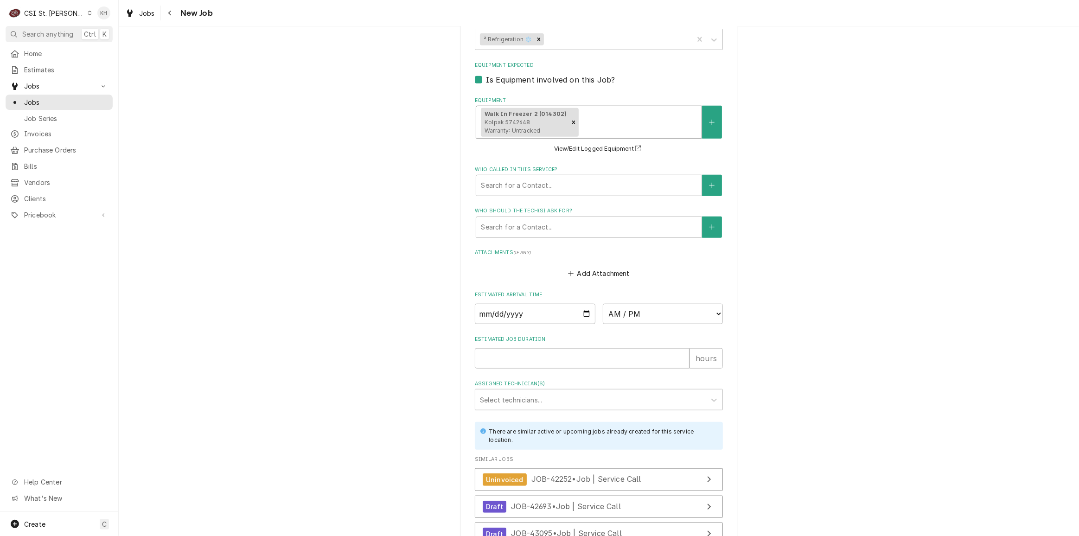
scroll to position [927, 0]
click at [550, 352] on input "Estimated Job Duration" at bounding box center [582, 358] width 215 height 20
type textarea "x"
type input "2"
type textarea "x"
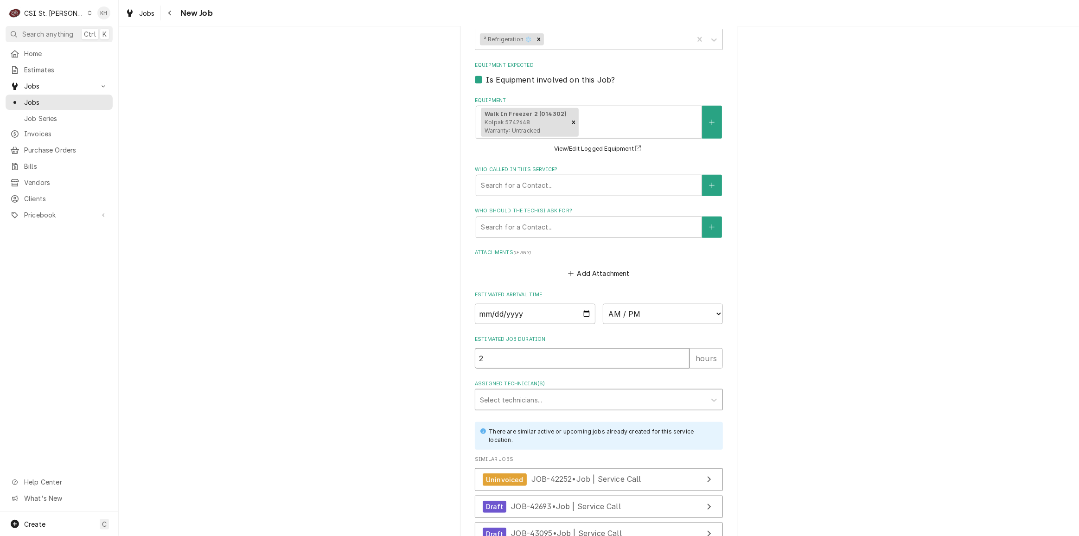
type input "2"
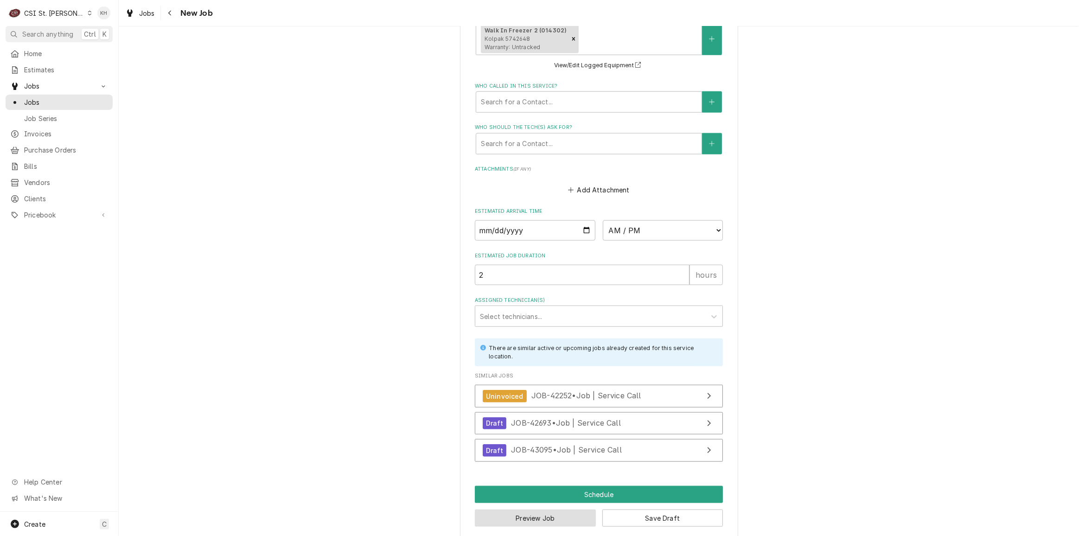
click at [564, 511] on button "Preview Job" at bounding box center [535, 518] width 121 height 17
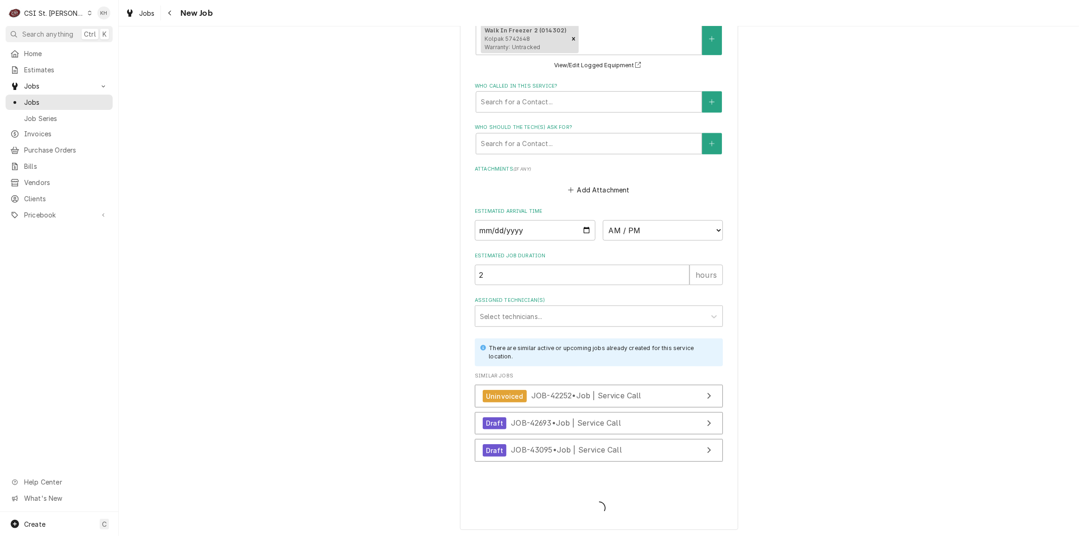
scroll to position [1002, 0]
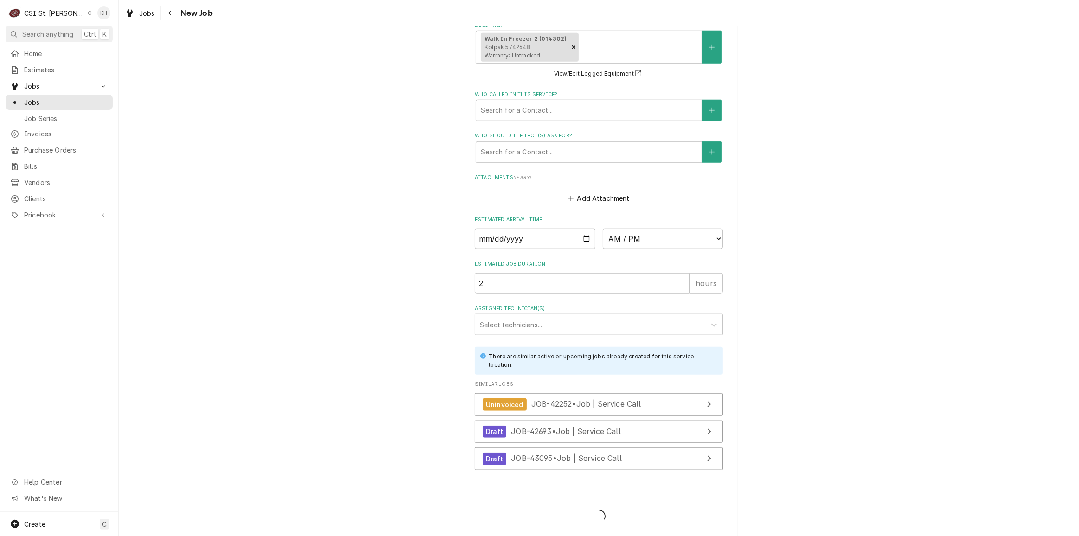
type textarea "x"
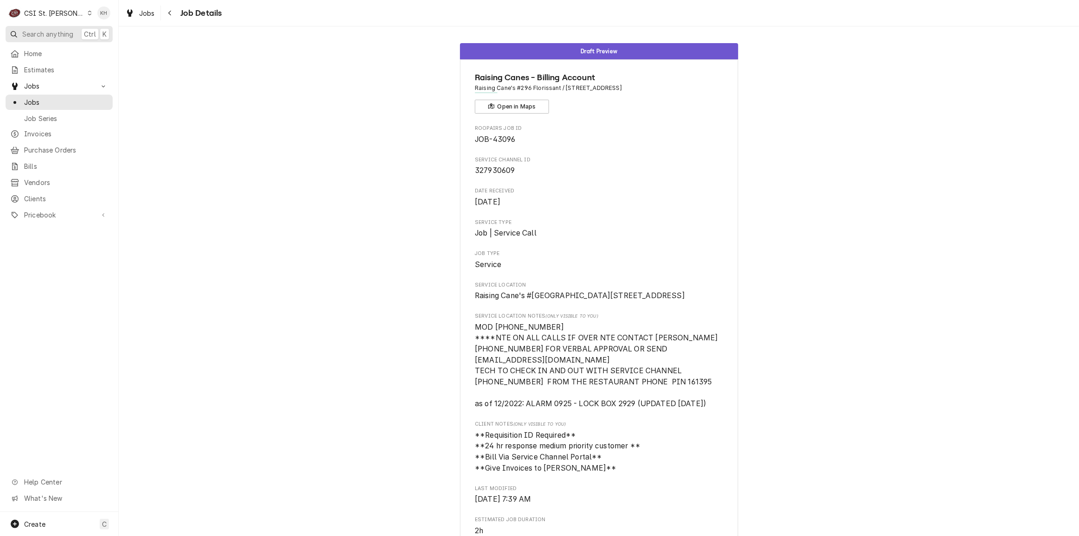
click at [44, 31] on span "Search anything" at bounding box center [47, 34] width 51 height 10
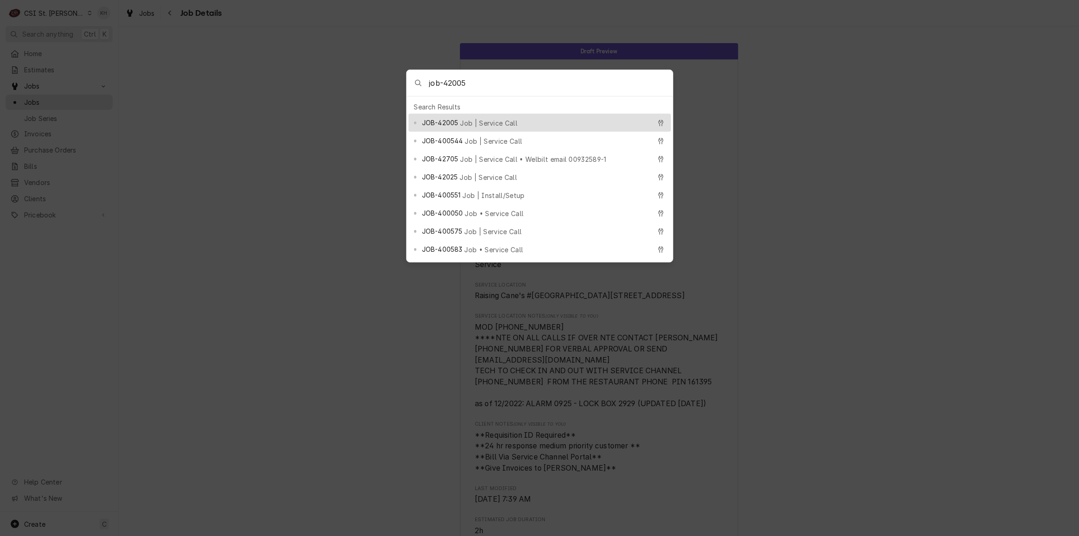
type input "job-42005"
click at [557, 119] on div "JOB-42005 Job | Service Call" at bounding box center [536, 122] width 229 height 11
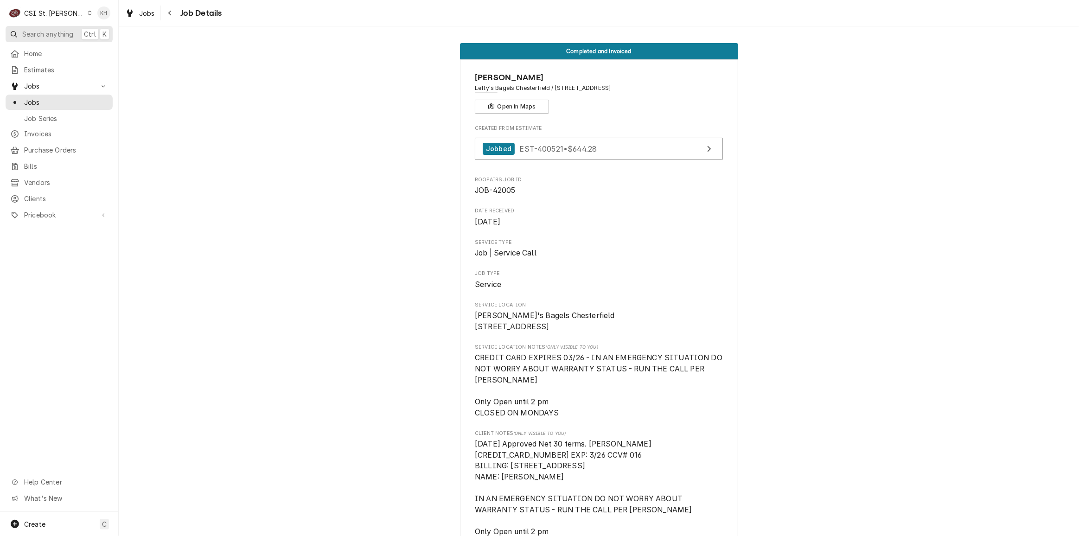
drag, startPoint x: 67, startPoint y: 28, endPoint x: 72, endPoint y: 34, distance: 7.9
click at [67, 28] on button "Search anything Ctrl K" at bounding box center [59, 34] width 107 height 16
click at [329, 222] on body "C CSI St. Louis KH Search anything Ctrl K Home Estimates Jobs Jobs Job Series I…" at bounding box center [539, 268] width 1079 height 536
click at [31, 30] on span "Search anything" at bounding box center [47, 34] width 51 height 10
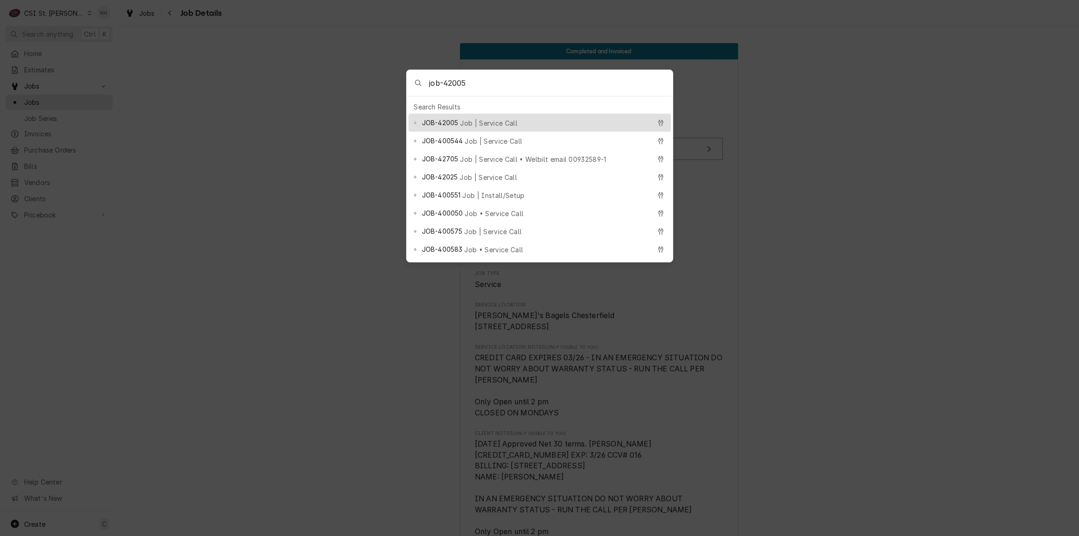
type input "job-42005"
click at [513, 117] on div "JOB-42005 Job | Service Call" at bounding box center [536, 122] width 229 height 11
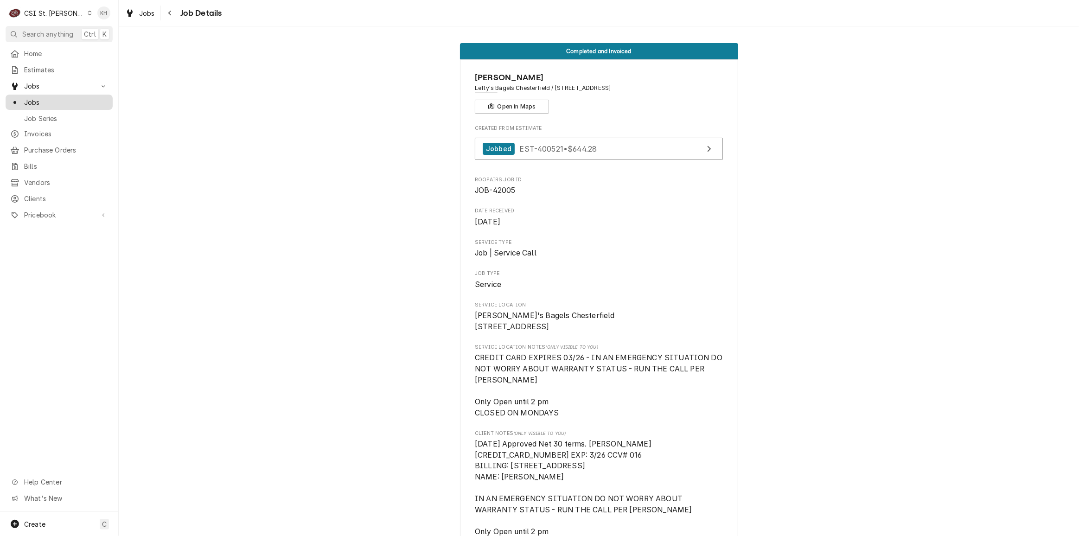
drag, startPoint x: 55, startPoint y: 94, endPoint x: 58, endPoint y: 100, distance: 6.6
click at [55, 97] on span "Jobs" at bounding box center [66, 102] width 84 height 10
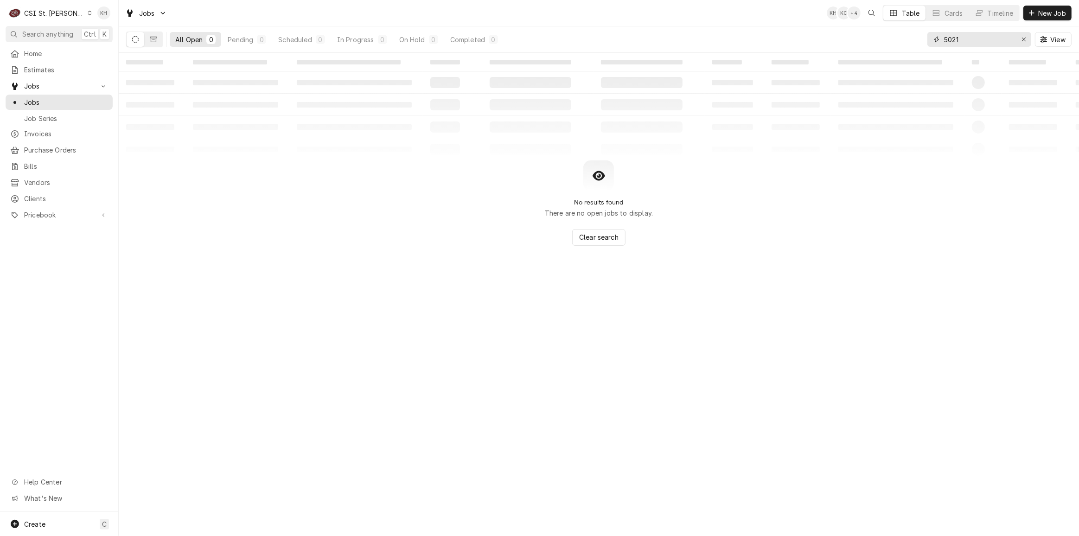
drag, startPoint x: 976, startPoint y: 42, endPoint x: 851, endPoint y: 31, distance: 126.2
click at [851, 31] on div "All Open 0 Pending 0 Scheduled 0 In Progress 0 On Hold 0 Completed 0 5021 View" at bounding box center [599, 39] width 946 height 26
paste input "327308664"
type input "327308664"
click at [154, 42] on icon "Dynamic Content Wrapper" at bounding box center [153, 40] width 6 height 6
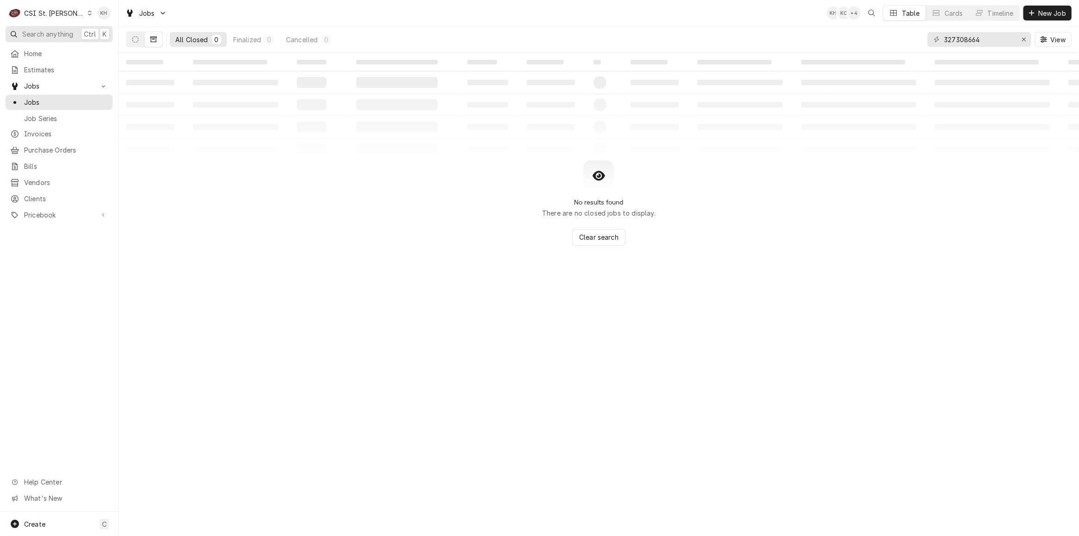
click at [48, 34] on span "Search anything" at bounding box center [47, 34] width 51 height 10
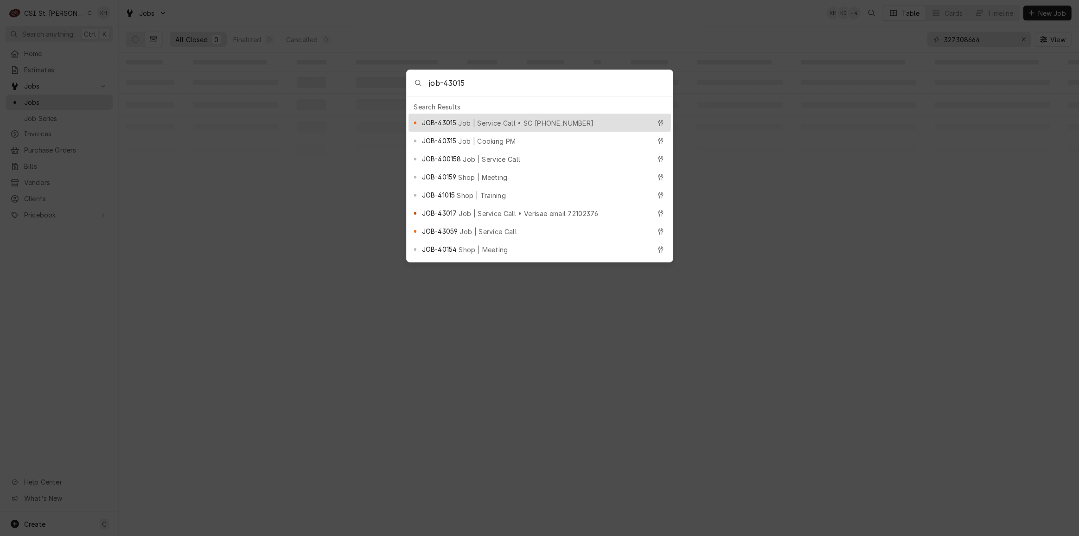
type input "job-43015"
click at [500, 121] on span "Job | Service Call • SC 327335435" at bounding box center [525, 123] width 135 height 10
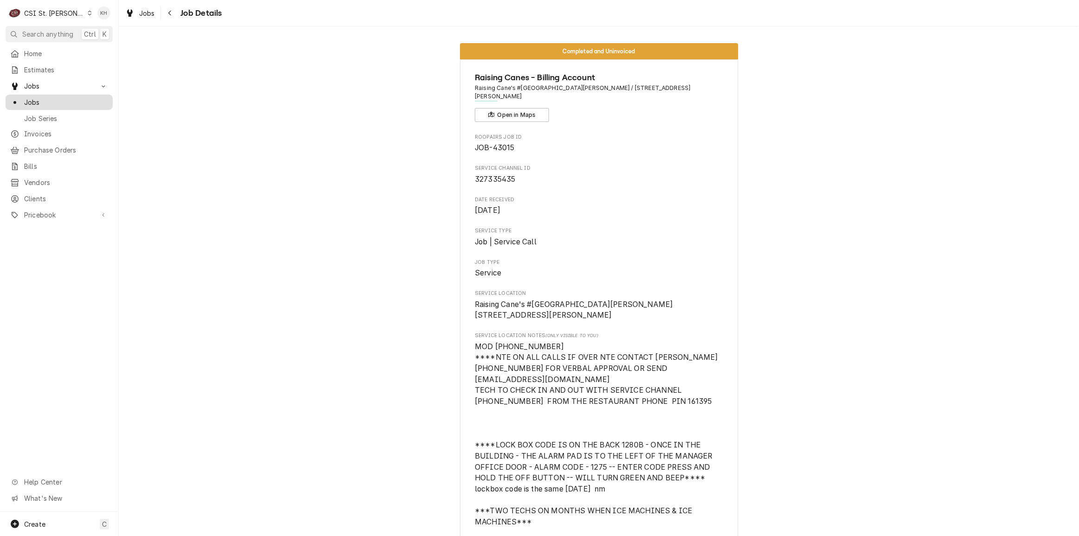
click at [64, 97] on span "Jobs" at bounding box center [66, 102] width 84 height 10
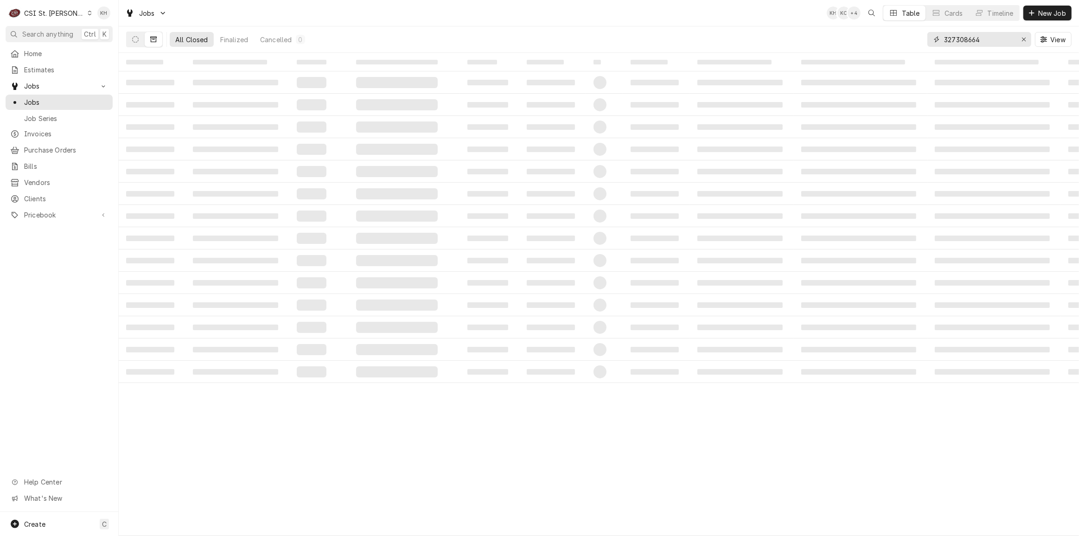
drag, startPoint x: 987, startPoint y: 37, endPoint x: 829, endPoint y: 27, distance: 158.0
click at [829, 27] on div "All Closed Finalized Cancelled 0 327308664 View" at bounding box center [599, 39] width 946 height 26
drag, startPoint x: 133, startPoint y: 43, endPoint x: 139, endPoint y: 4, distance: 40.0
click at [134, 38] on button "Dynamic Content Wrapper" at bounding box center [136, 39] width 18 height 15
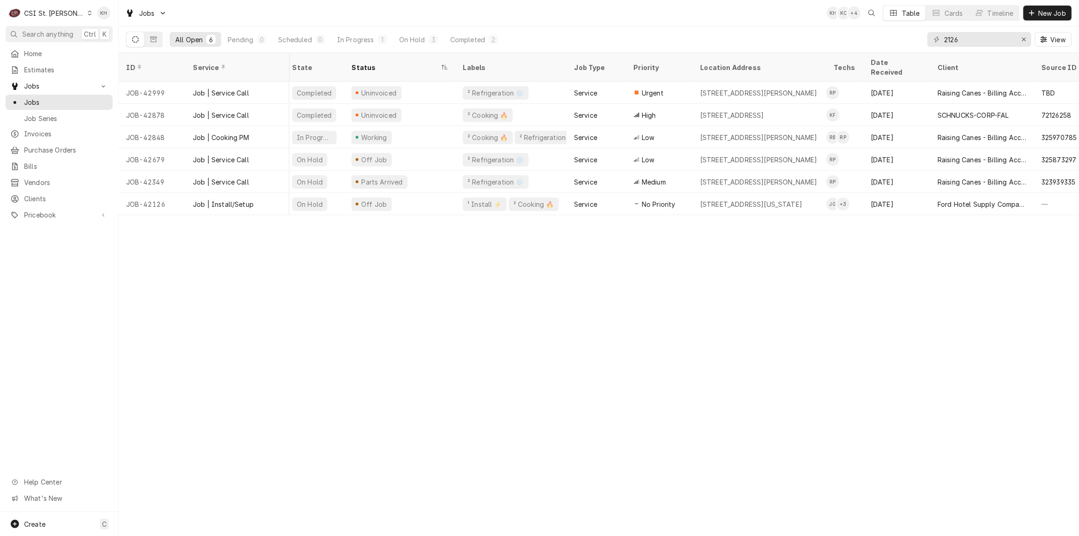
scroll to position [0, 91]
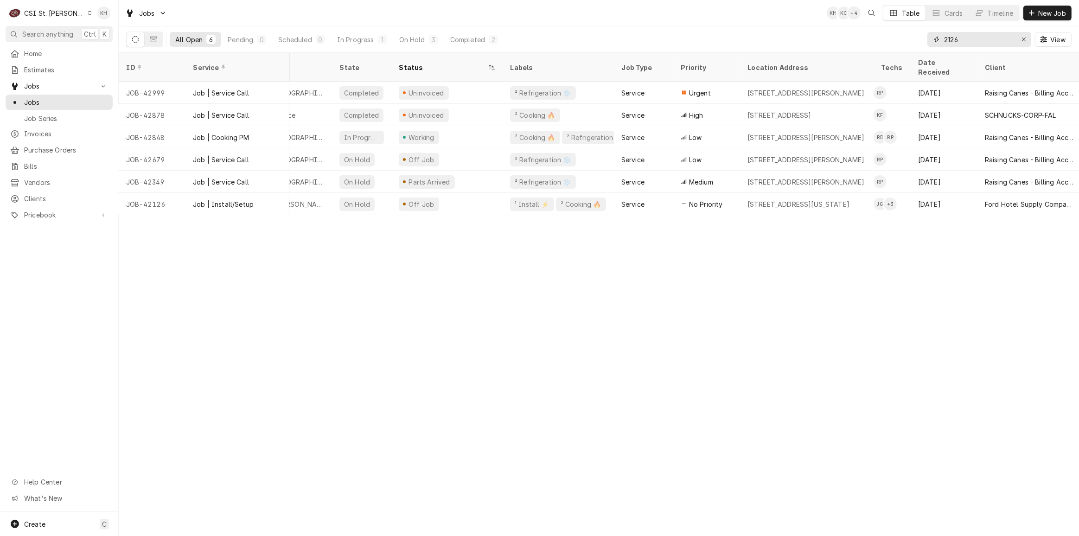
click at [969, 39] on input "2126" at bounding box center [979, 39] width 70 height 15
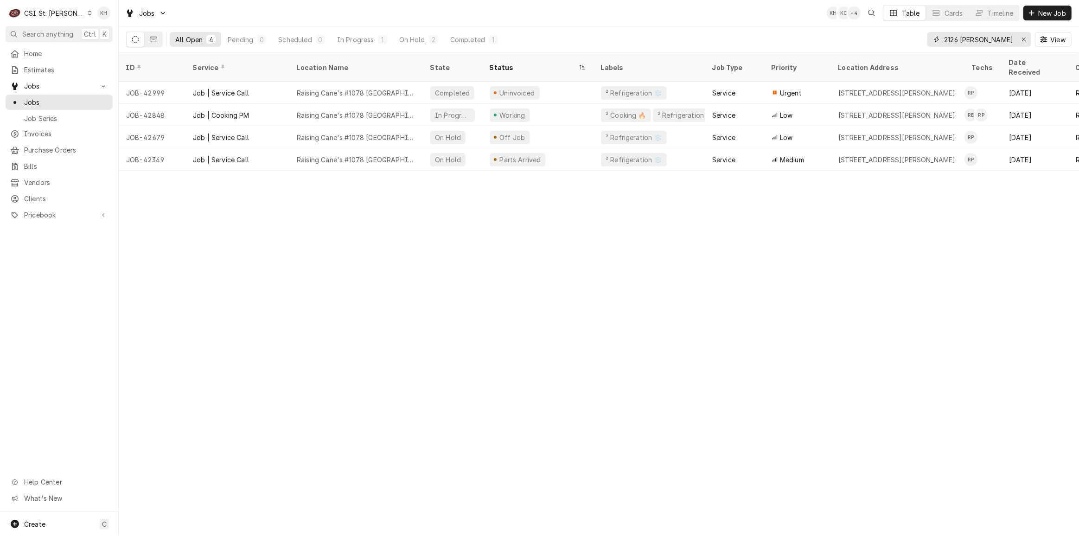
type input "2126 [PERSON_NAME]"
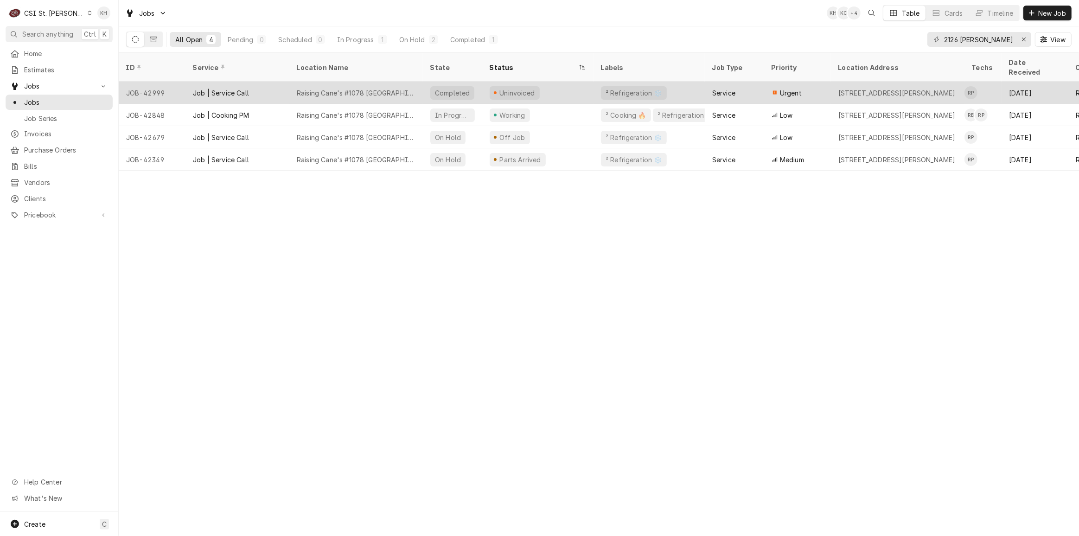
drag, startPoint x: 563, startPoint y: 80, endPoint x: 505, endPoint y: 46, distance: 66.7
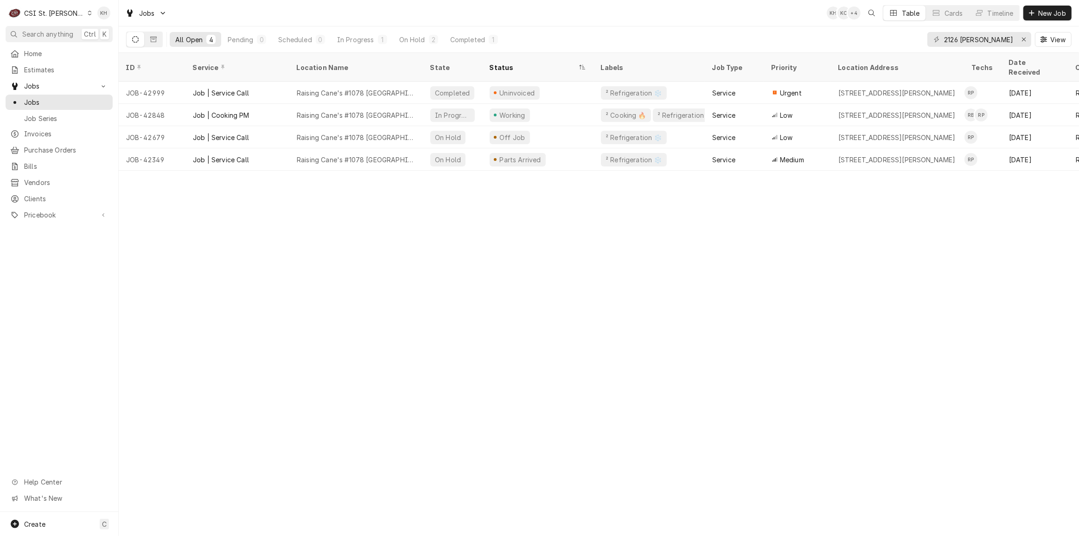
click at [563, 82] on div "Uninvoiced" at bounding box center [537, 93] width 111 height 22
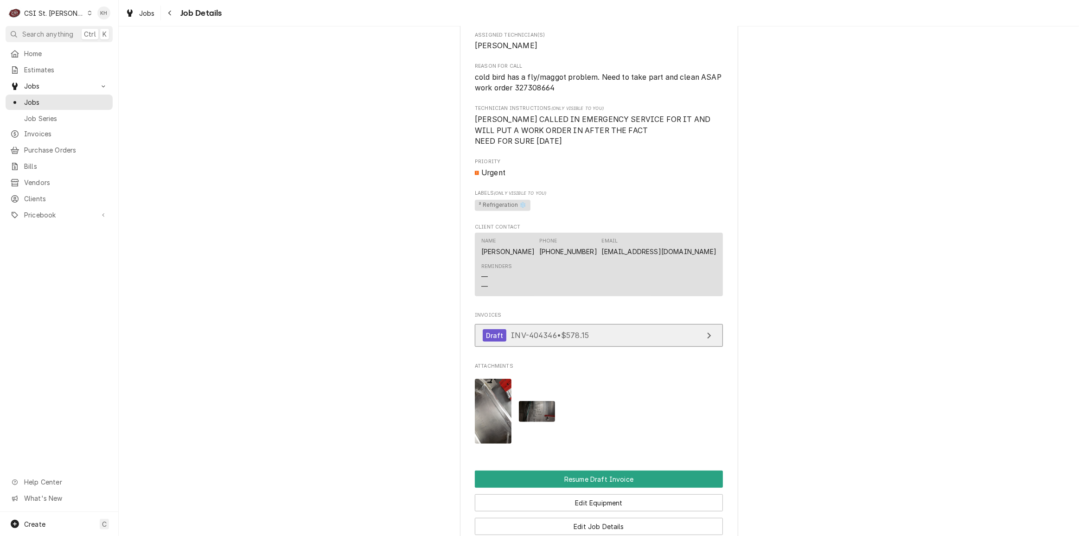
scroll to position [955, 0]
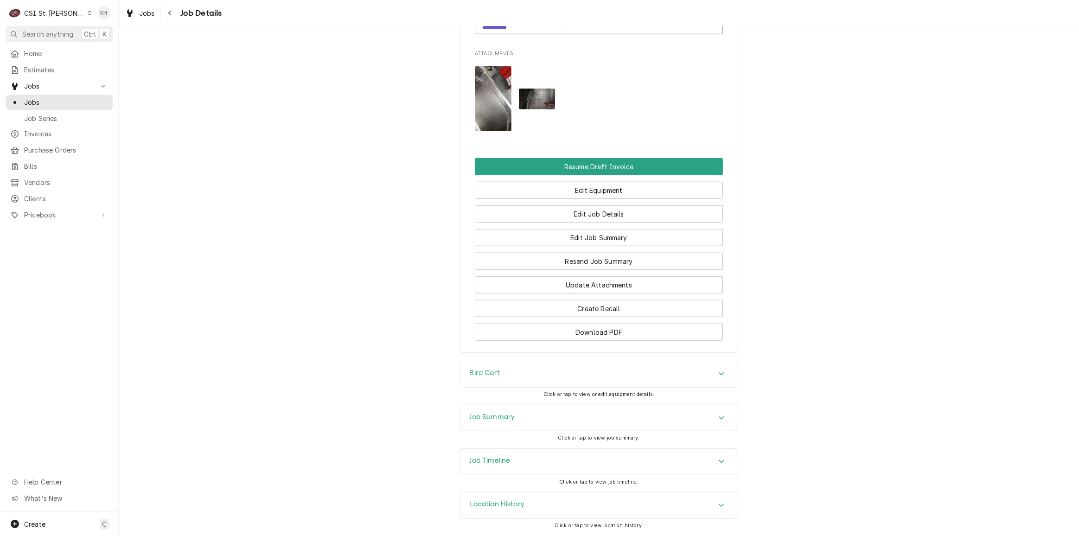
click at [503, 468] on div "Job Timeline" at bounding box center [599, 462] width 277 height 26
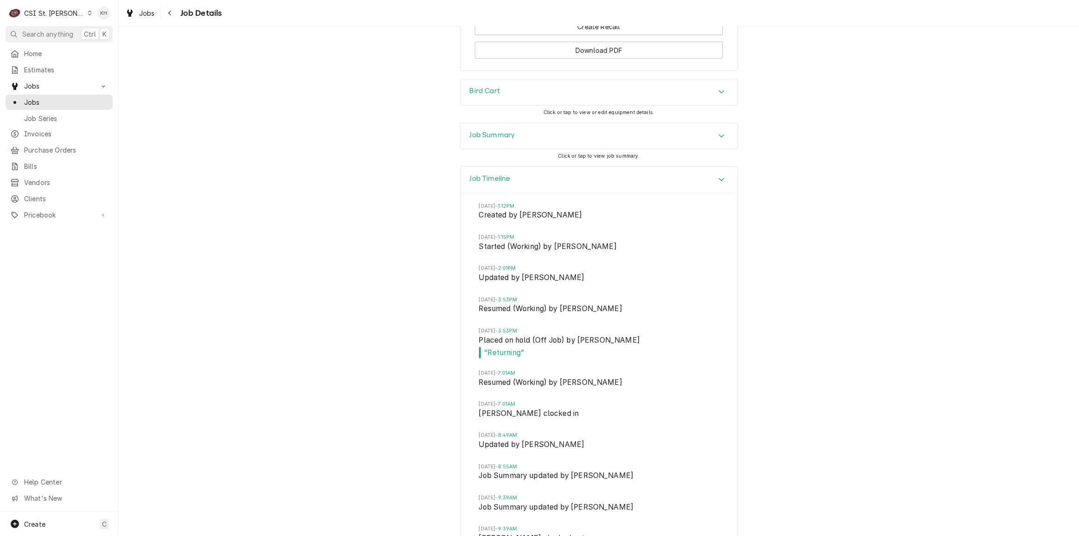
scroll to position [1058, 0]
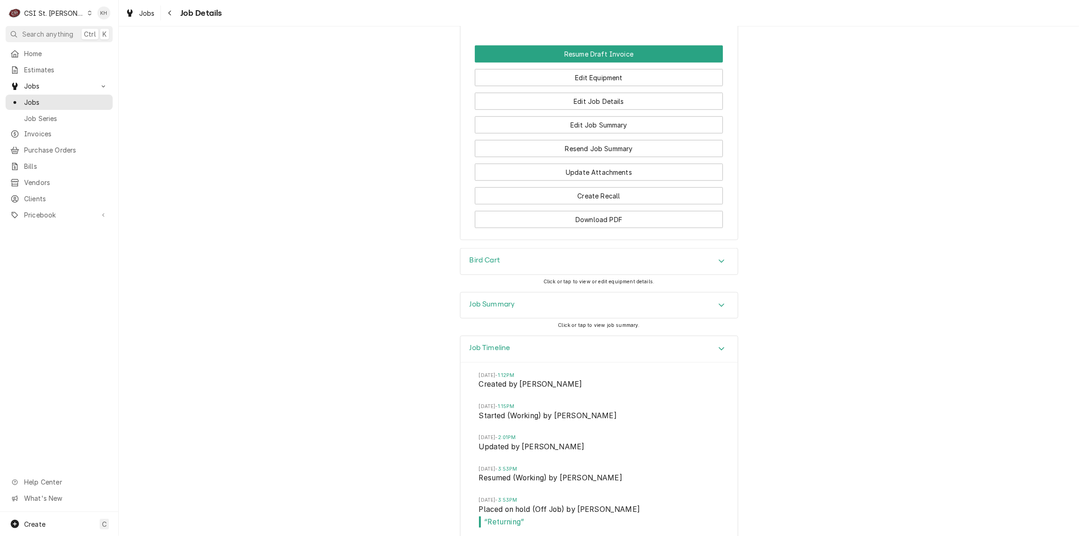
click at [491, 309] on h3 "Job Summary" at bounding box center [492, 304] width 45 height 9
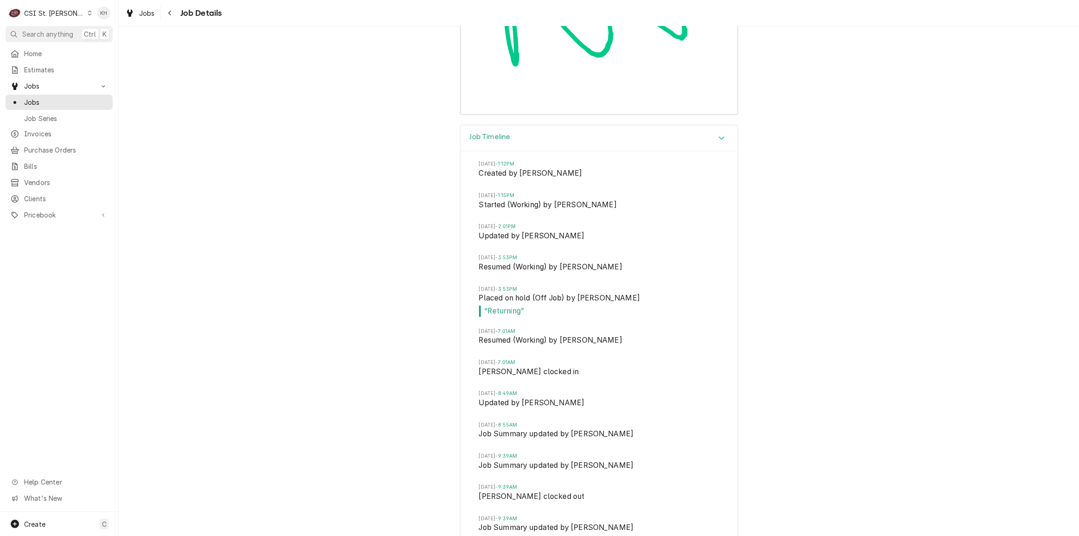
scroll to position [3143, 0]
click at [514, 147] on div "Job Timeline" at bounding box center [599, 139] width 277 height 26
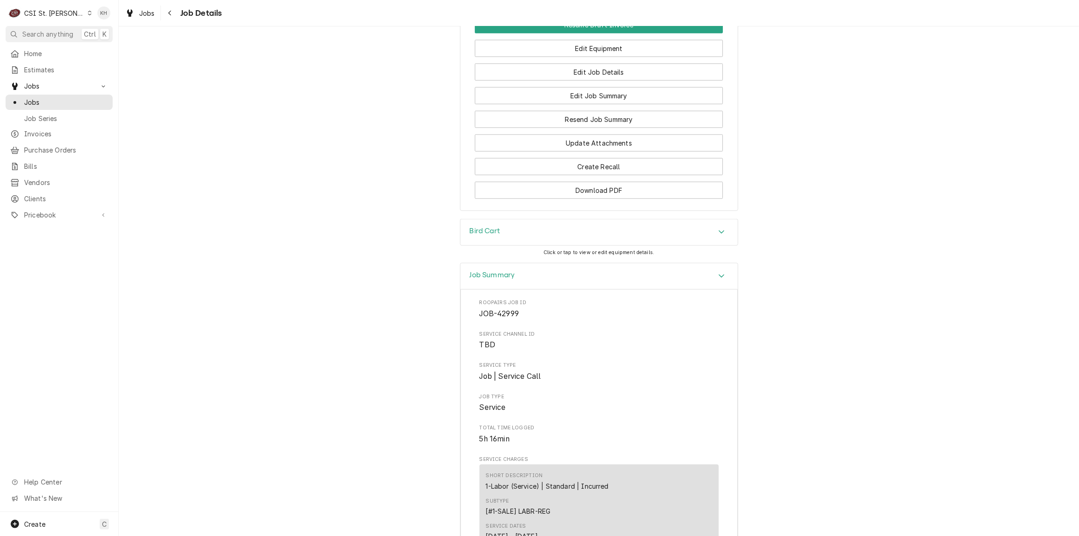
scroll to position [975, 0]
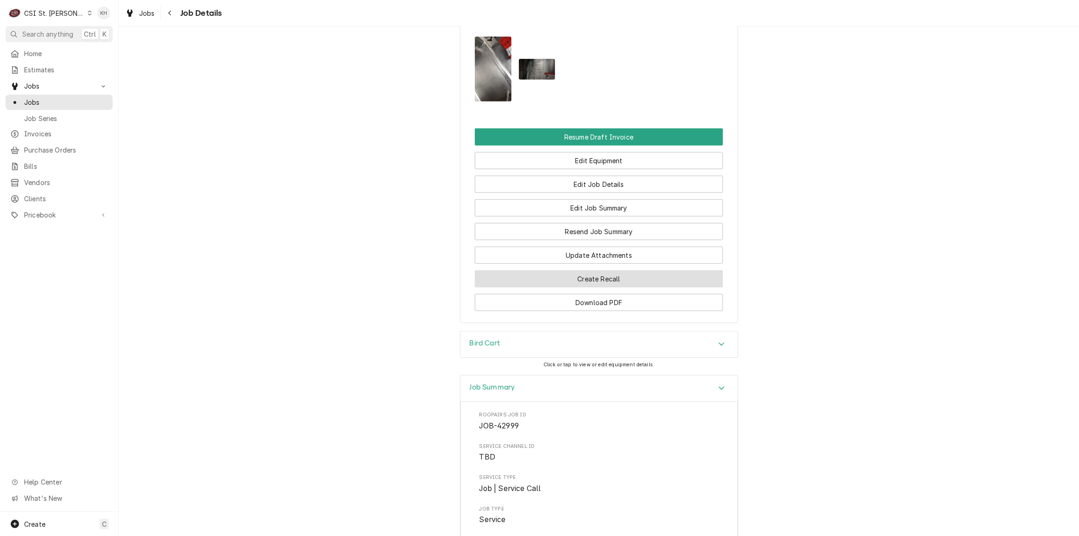
click at [603, 288] on button "Create Recall" at bounding box center [599, 278] width 248 height 17
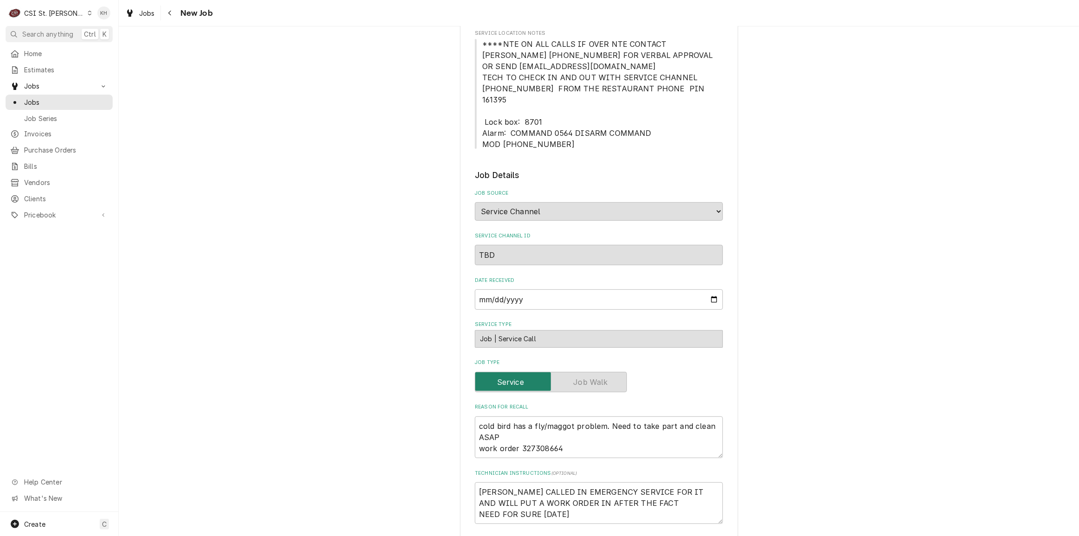
scroll to position [379, 0]
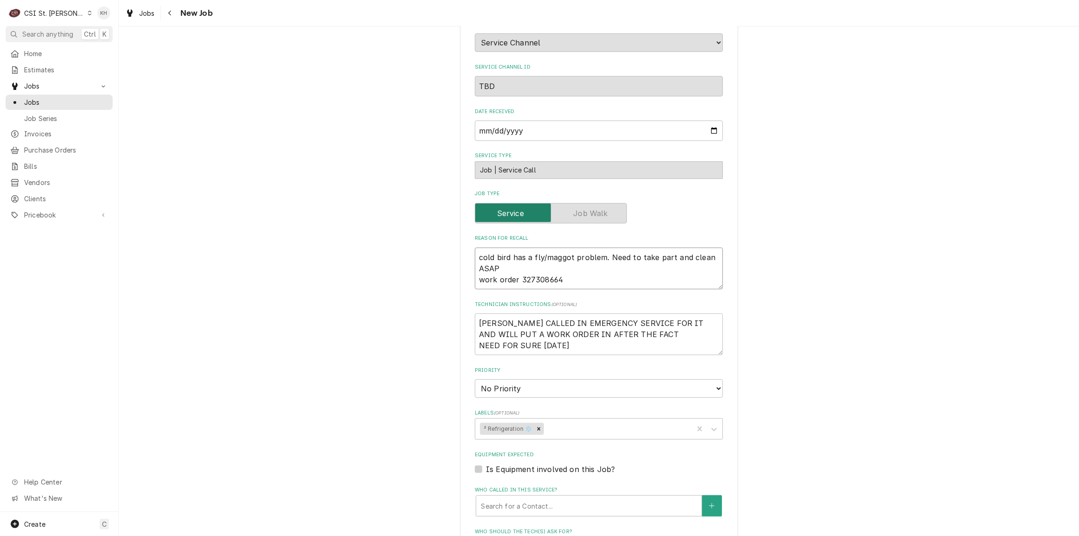
drag, startPoint x: 506, startPoint y: 257, endPoint x: 448, endPoint y: 236, distance: 61.6
click at [448, 236] on div "Please provide the following information to create a job: Client Details Client…" at bounding box center [599, 234] width 961 height 1154
paste textarea ""I don't feel this is necessarily what was addressed. We still have maggots, un…"
type textarea "x"
type textarea ""I don't feel this is necessarily what was addressed. We still have maggots, un…"
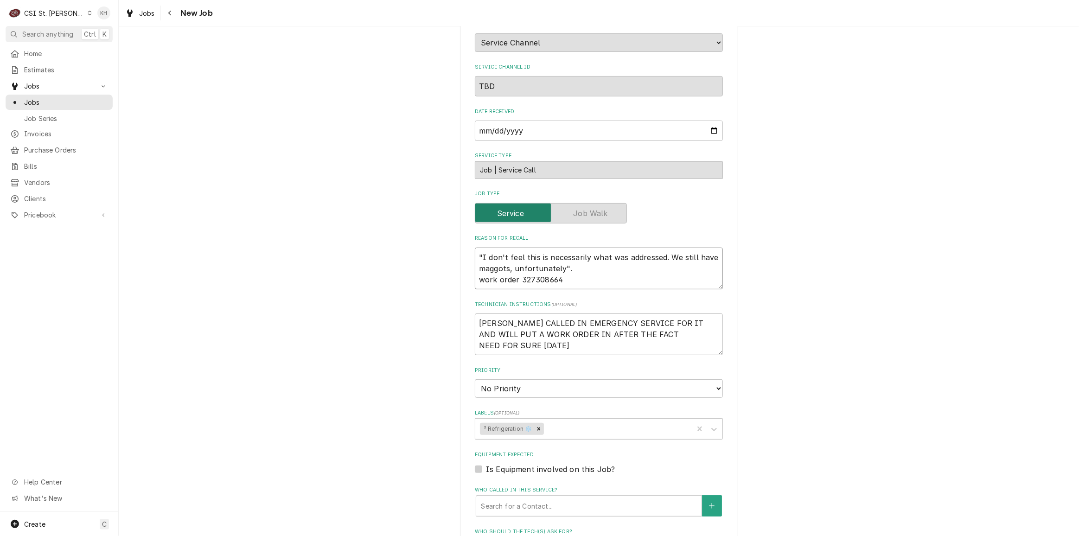
type textarea "x"
type textarea ""I don't feel this is necessarily what was addressed. We still have maggots, un…"
type textarea "x"
type textarea ""I don't feel this is necessarily what was addressed. We still have maggots, un…"
drag, startPoint x: 590, startPoint y: 333, endPoint x: 435, endPoint y: 308, distance: 157.4
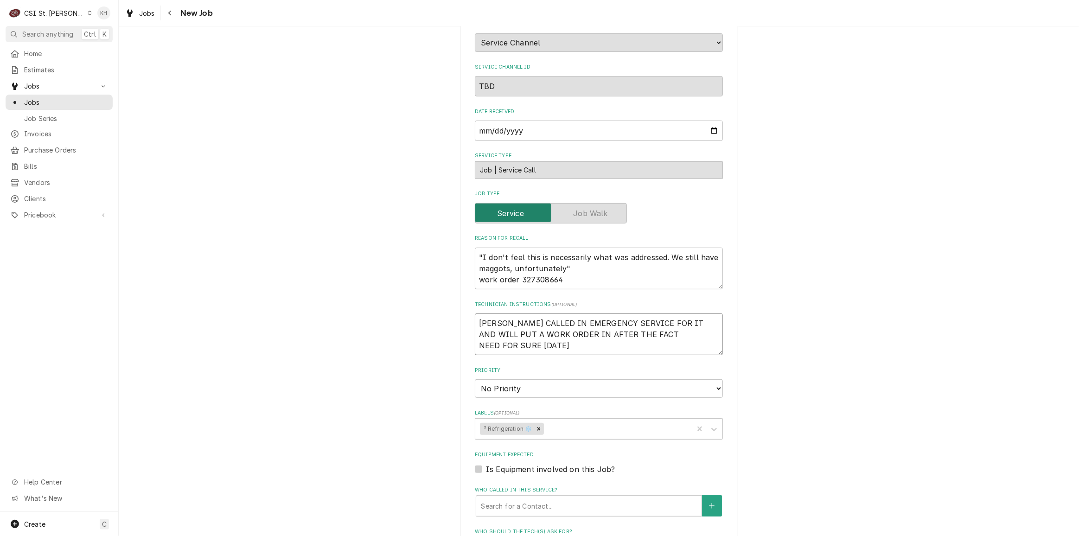
click at [435, 308] on div "Please provide the following information to create a job: Client Details Client…" at bounding box center [599, 234] width 961 height 1154
type textarea "x"
type textarea "E"
type textarea "x"
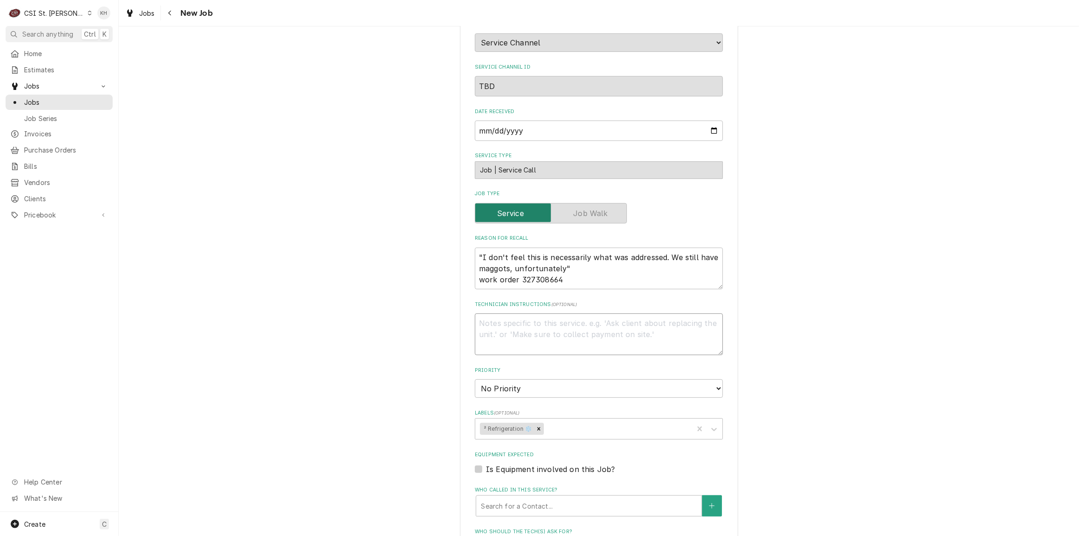
type textarea "R"
type textarea "x"
type textarea "RE"
type textarea "x"
type textarea "REC"
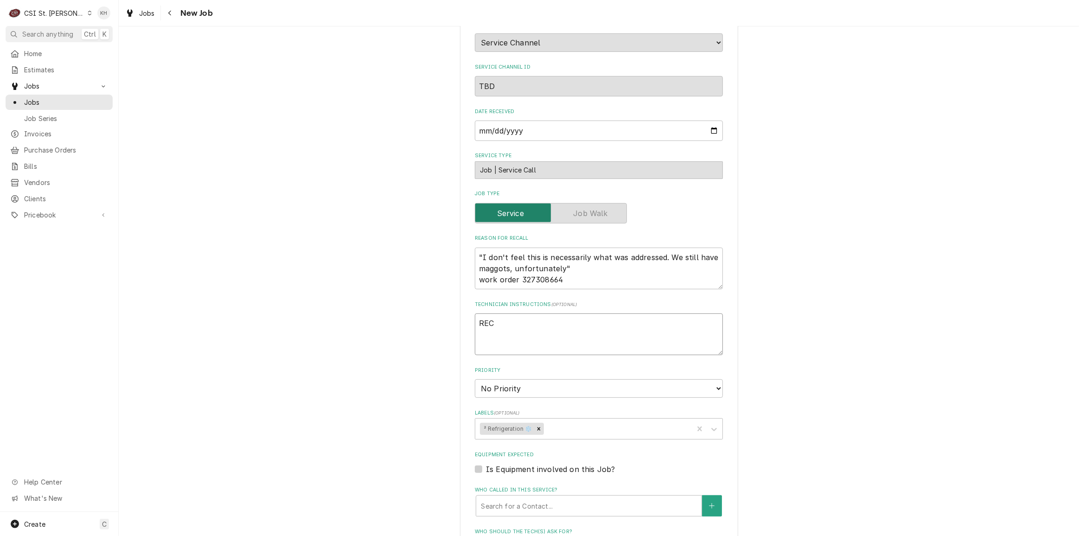
type textarea "x"
type textarea "RECA"
type textarea "x"
type textarea "RECAL"
type textarea "x"
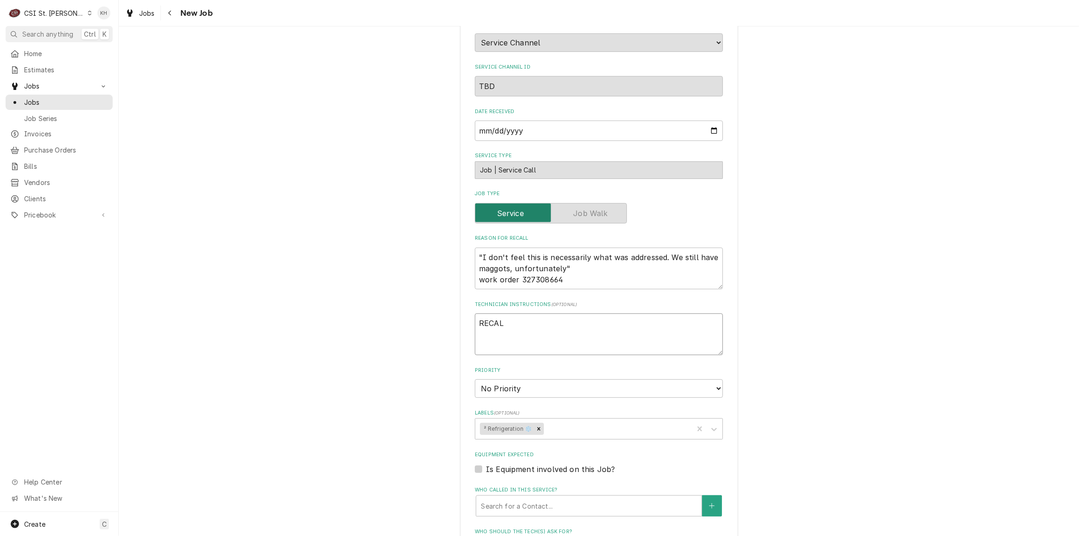
type textarea "RECALL"
type textarea "x"
type textarea "RECALL"
type textarea "x"
type textarea "RECALL J"
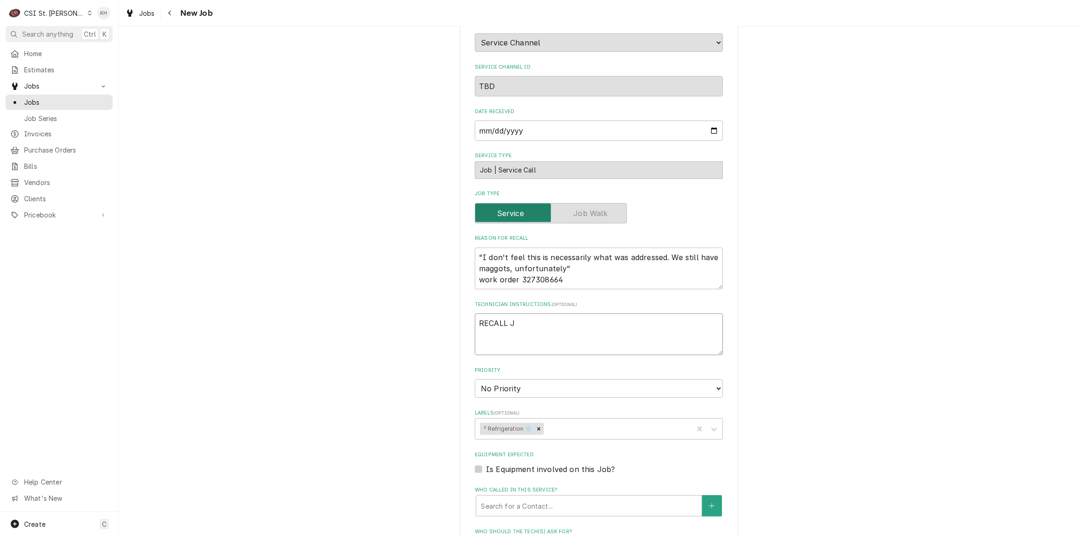
type textarea "x"
type textarea "RECALL JO"
type textarea "x"
type textarea "RECALL JOB"
type textarea "x"
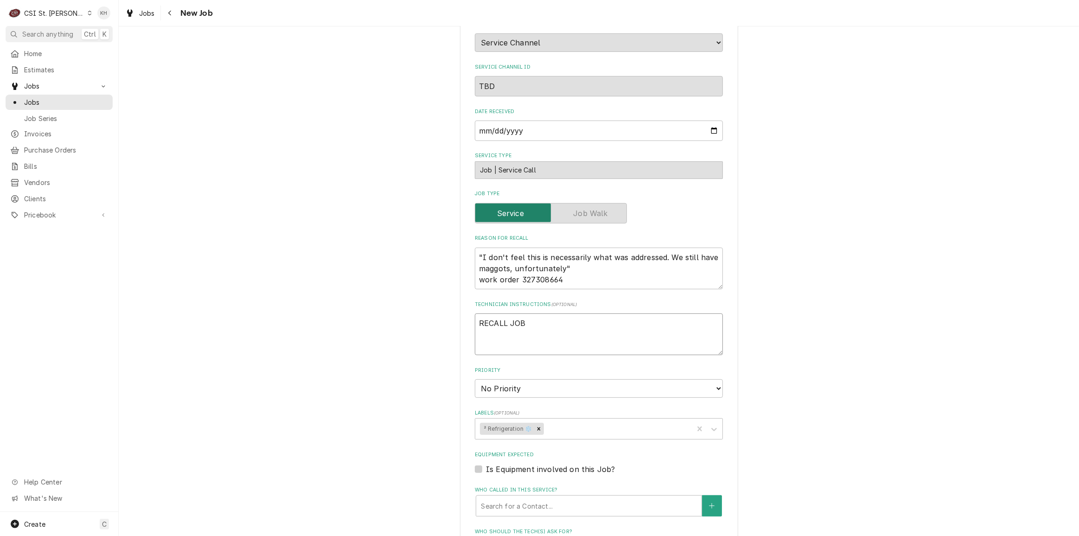
type textarea "RECALL JOB-"
type textarea "x"
type textarea "RECALL JOB-"
type textarea "x"
type textarea "RECALL JOB- 4"
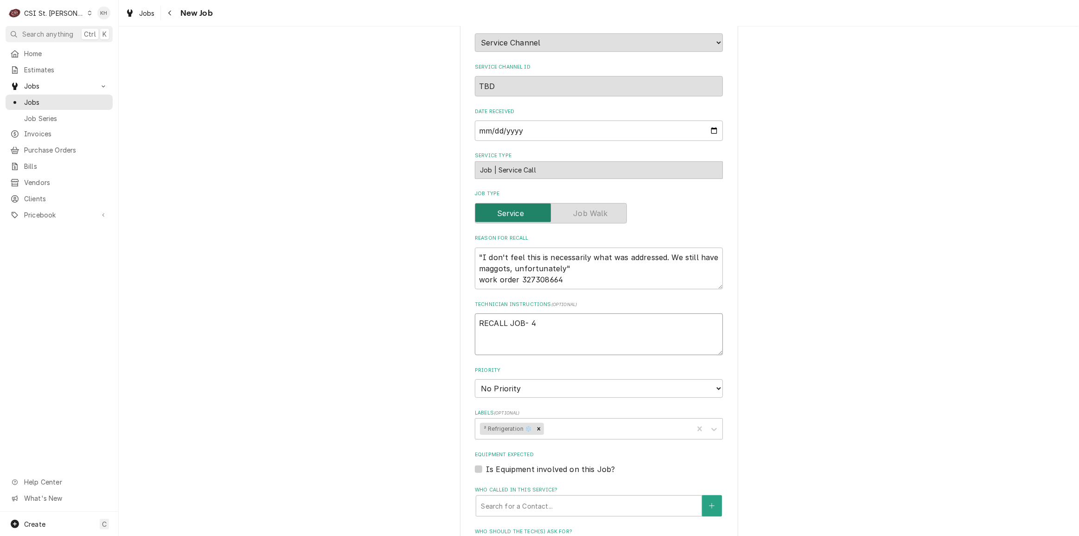
type textarea "x"
type textarea "RECALL JOB- 42"
type textarea "x"
type textarea "RECALL JOB- 429"
type textarea "x"
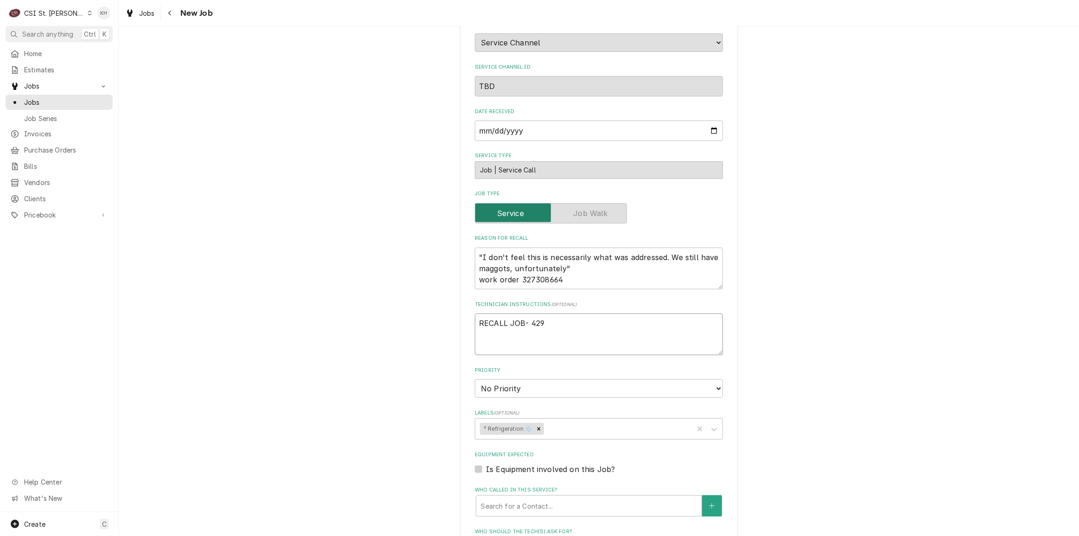
type textarea "RECALL JOB- 4299"
type textarea "x"
type textarea "RECALL JOB- 42999"
type textarea "x"
type textarea "RECALL JOB- 42999"
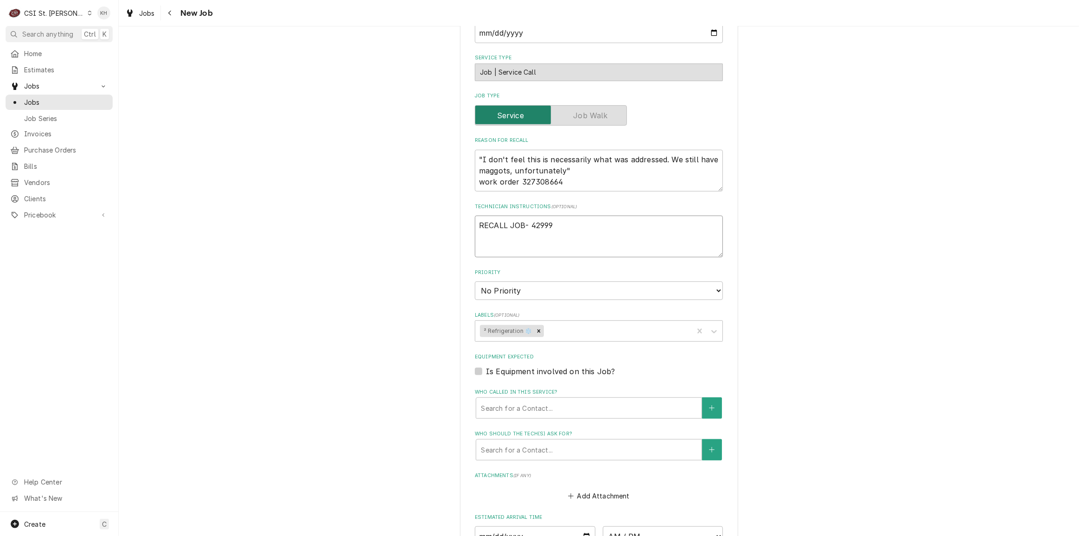
scroll to position [506, 0]
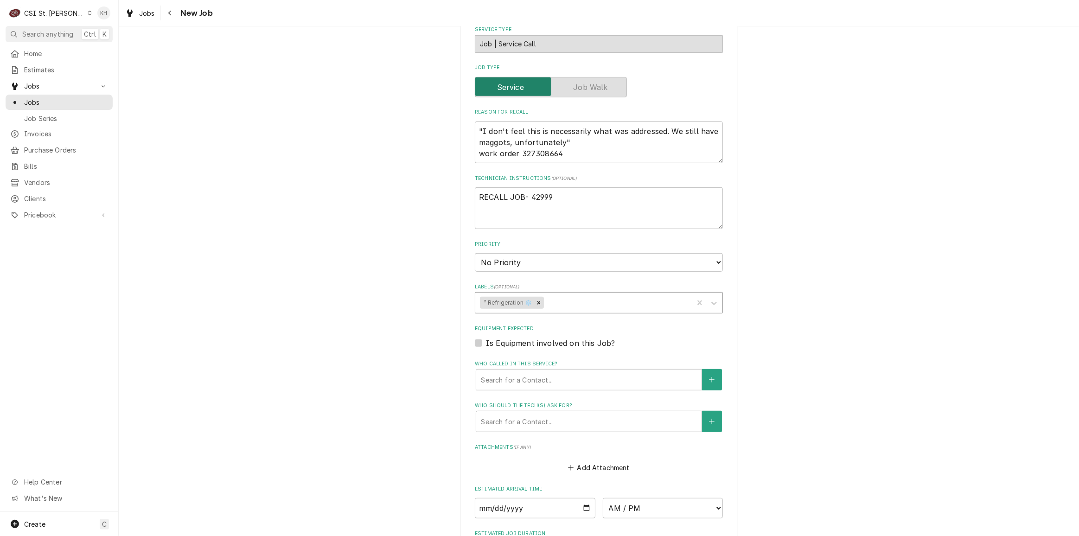
click at [552, 295] on div "Labels" at bounding box center [617, 303] width 143 height 17
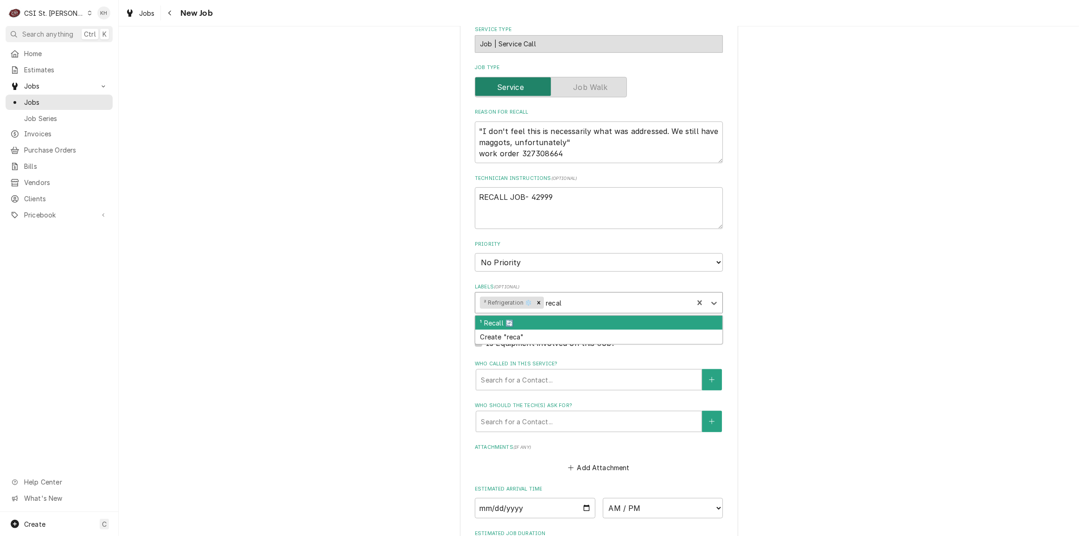
type input "recall"
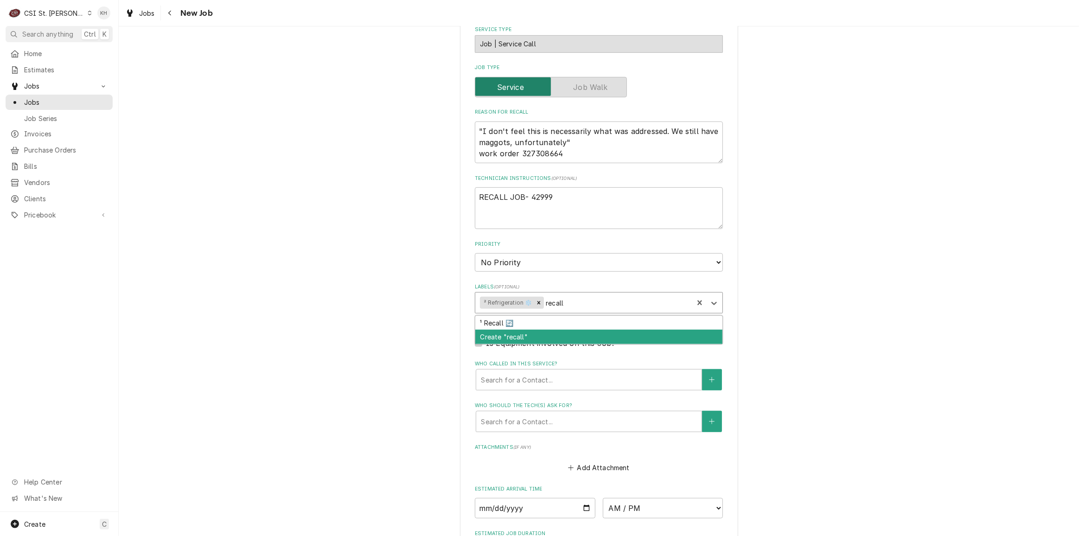
click at [539, 317] on div "¹ Recall 🔄 Create "recall"" at bounding box center [598, 330] width 247 height 28
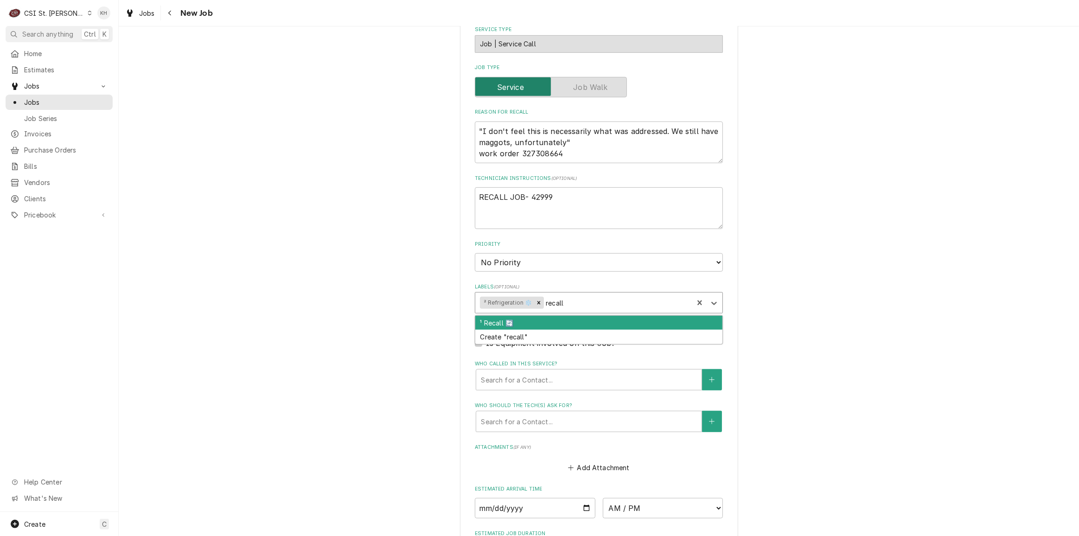
click at [538, 316] on div "¹ Recall 🔄" at bounding box center [598, 323] width 247 height 14
type textarea "x"
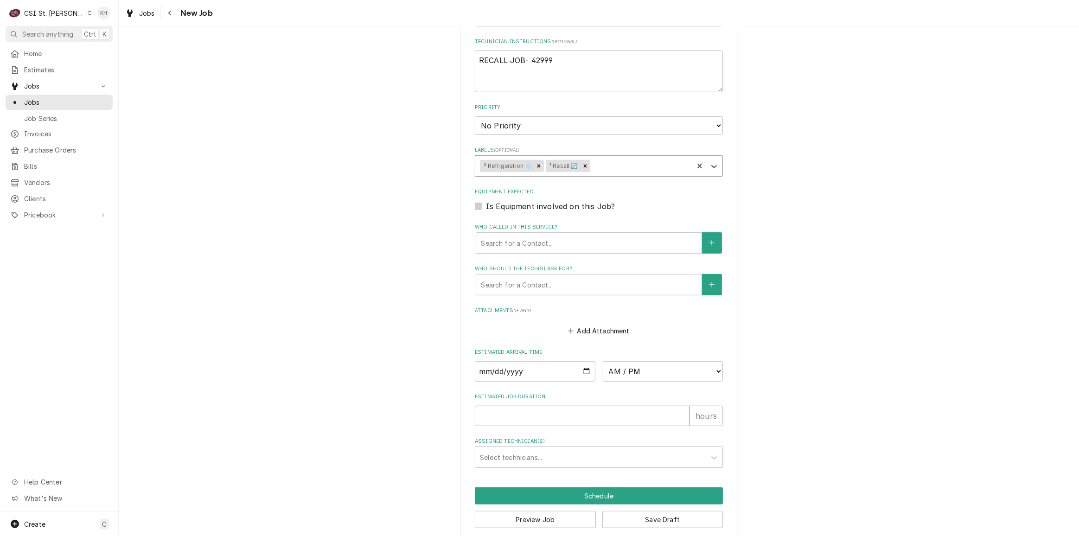
scroll to position [643, 0]
click at [556, 409] on input "Estimated Job Duration" at bounding box center [582, 415] width 215 height 20
type textarea "x"
type input "2"
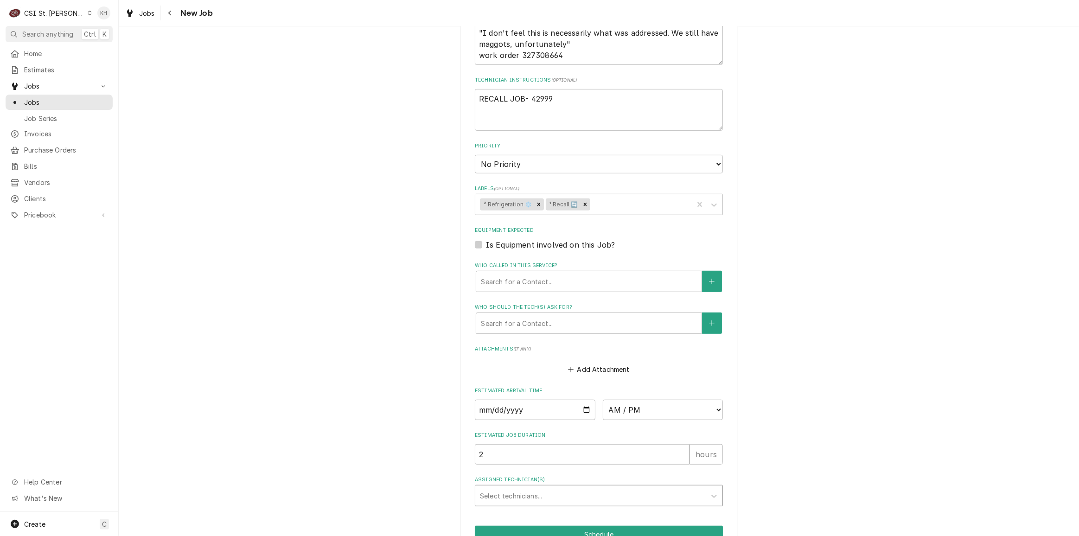
scroll to position [433, 0]
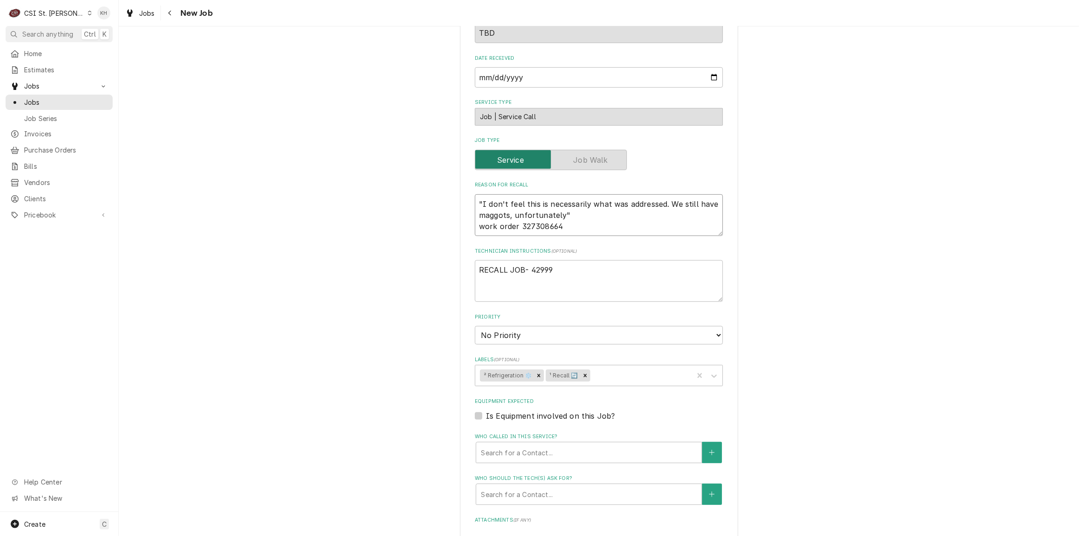
click at [476, 194] on textarea ""I don't feel this is necessarily what was addressed. We still have maggots, un…" at bounding box center [599, 215] width 248 height 42
type textarea "x"
type textarea "B"I don't feel this is necessarily what was addressed. We still have maggots, u…"
type textarea "x"
type textarea "Bi"I don't feel this is necessarily what was addressed. We still have maggots, …"
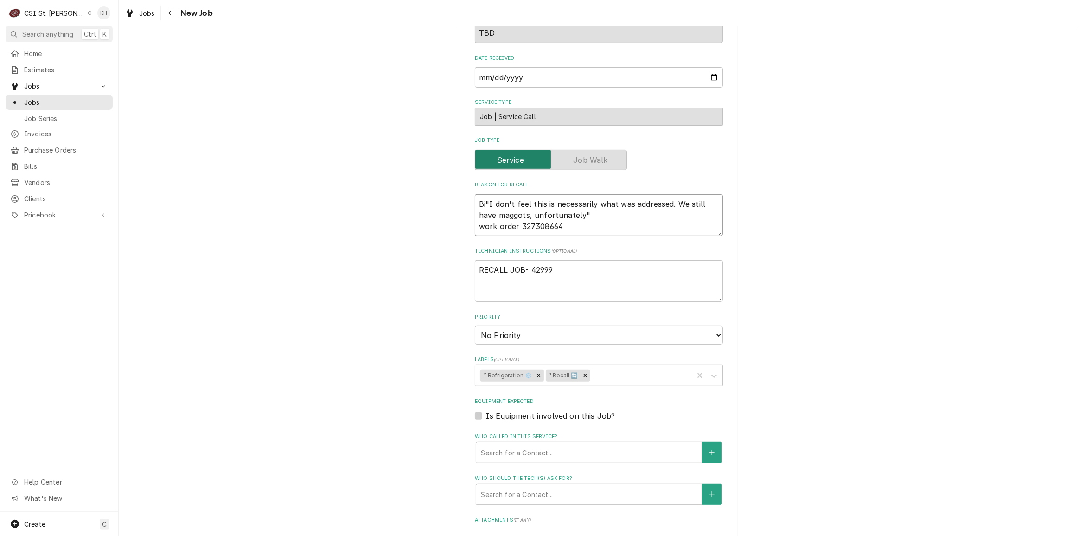
type textarea "x"
type textarea "Bir"I don't feel this is necessarily what was addressed. We still have maggots,…"
type textarea "x"
type textarea "Bird"I don't feel this is necessarily what was addressed. We still have maggots…"
type textarea "x"
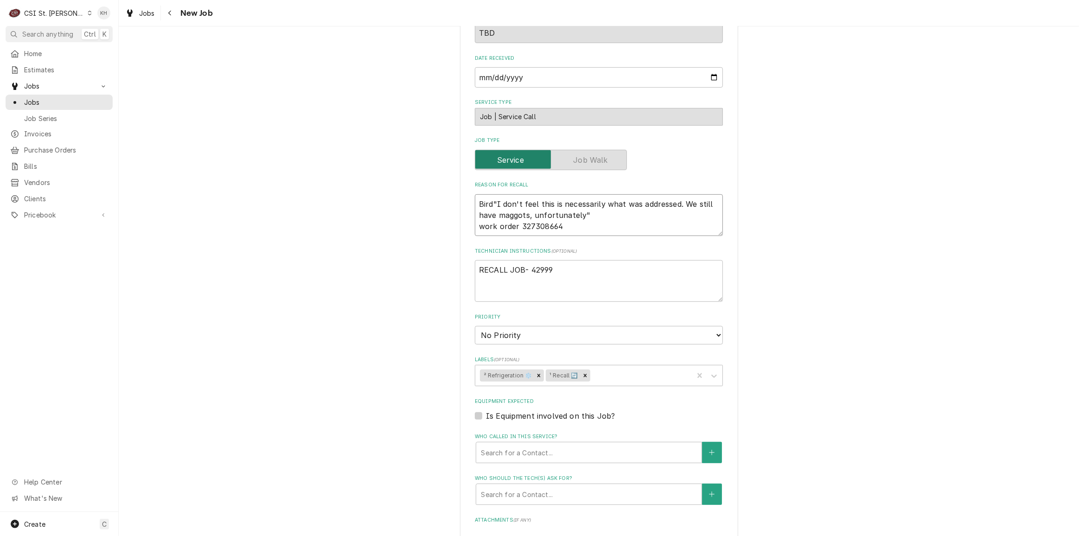
type textarea "Bird "I don't feel this is necessarily what was addressed. We still have maggot…"
type textarea "x"
type textarea "Bird H"I don't feel this is necessarily what was addressed. We still have maggo…"
type textarea "x"
type textarea "Bird Ho"I don't feel this is necessarily what was addressed. We still have magg…"
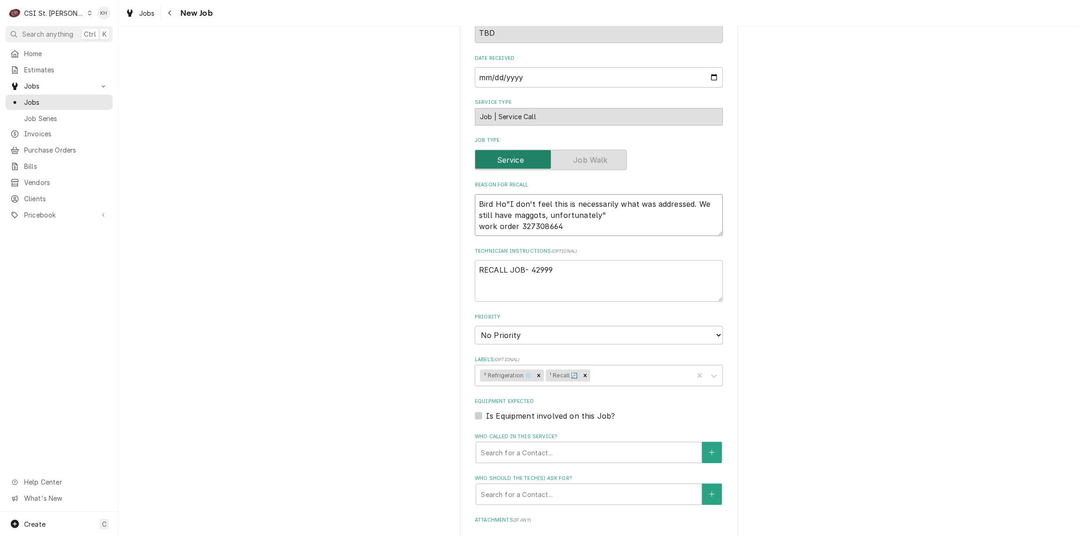
type textarea "x"
type textarea "Bird Hous"I don't feel this is necessarily what was addressed. We still have ma…"
type textarea "x"
type textarea "Bird House"I don't feel this is necessarily what was addressed. We still have m…"
type textarea "x"
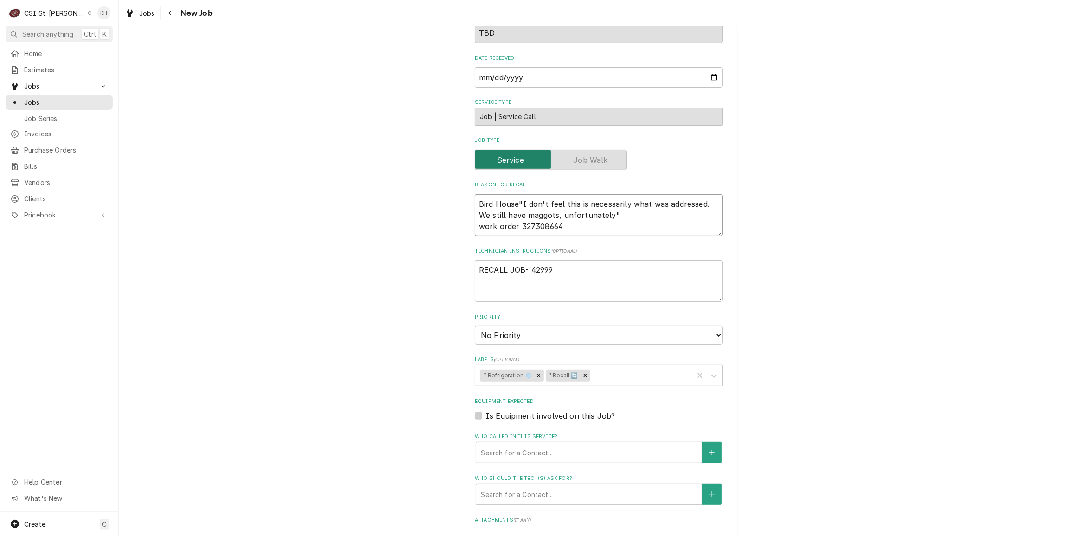
type textarea "Bird House "I don't feel this is necessarily what was addressed. We still have …"
type textarea "x"
type textarea "Bird House - "I don't feel this is necessarily what was addressed. We still hav…"
type textarea "x"
type textarea "Bird House - I don't feel this is necessarily what was addressed. We still have…"
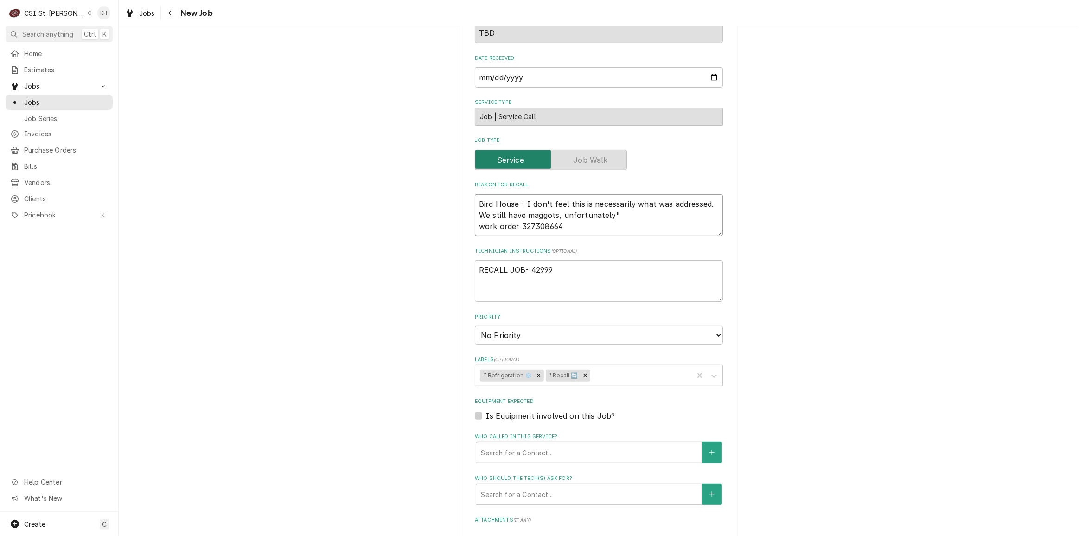
click at [622, 205] on textarea "Bird House - I don't feel this is necessarily what was addressed. We still have…" at bounding box center [599, 215] width 248 height 42
type textarea "x"
type textarea "Bird House - I don't feel this is necessarily what was addressed. We still have…"
type textarea "x"
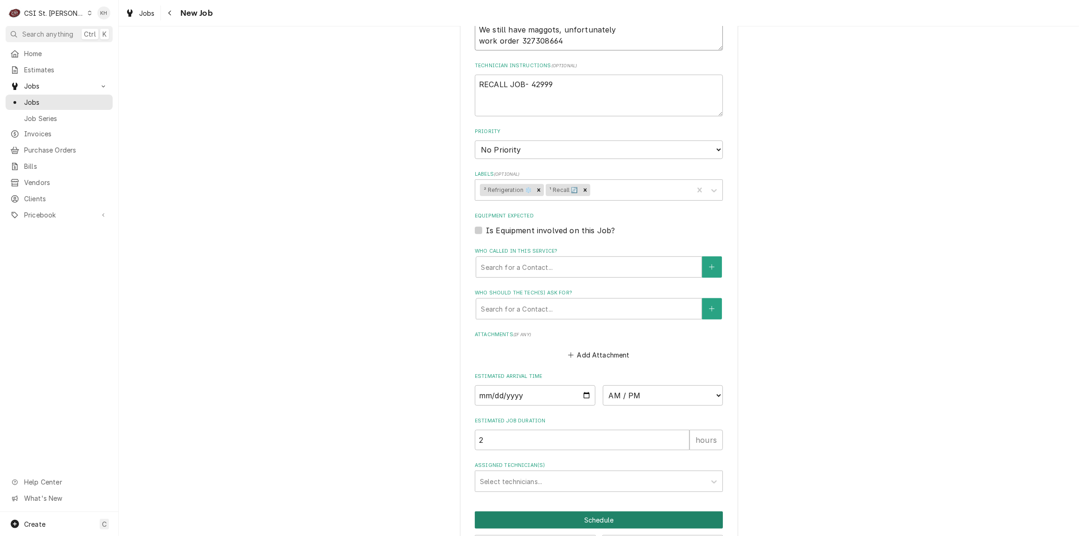
scroll to position [643, 0]
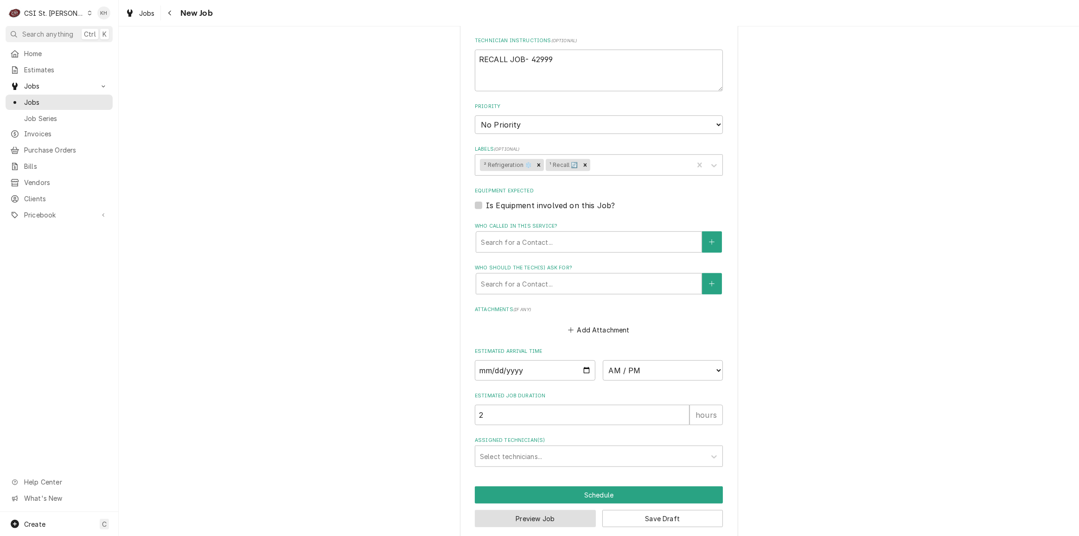
type textarea "Bird House - I don't feel this is necessarily what was addressed. We still have…"
click at [545, 510] on button "Preview Job" at bounding box center [535, 518] width 121 height 17
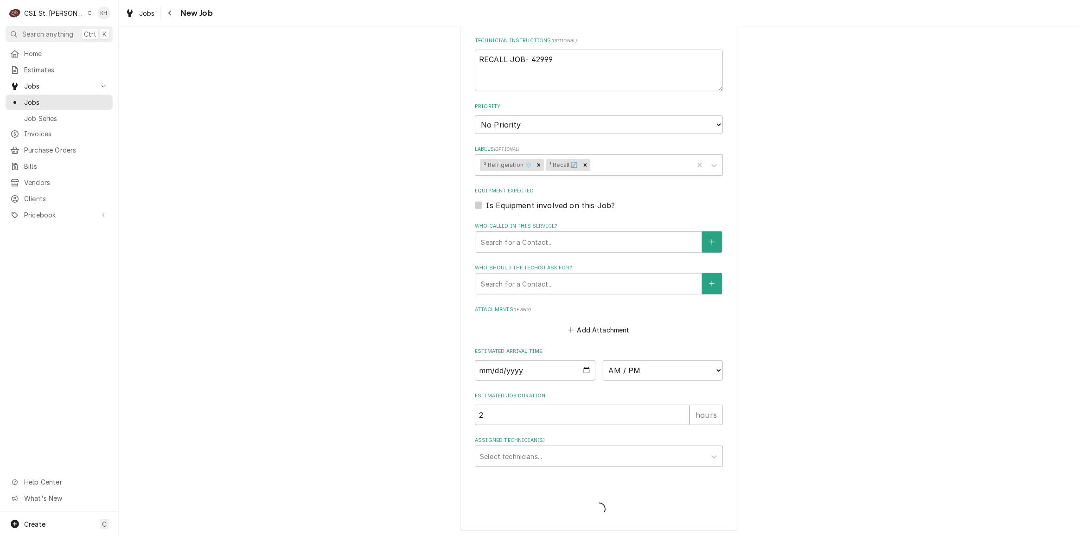
scroll to position [635, 0]
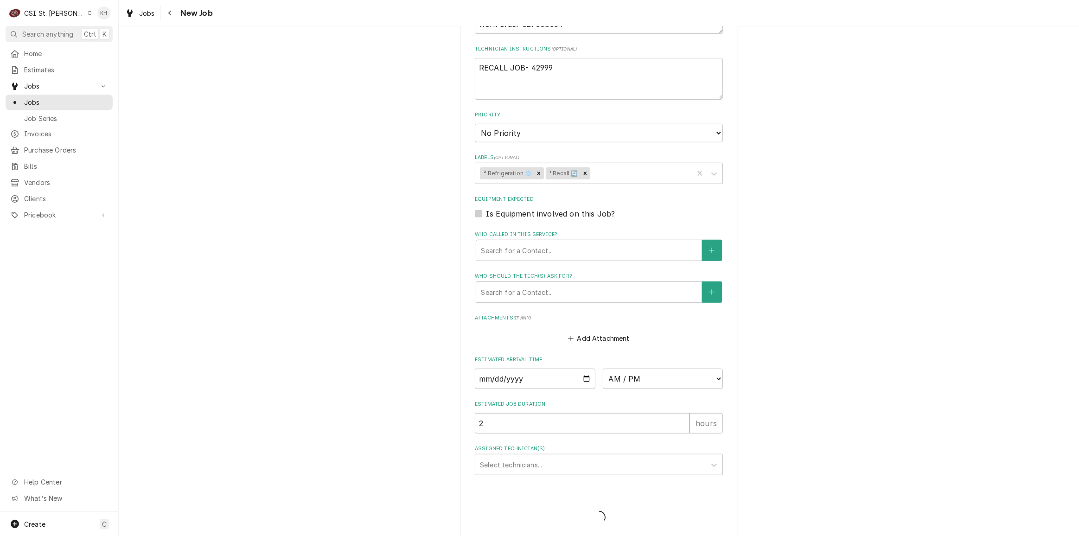
type textarea "x"
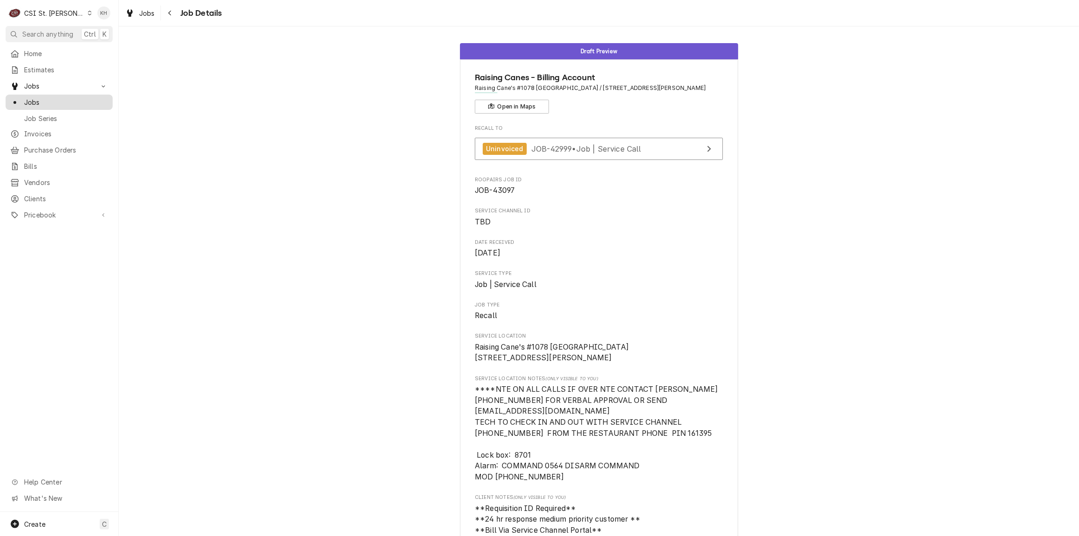
click at [49, 97] on span "Jobs" at bounding box center [66, 102] width 84 height 10
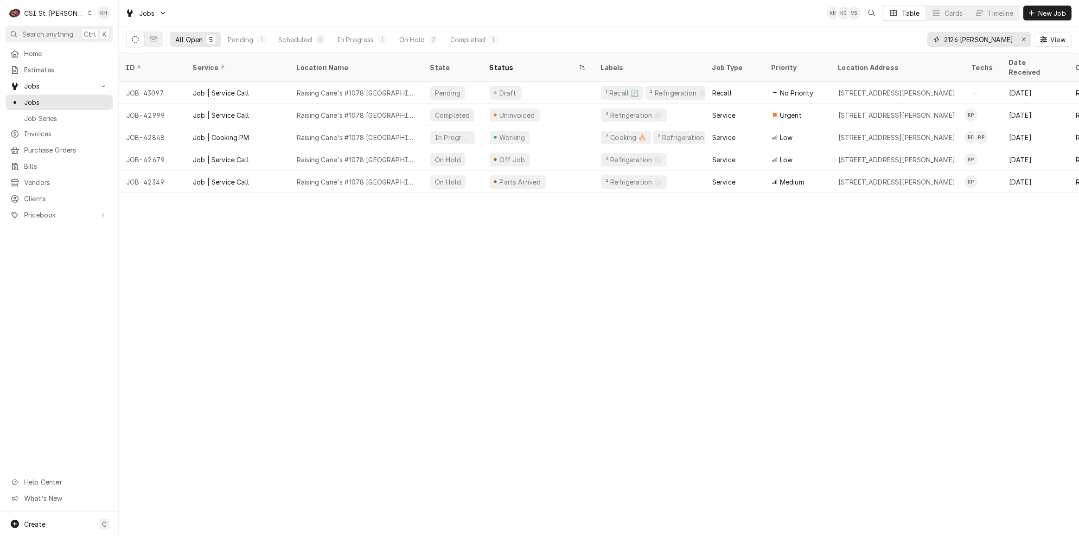
drag, startPoint x: 995, startPoint y: 43, endPoint x: 834, endPoint y: 47, distance: 161.5
click at [834, 47] on div "All Open 5 Pending 1 Scheduled 0 In Progress 1 On Hold 2 Completed 1 2126 [PERS…" at bounding box center [599, 39] width 946 height 26
paste input "327879881"
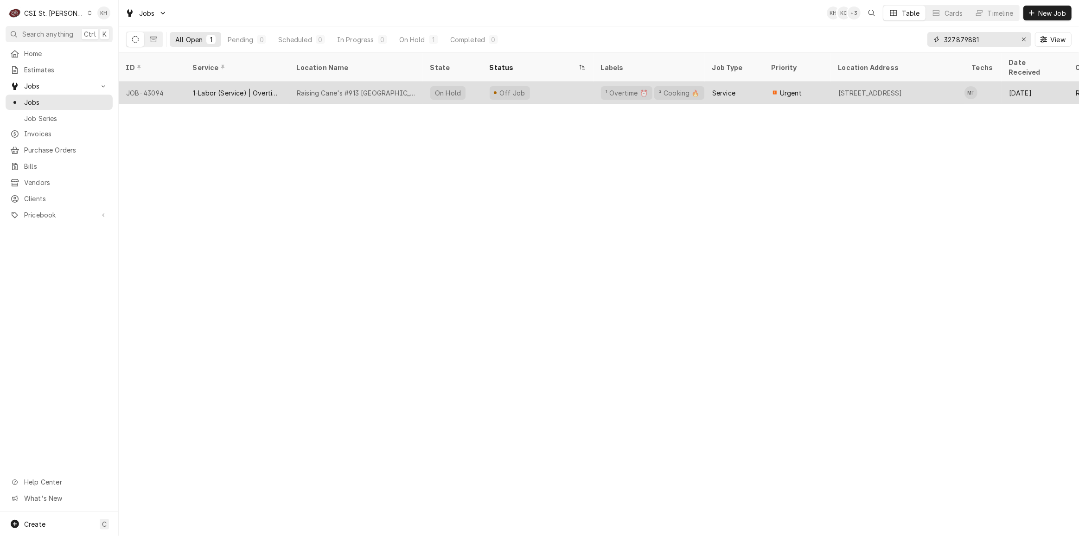
type input "327879881"
click at [395, 82] on div "Raising Cane's #913 [GEOGRAPHIC_DATA]" at bounding box center [356, 93] width 134 height 22
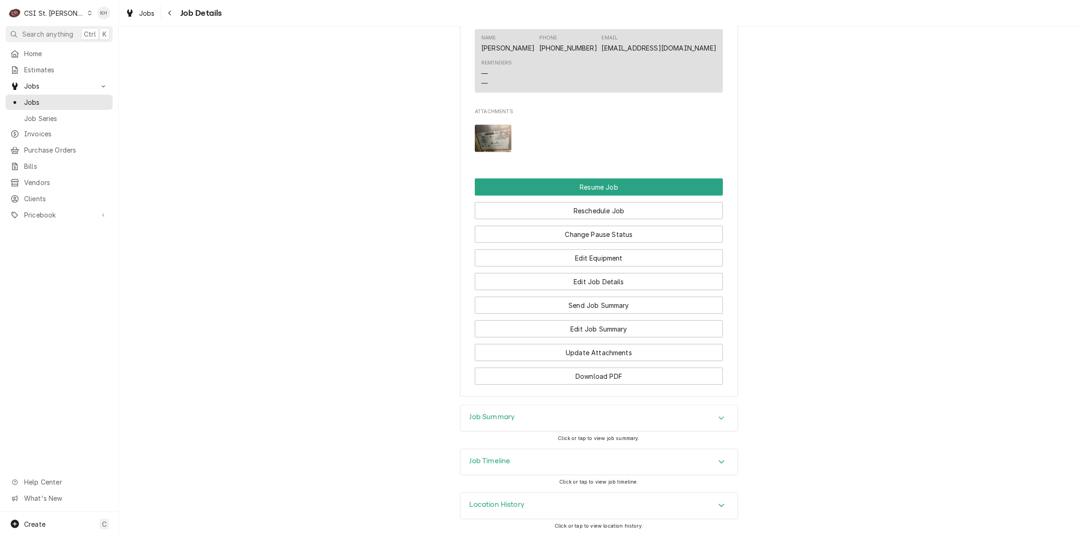
click at [507, 462] on h3 "Job Timeline" at bounding box center [490, 461] width 41 height 9
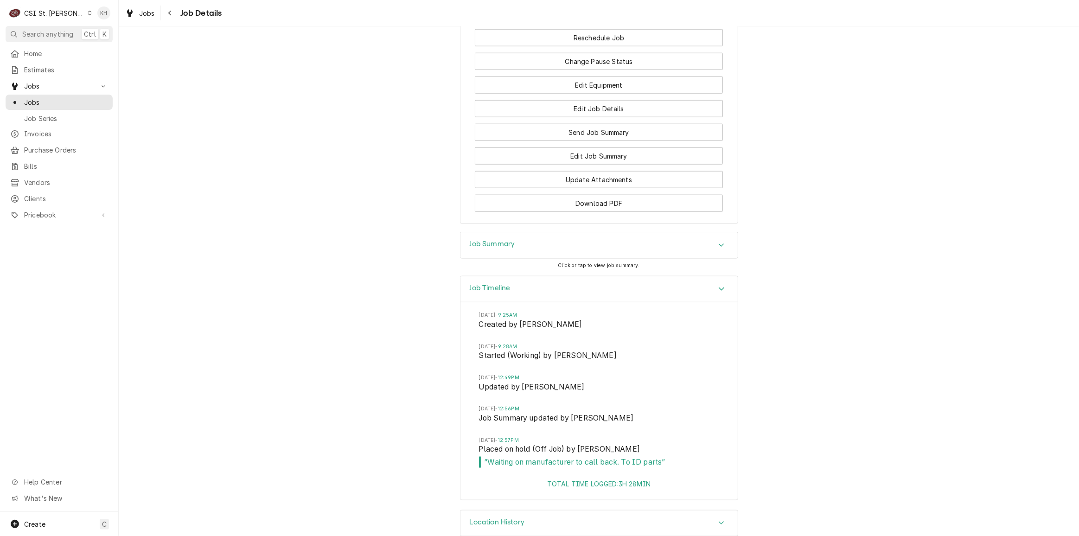
scroll to position [1255, 0]
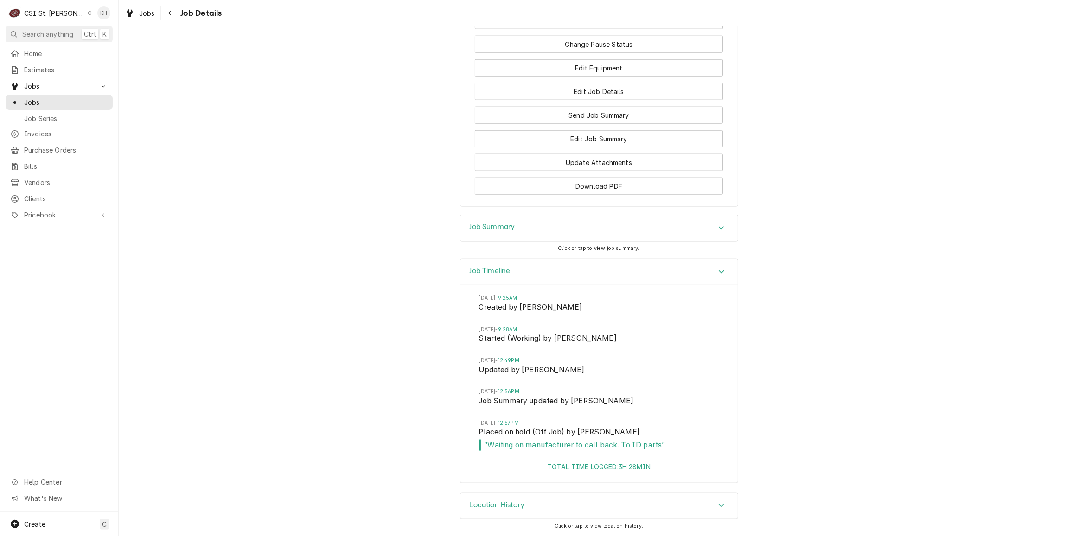
click at [488, 227] on h3 "Job Summary" at bounding box center [492, 227] width 45 height 9
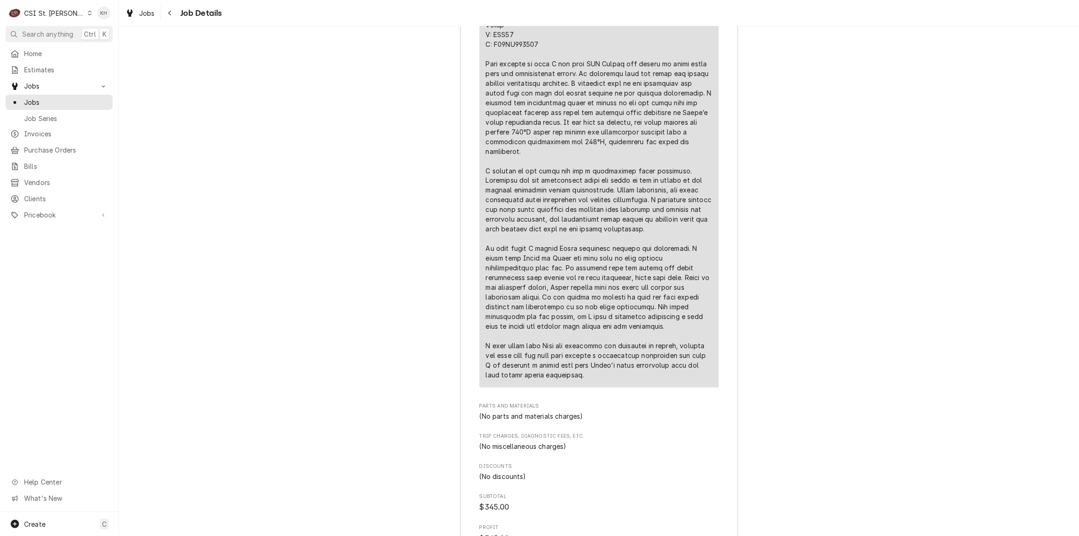
scroll to position [1846, 0]
